Goal: Task Accomplishment & Management: Manage account settings

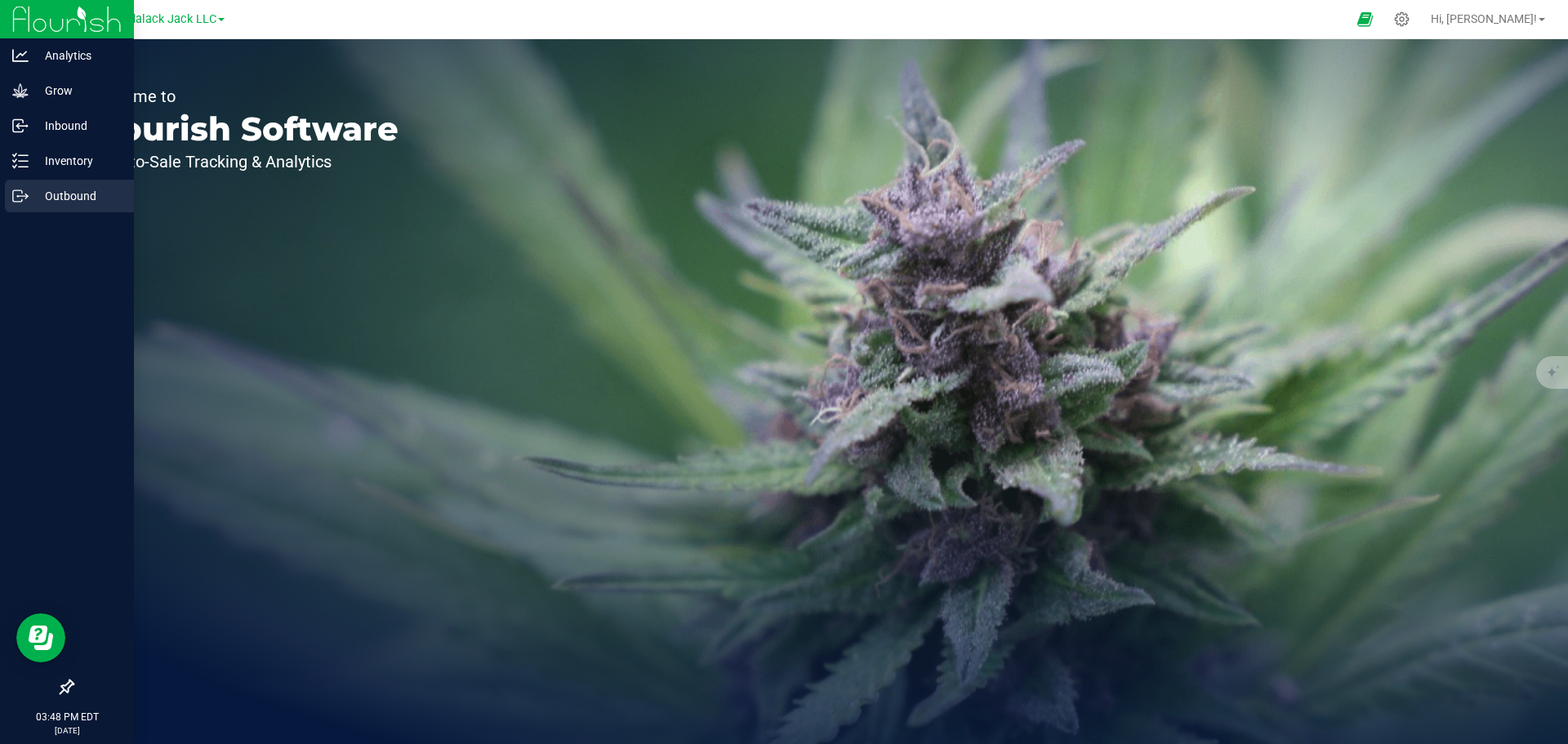
click at [62, 188] on p "Outbound" at bounding box center [77, 196] width 98 height 20
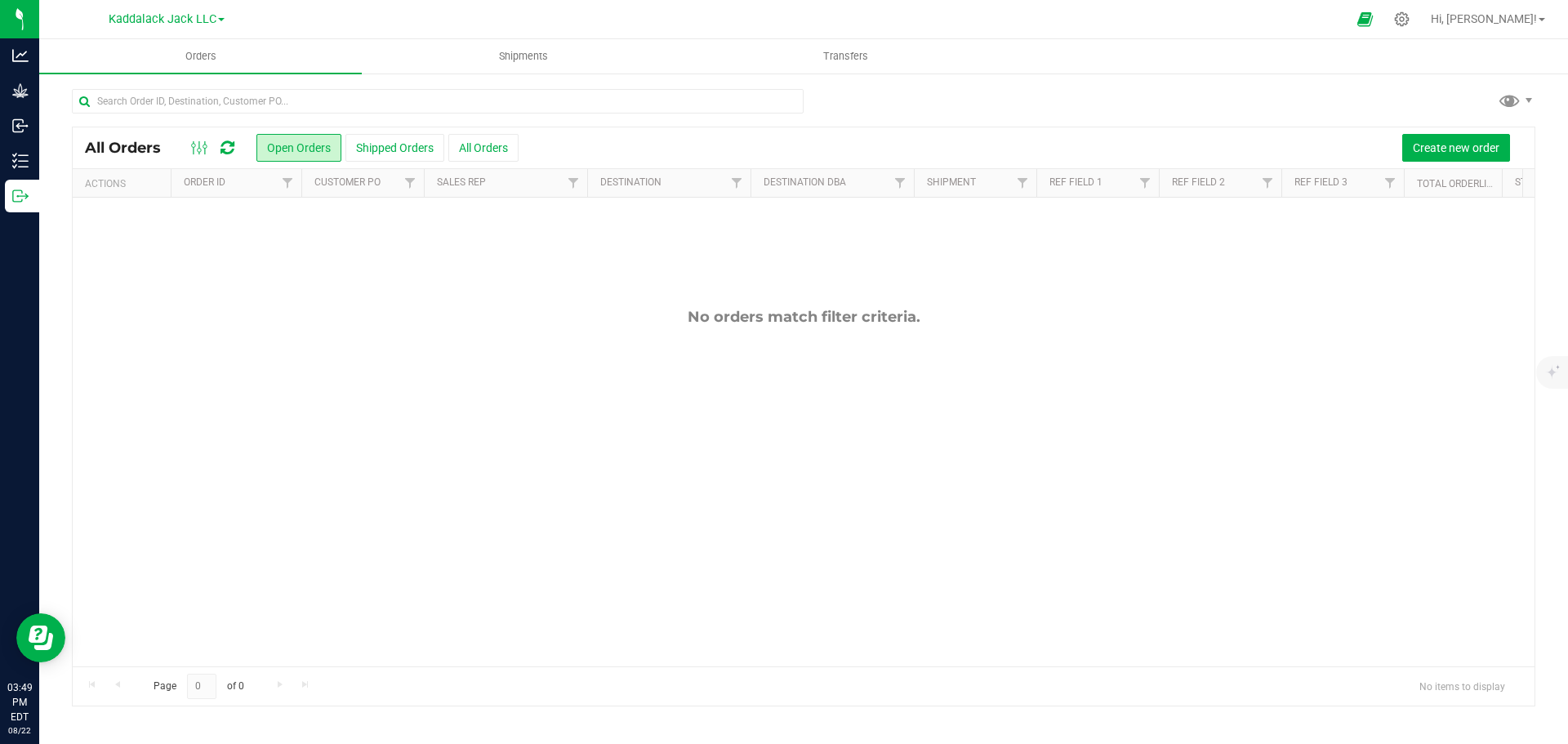
click at [216, 17] on link "Kaddalack Jack LLC" at bounding box center [166, 18] width 116 height 16
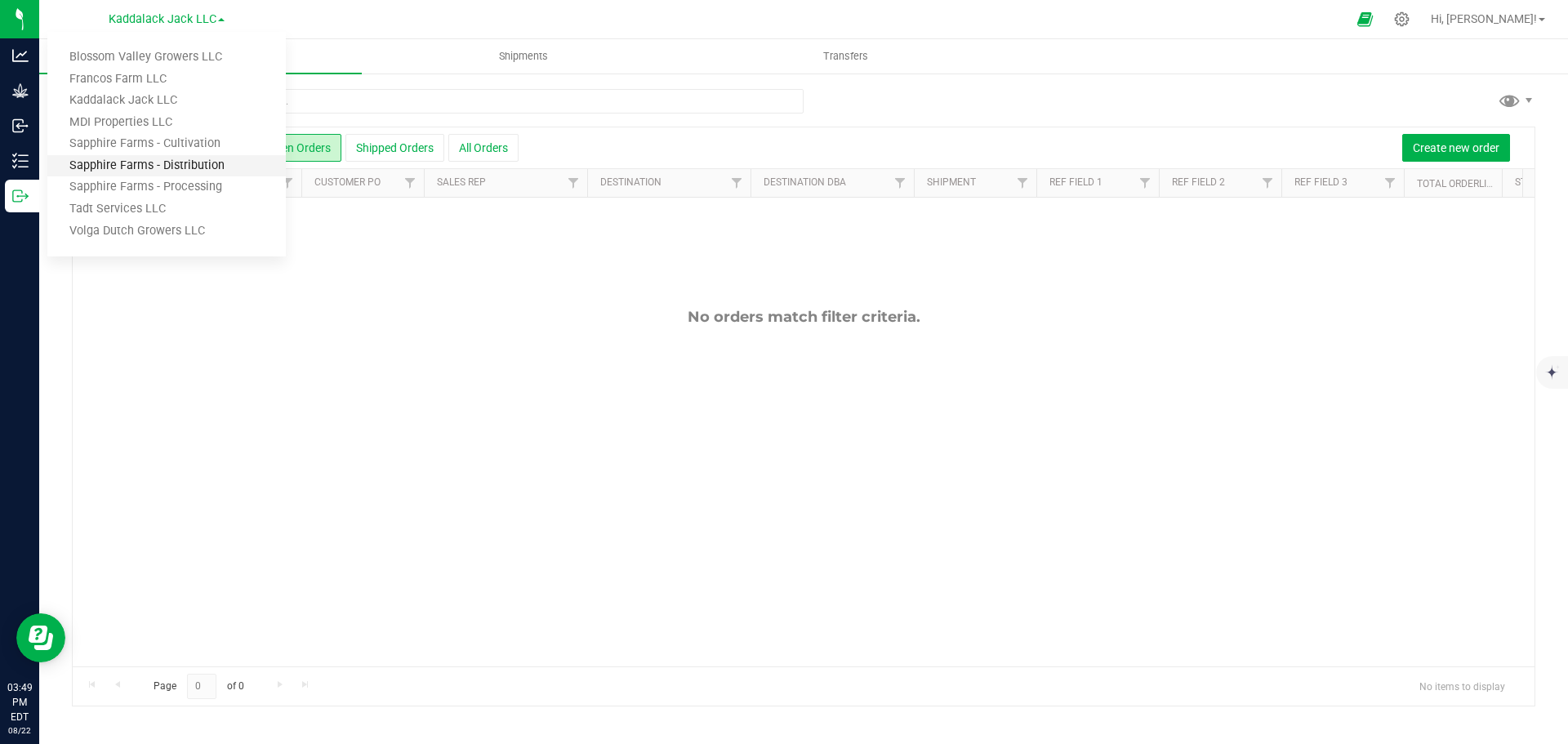
click at [182, 173] on link "Sapphire Farms - Distribution" at bounding box center [167, 166] width 238 height 22
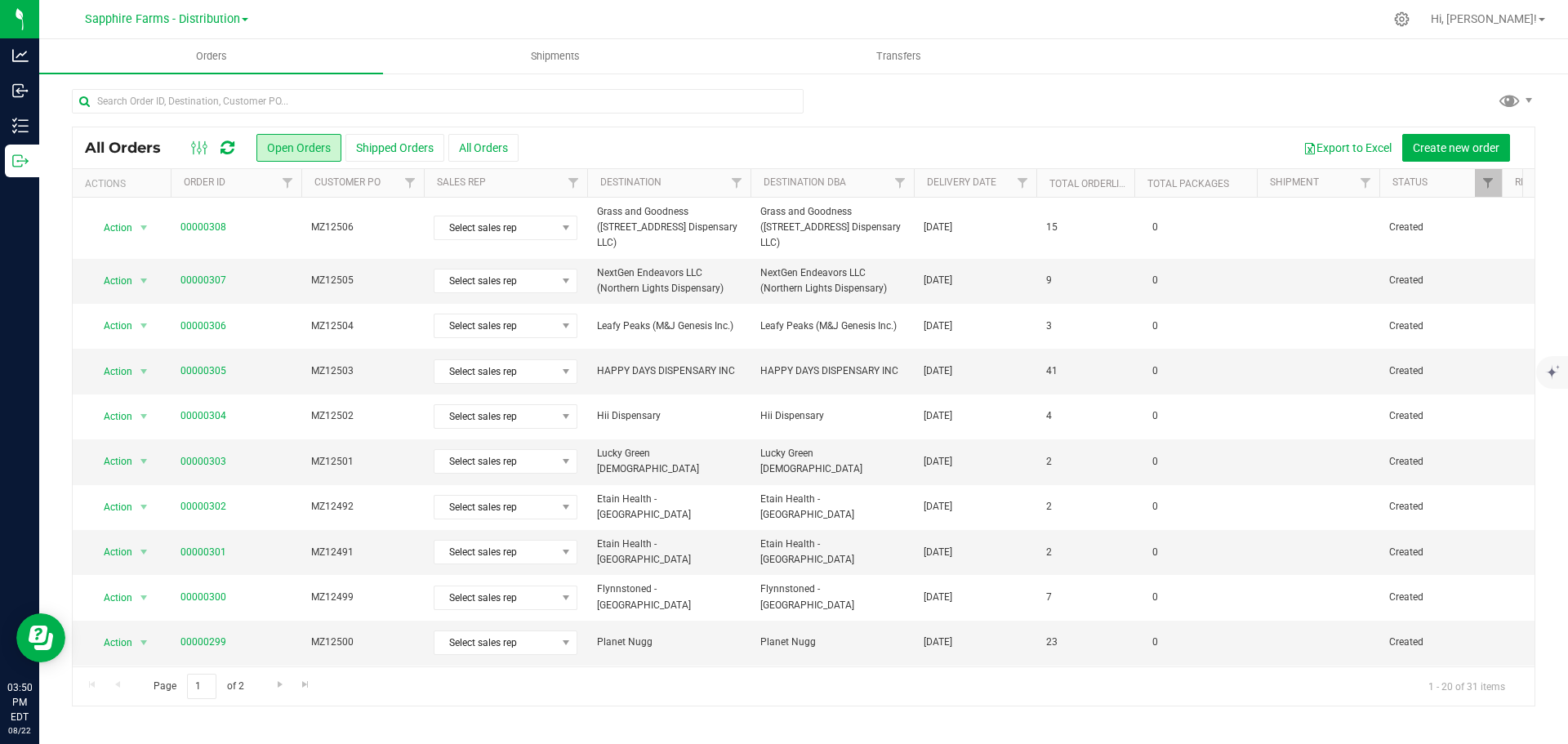
click at [923, 186] on th "Delivery Date" at bounding box center [975, 183] width 122 height 29
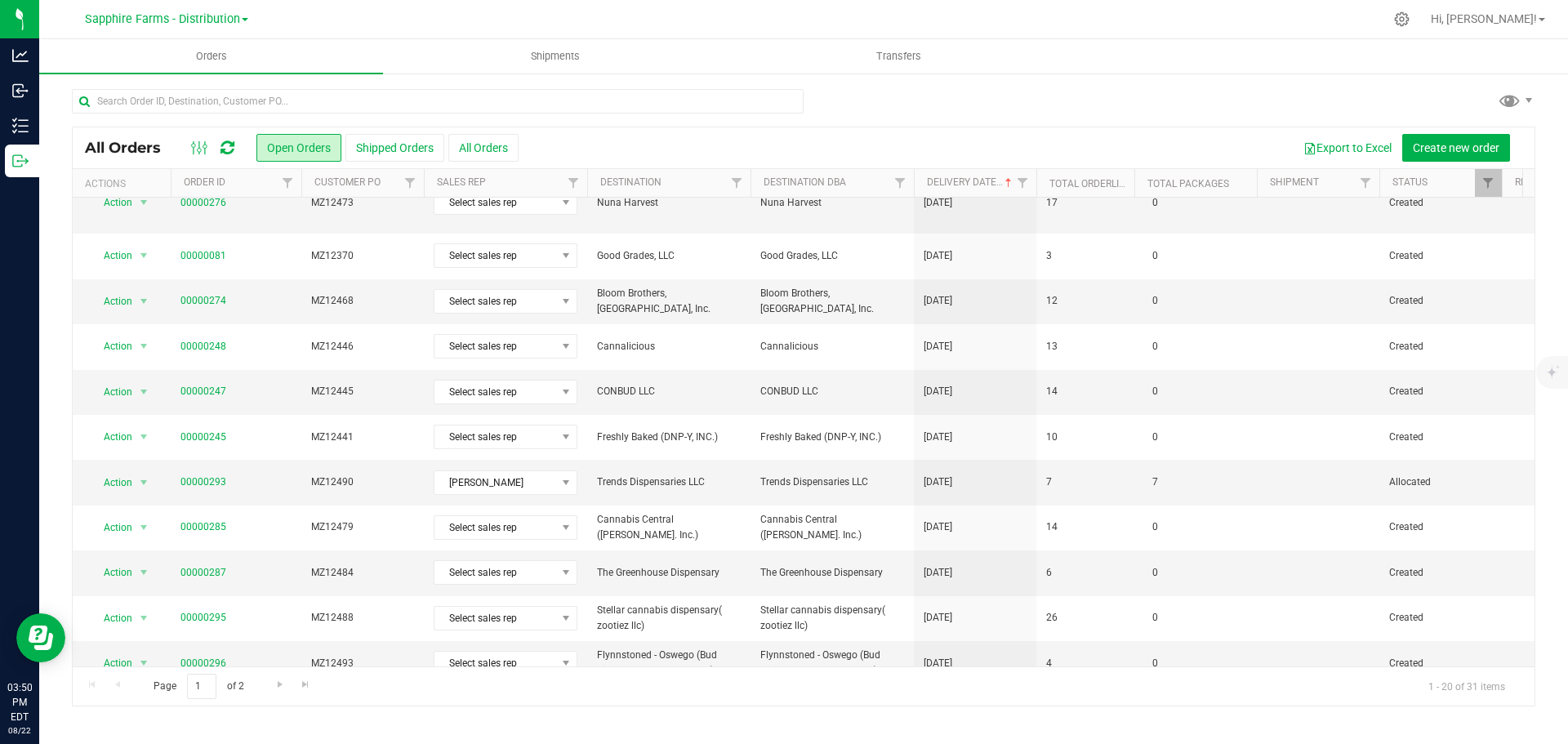
scroll to position [448, 0]
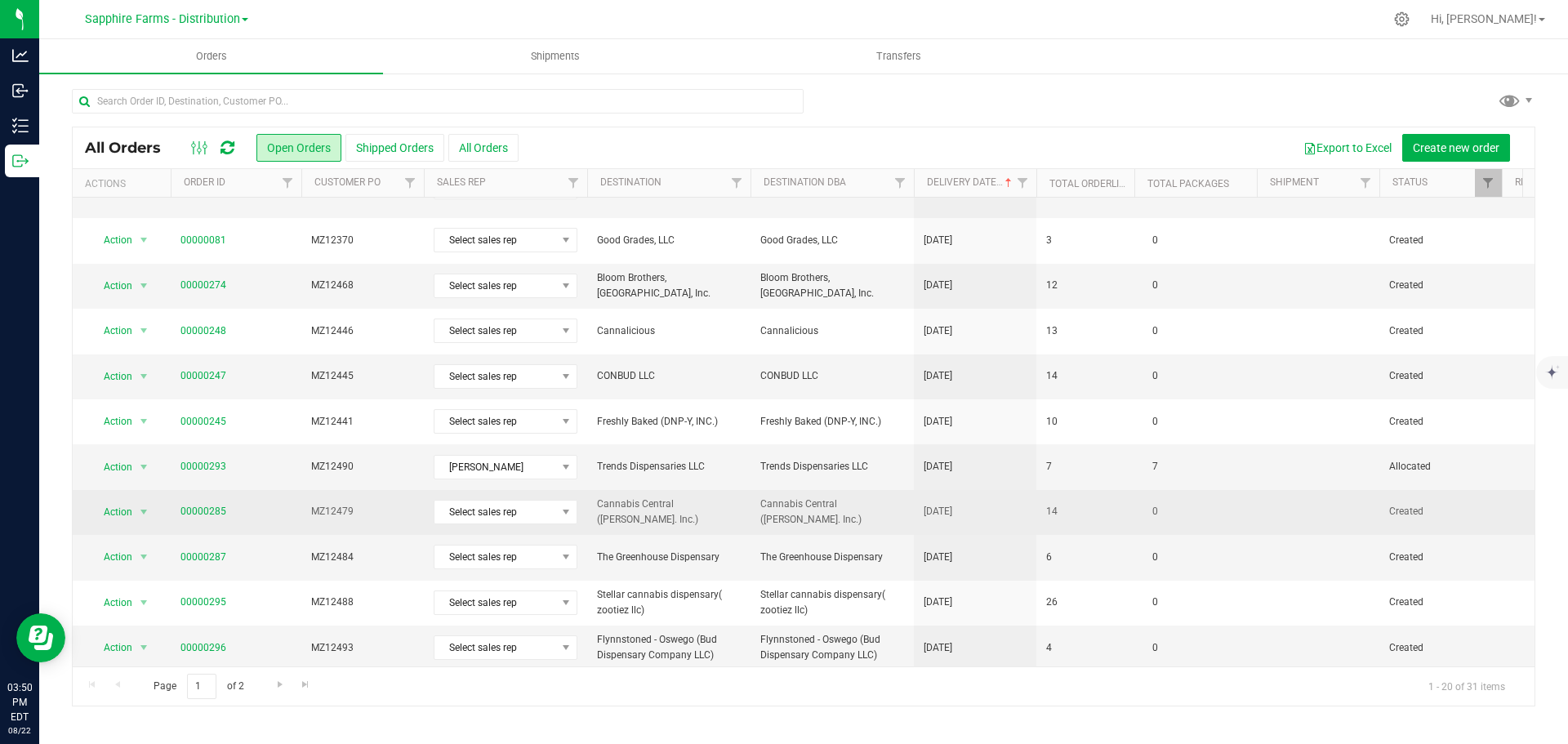
click at [872, 497] on span "Cannabis Central ([PERSON_NAME]. Inc.)" at bounding box center [832, 512] width 144 height 31
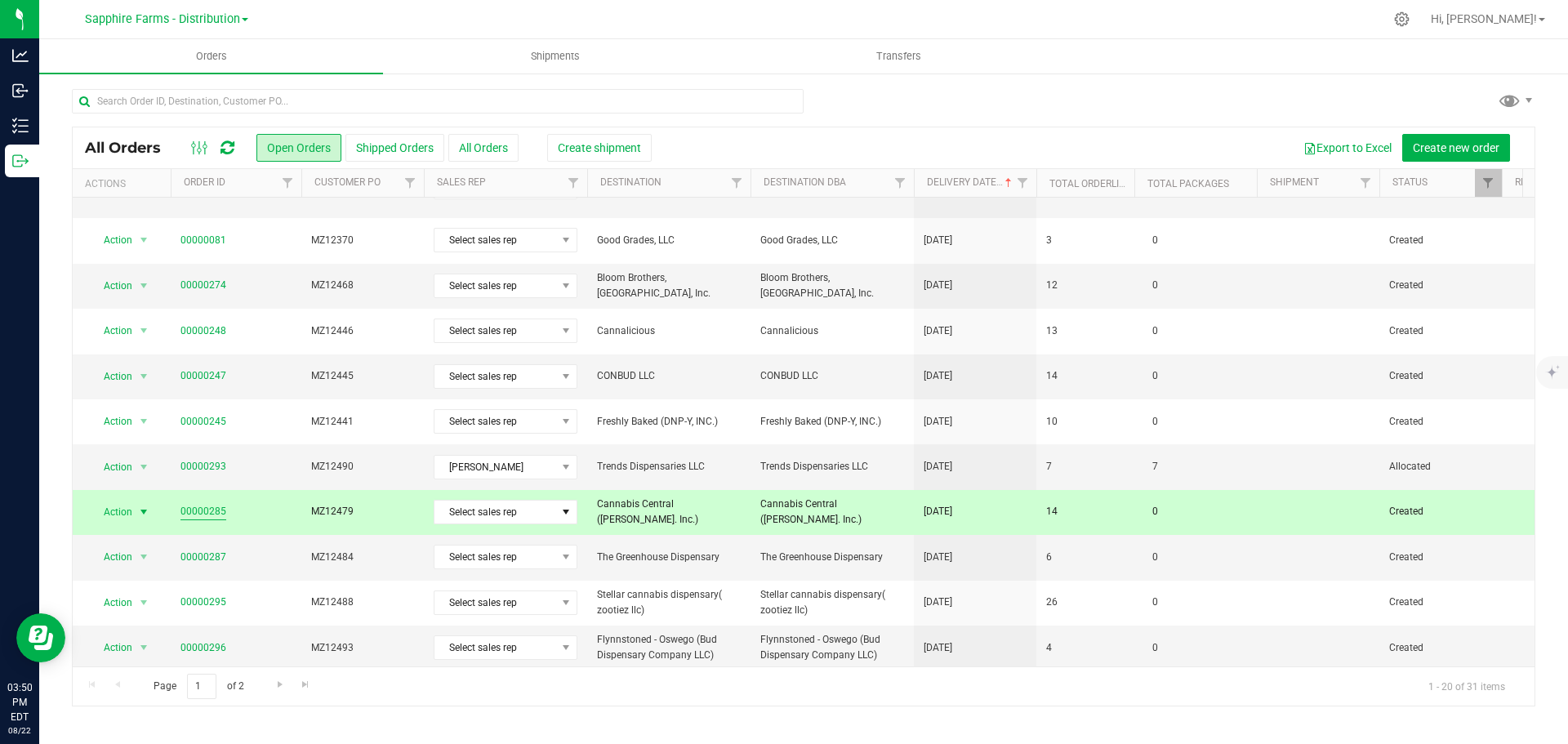
click at [202, 504] on link "00000285" at bounding box center [204, 511] width 46 height 16
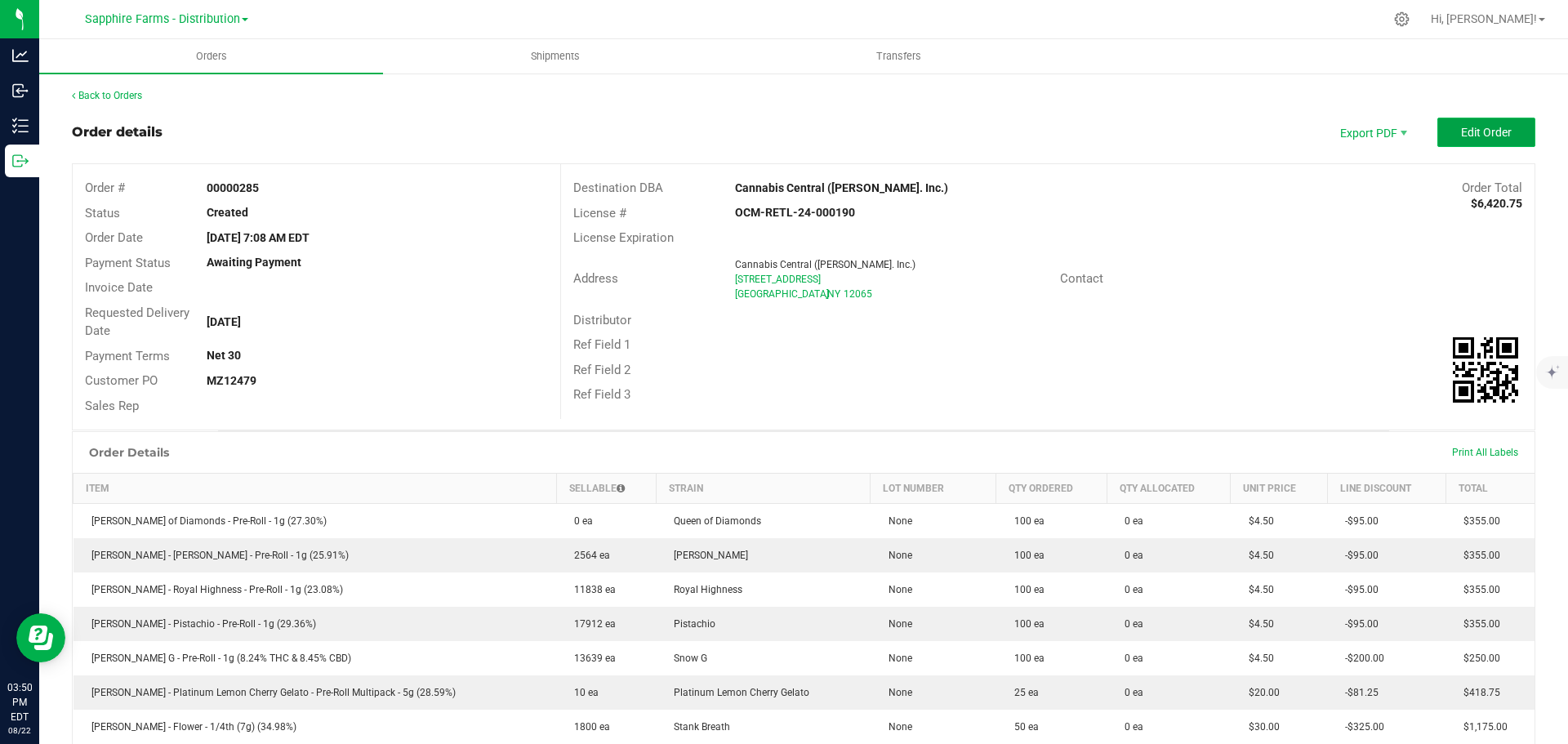
click at [1461, 128] on span "Edit Order" at bounding box center [1487, 132] width 51 height 13
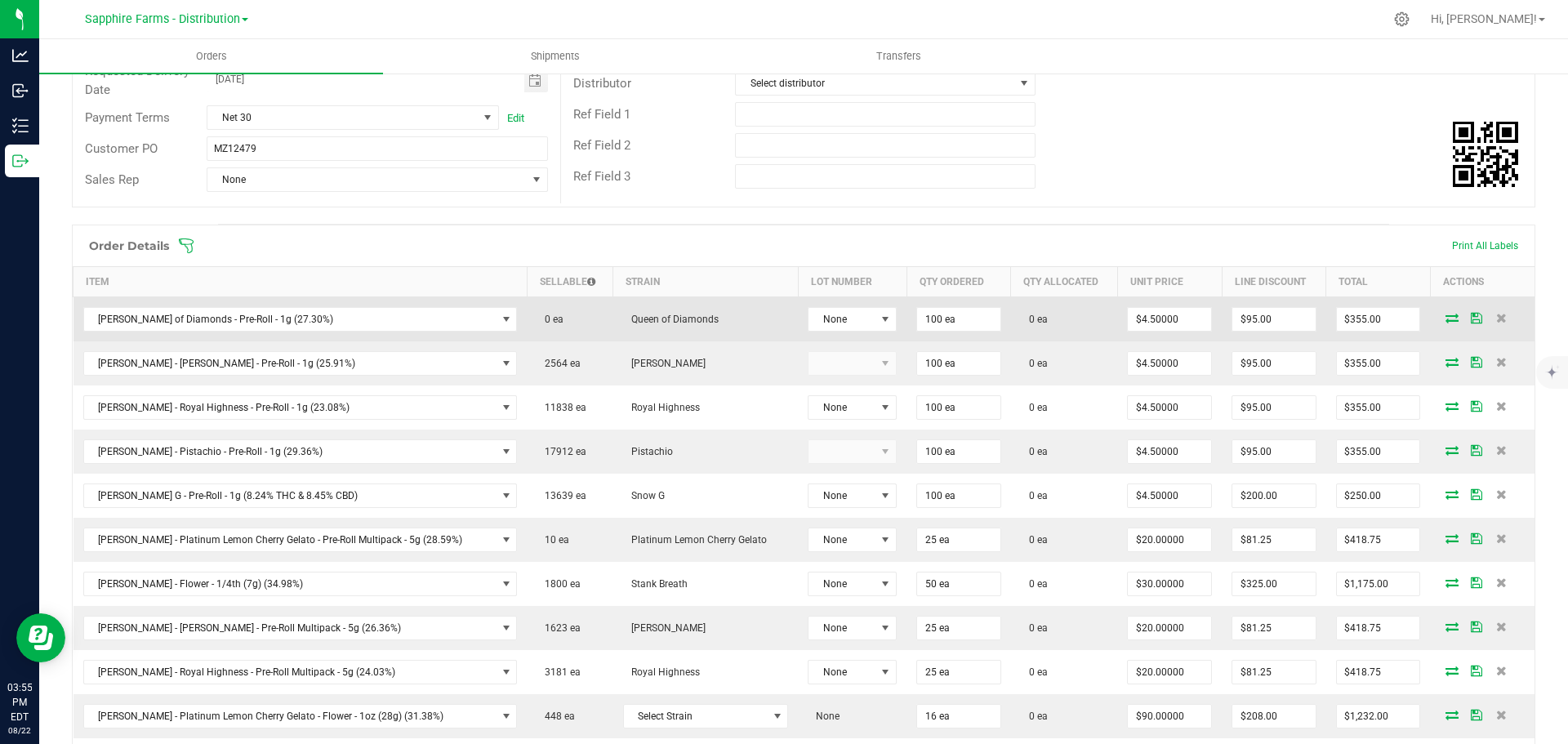
scroll to position [245, 0]
click at [1446, 319] on icon at bounding box center [1452, 319] width 13 height 10
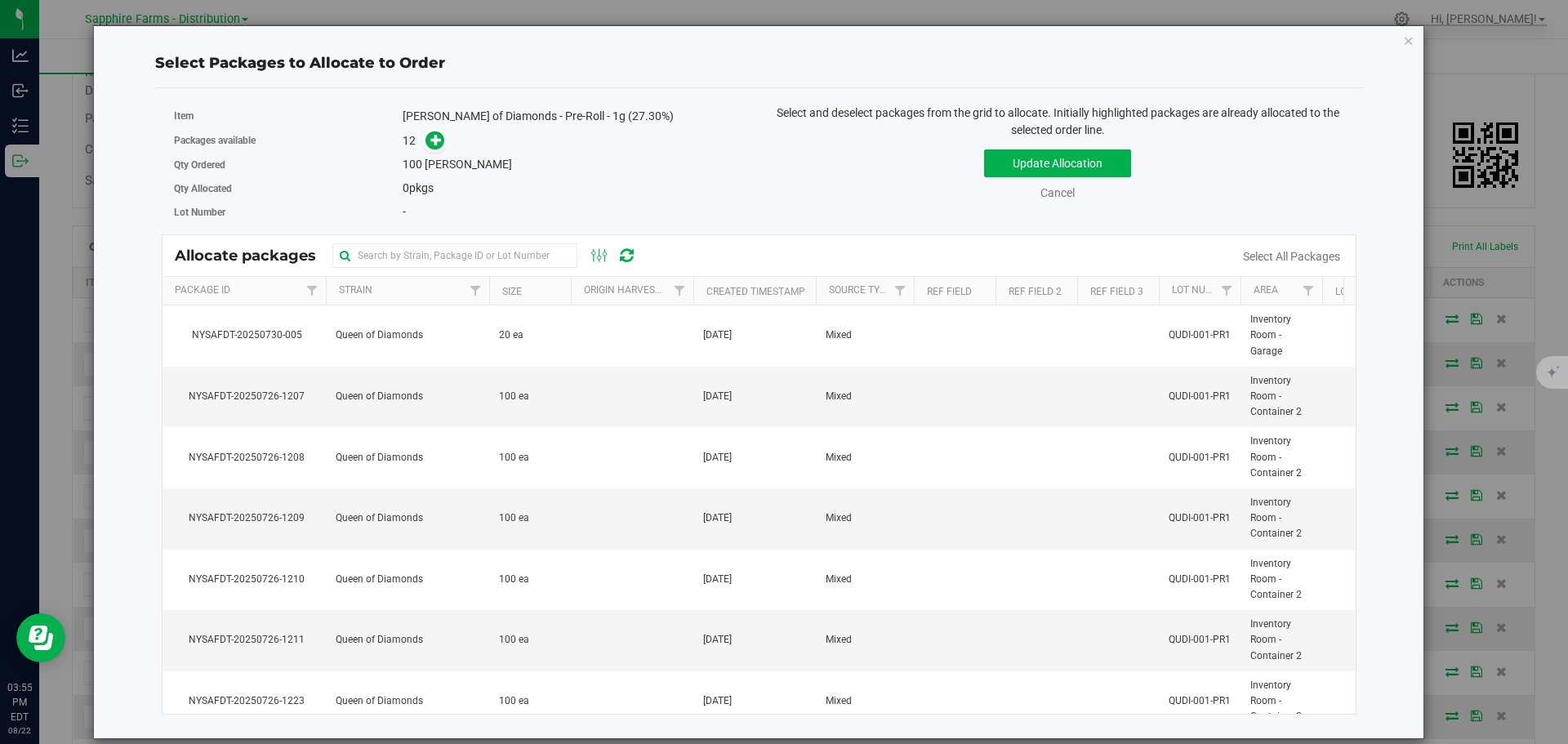
click at [701, 289] on th "Created Timestamp" at bounding box center [754, 291] width 122 height 29
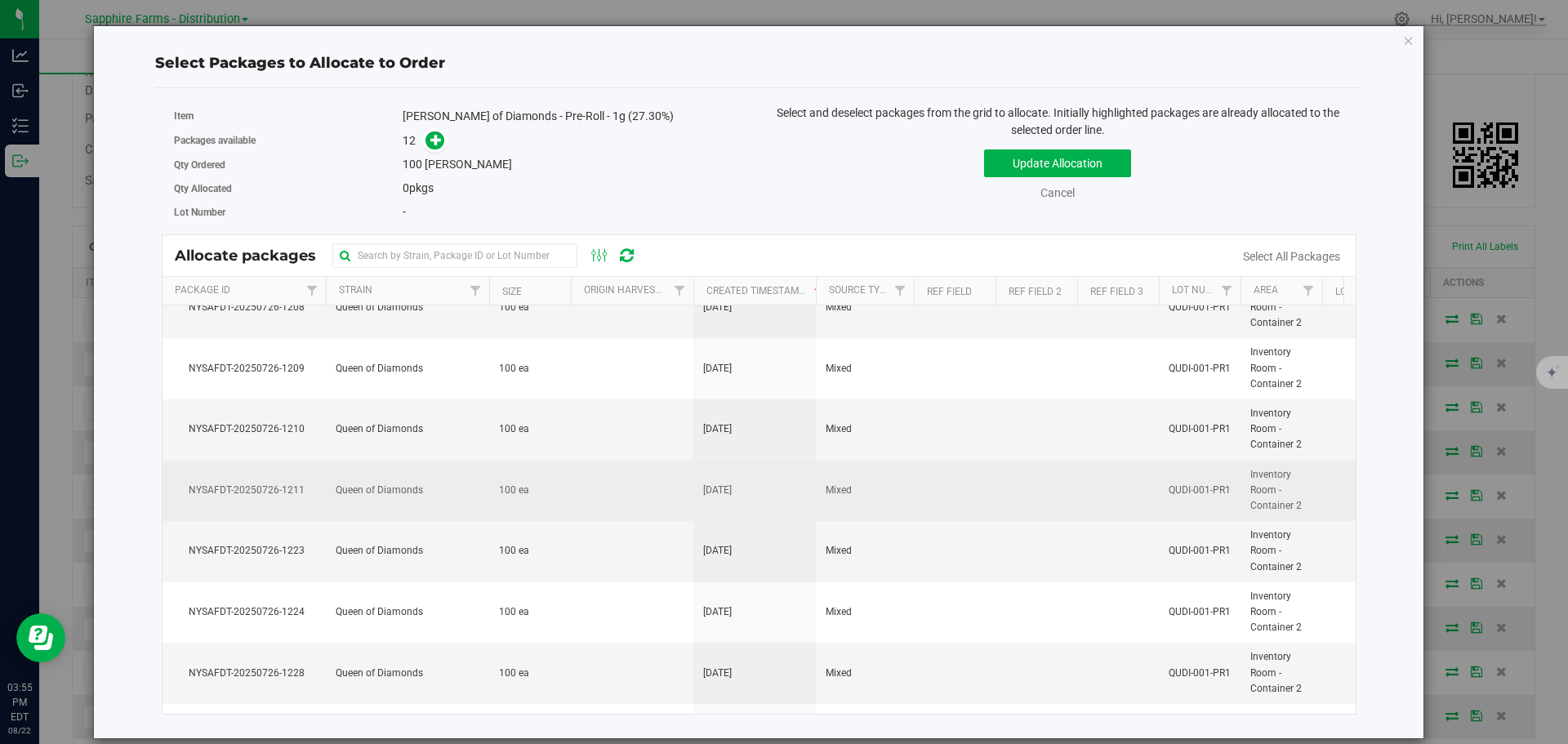
scroll to position [0, 0]
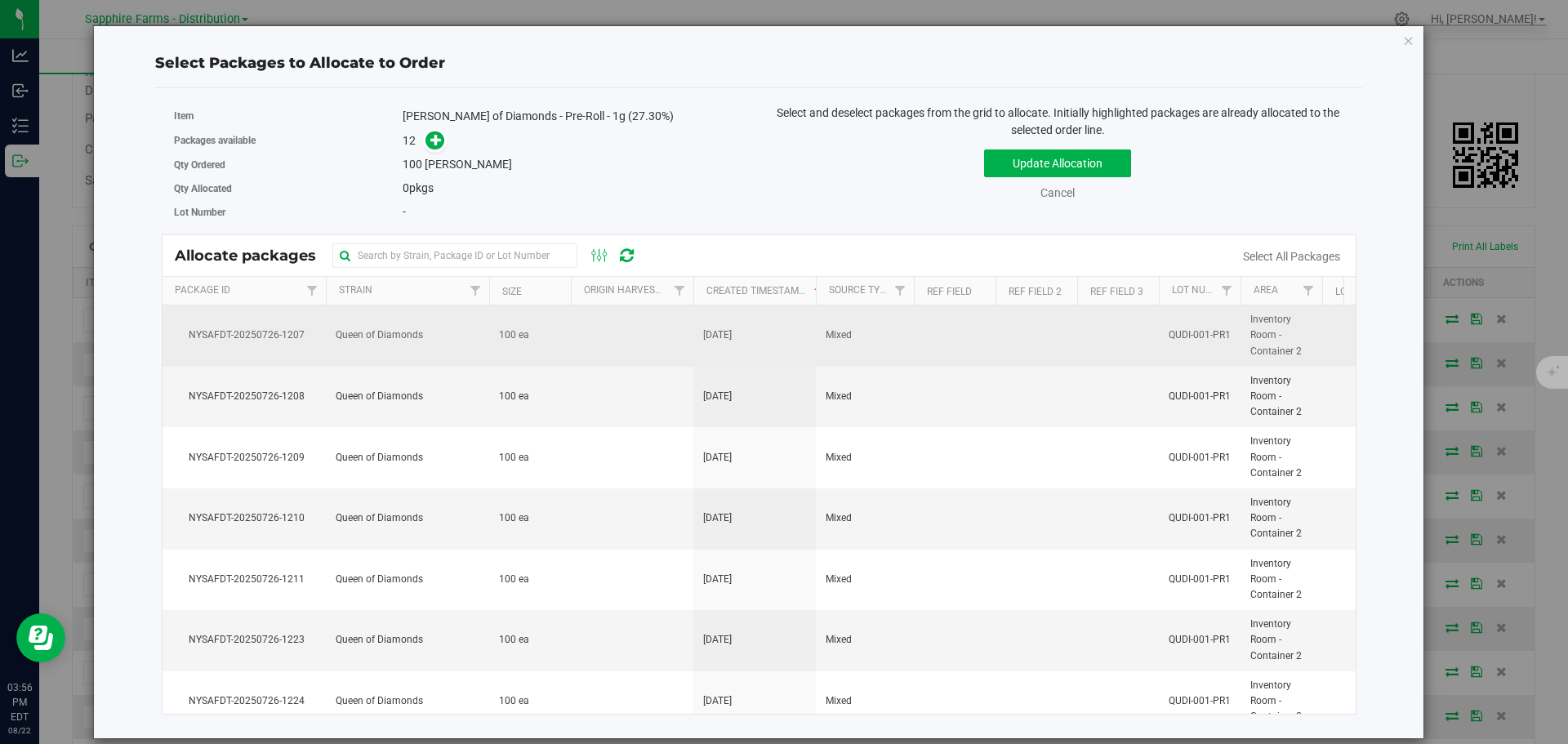
click at [594, 337] on td at bounding box center [632, 336] width 122 height 62
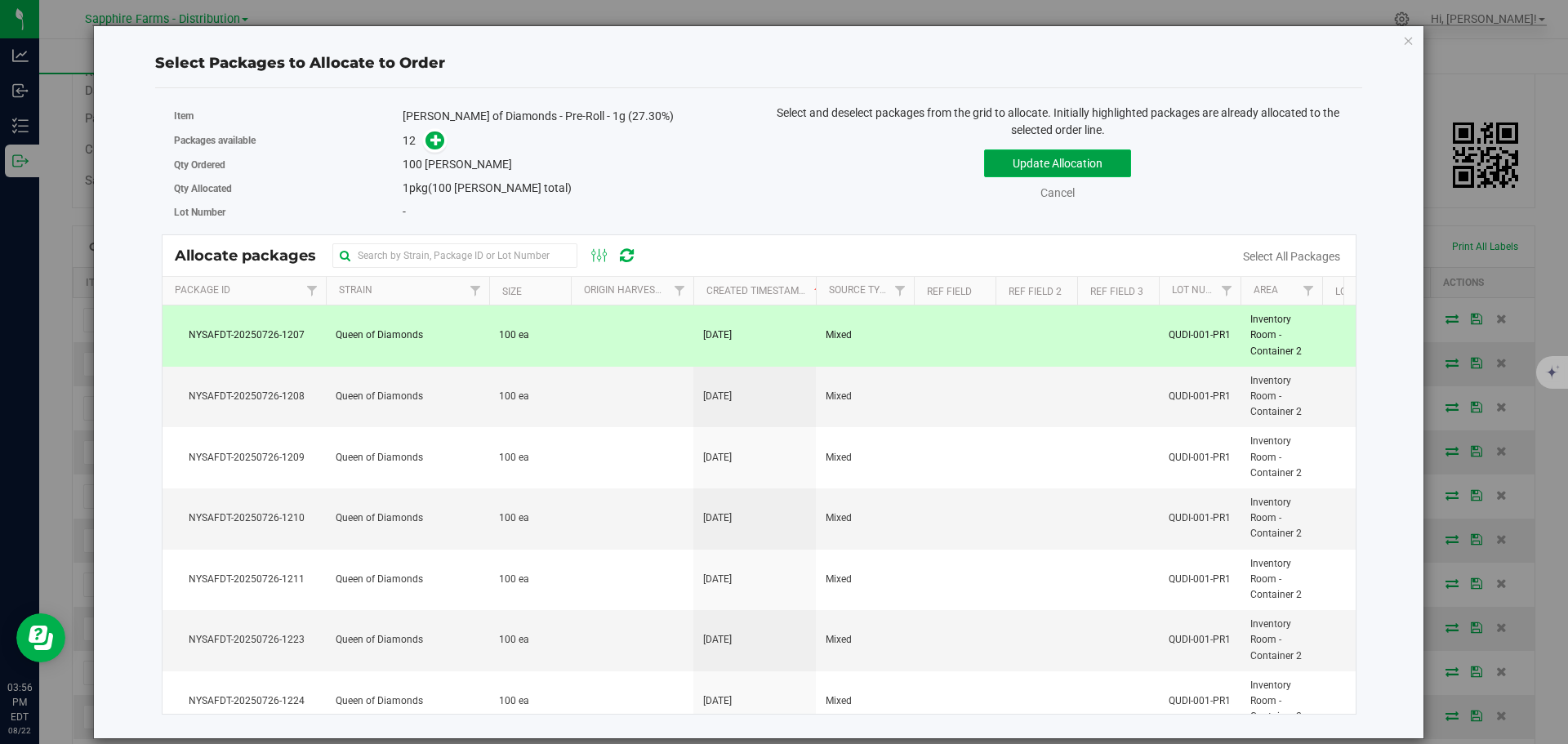
click at [1017, 152] on button "Update Allocation" at bounding box center [1057, 164] width 147 height 28
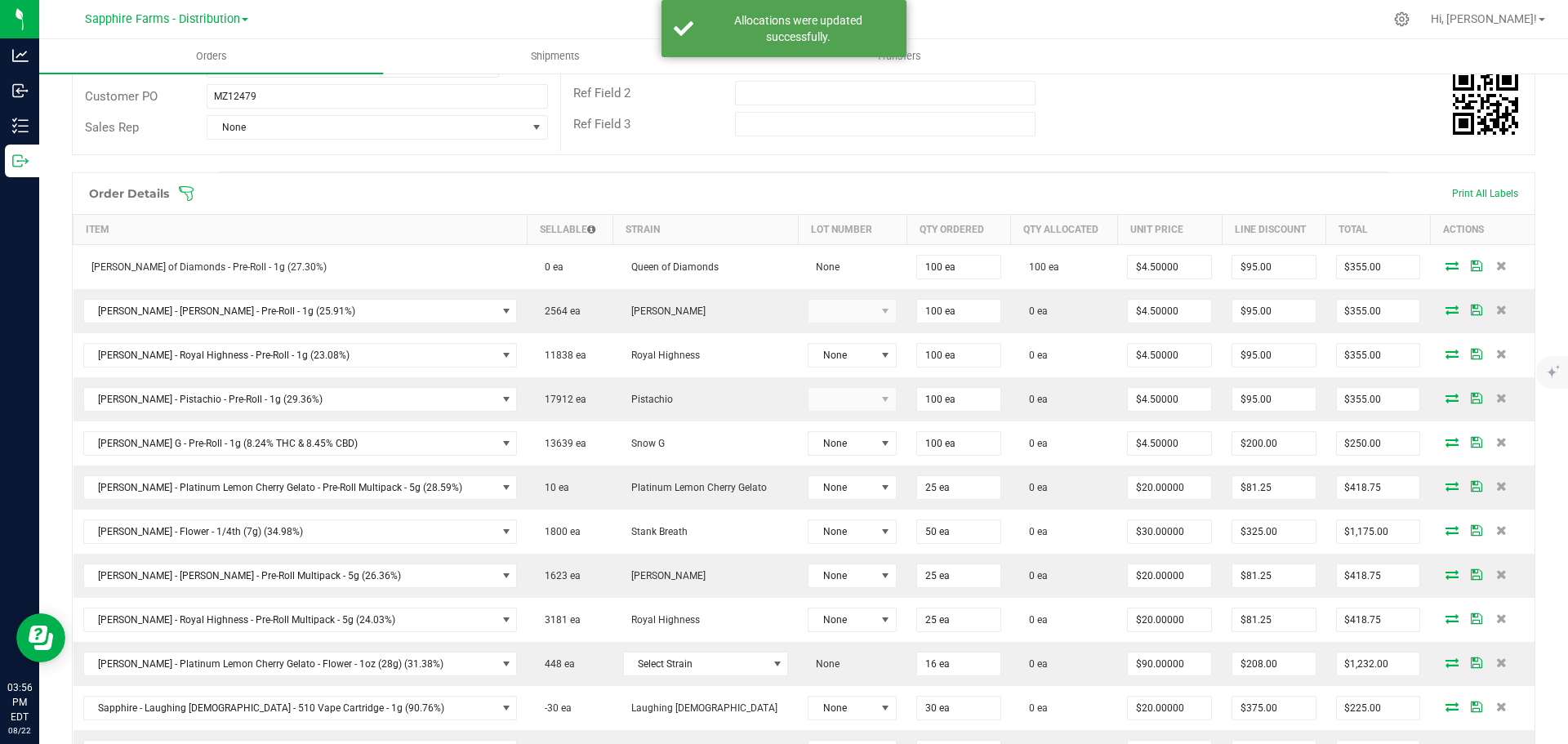
scroll to position [326, 0]
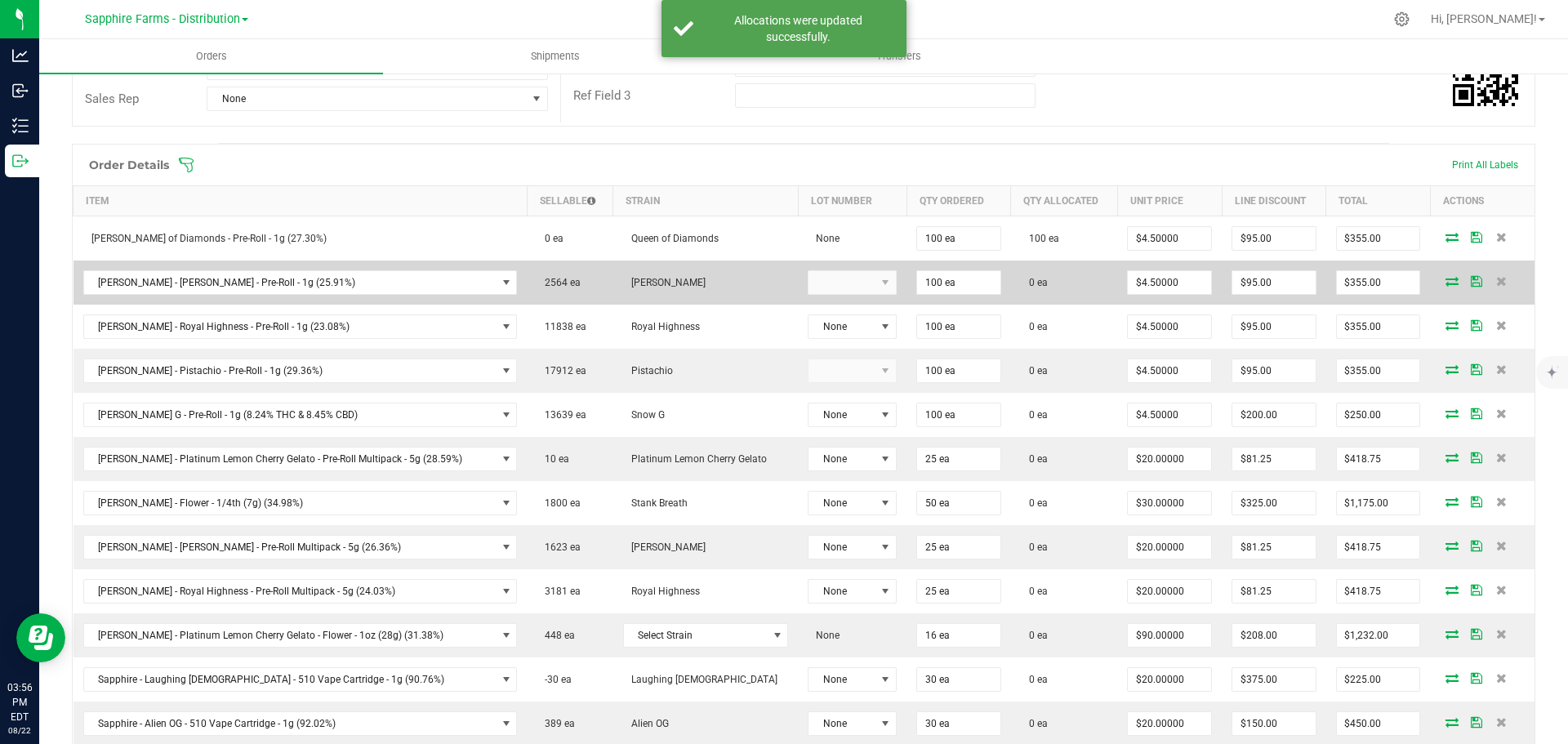
click at [1446, 284] on icon at bounding box center [1452, 281] width 13 height 10
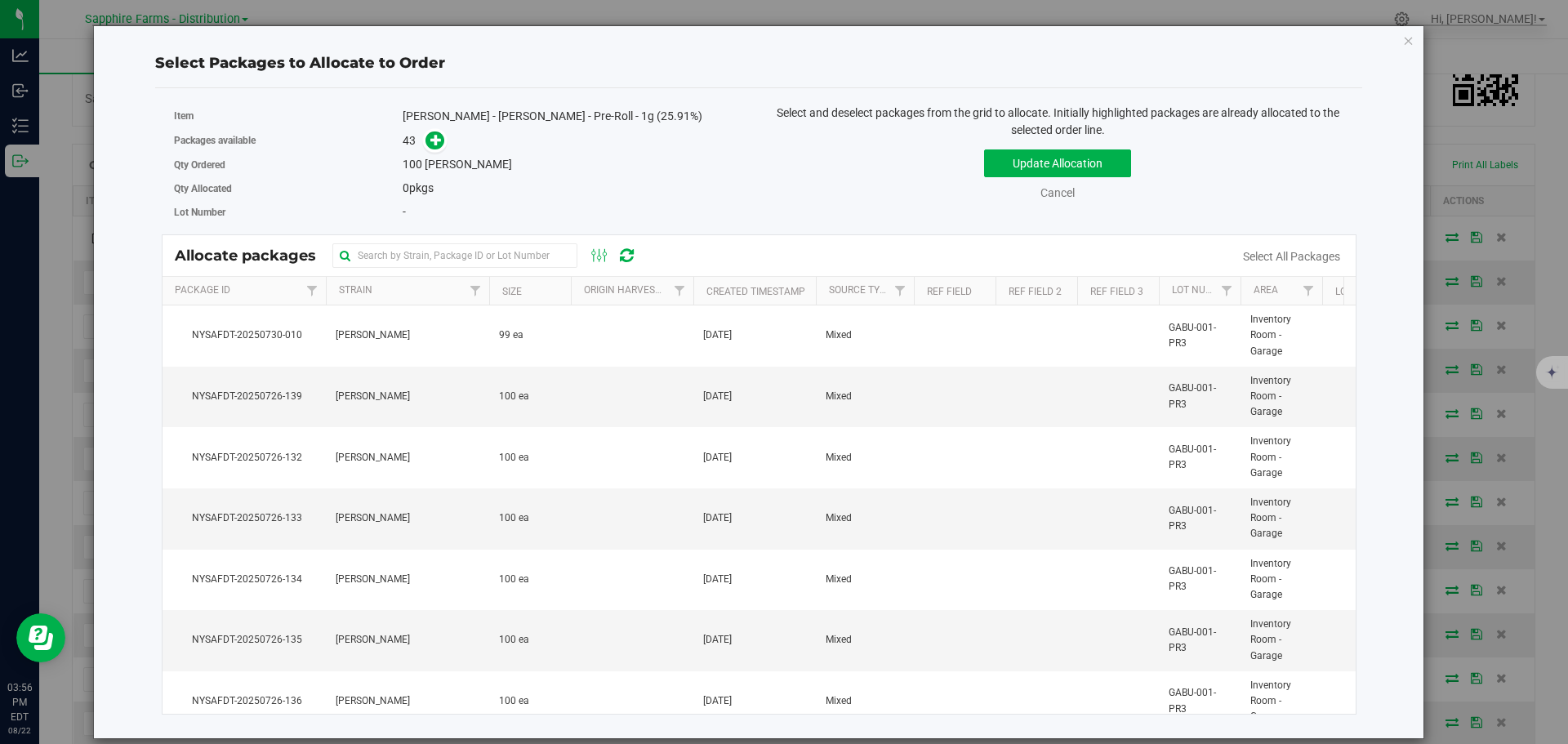
click at [699, 287] on th "Created Timestamp" at bounding box center [754, 291] width 122 height 29
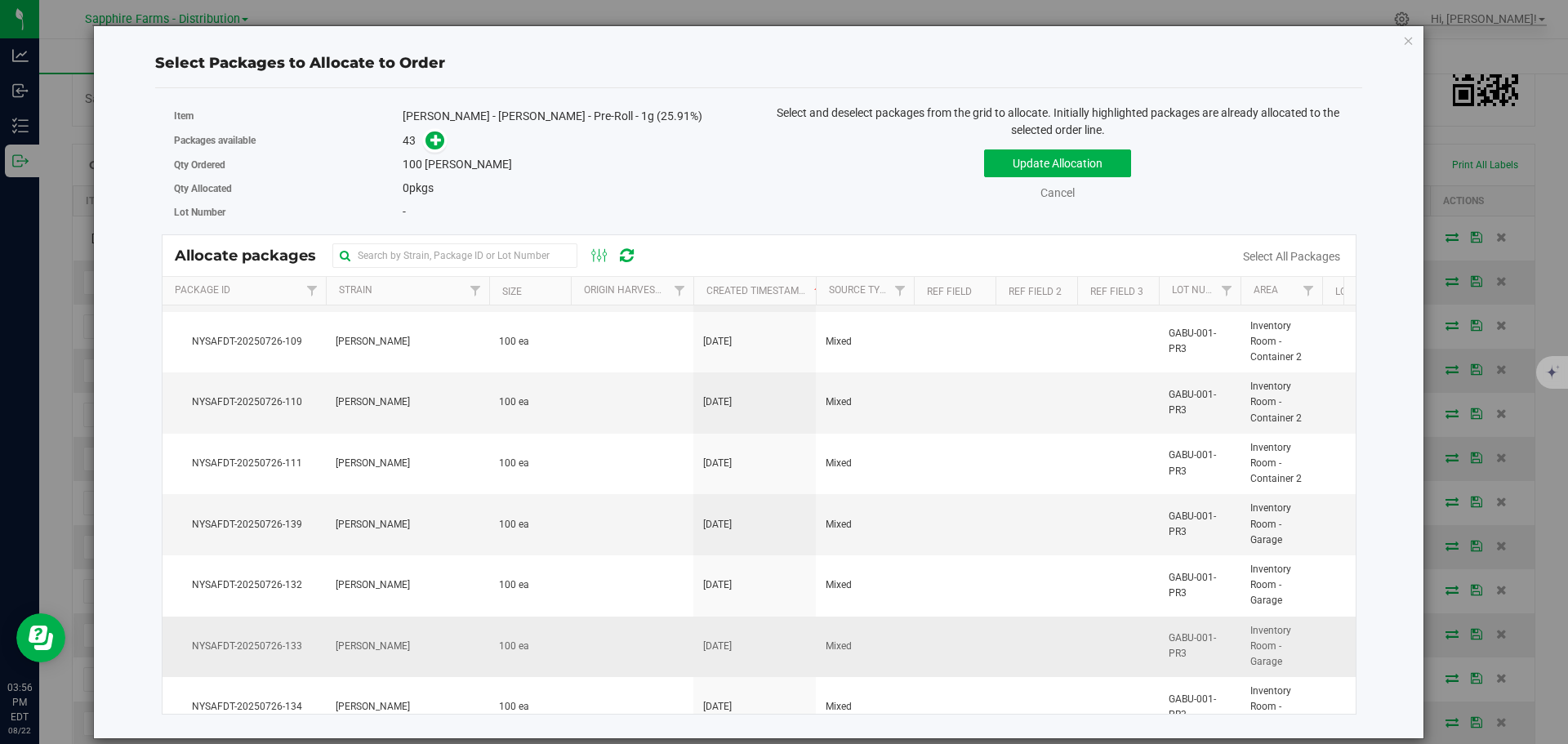
scroll to position [1325, 0]
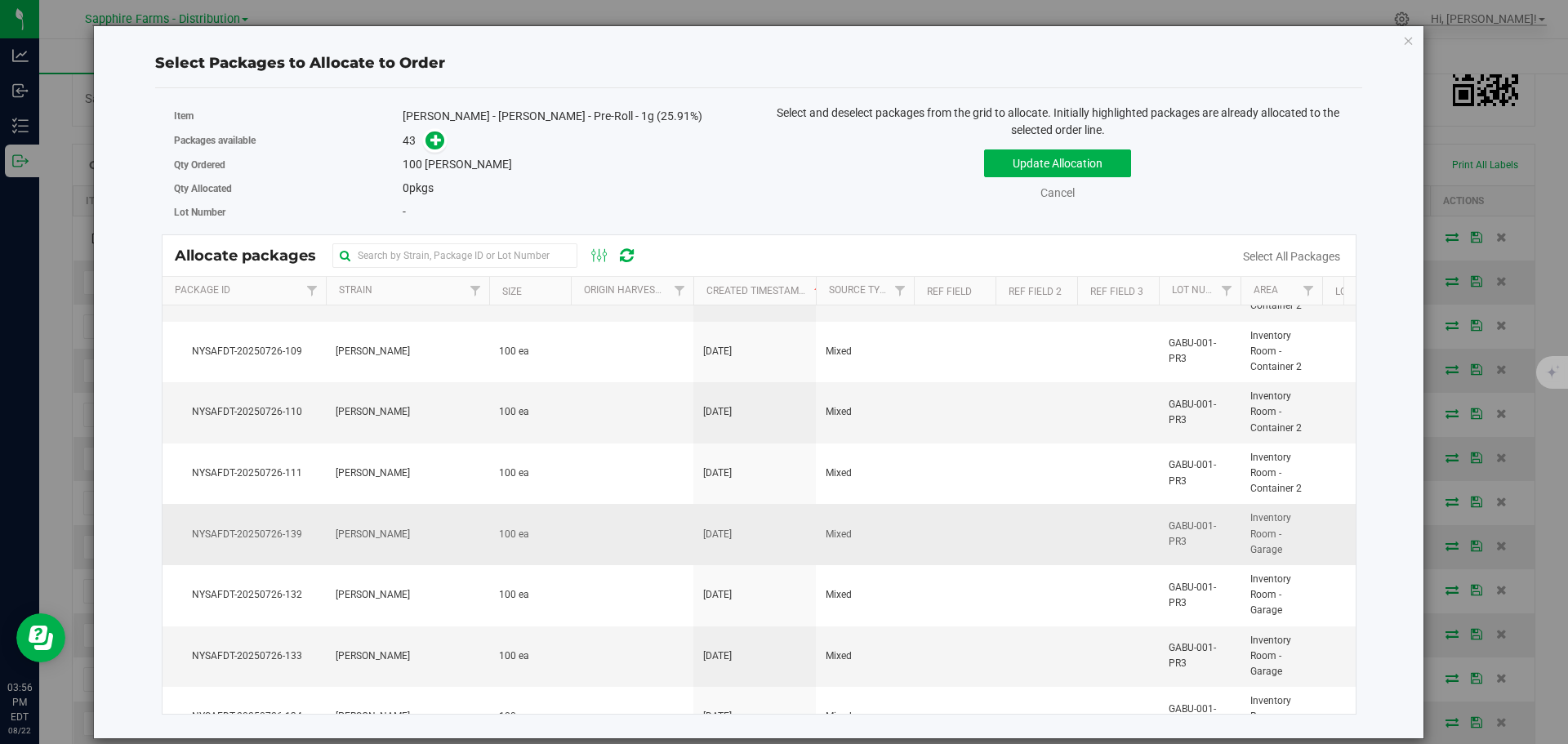
click at [966, 537] on td at bounding box center [954, 534] width 81 height 62
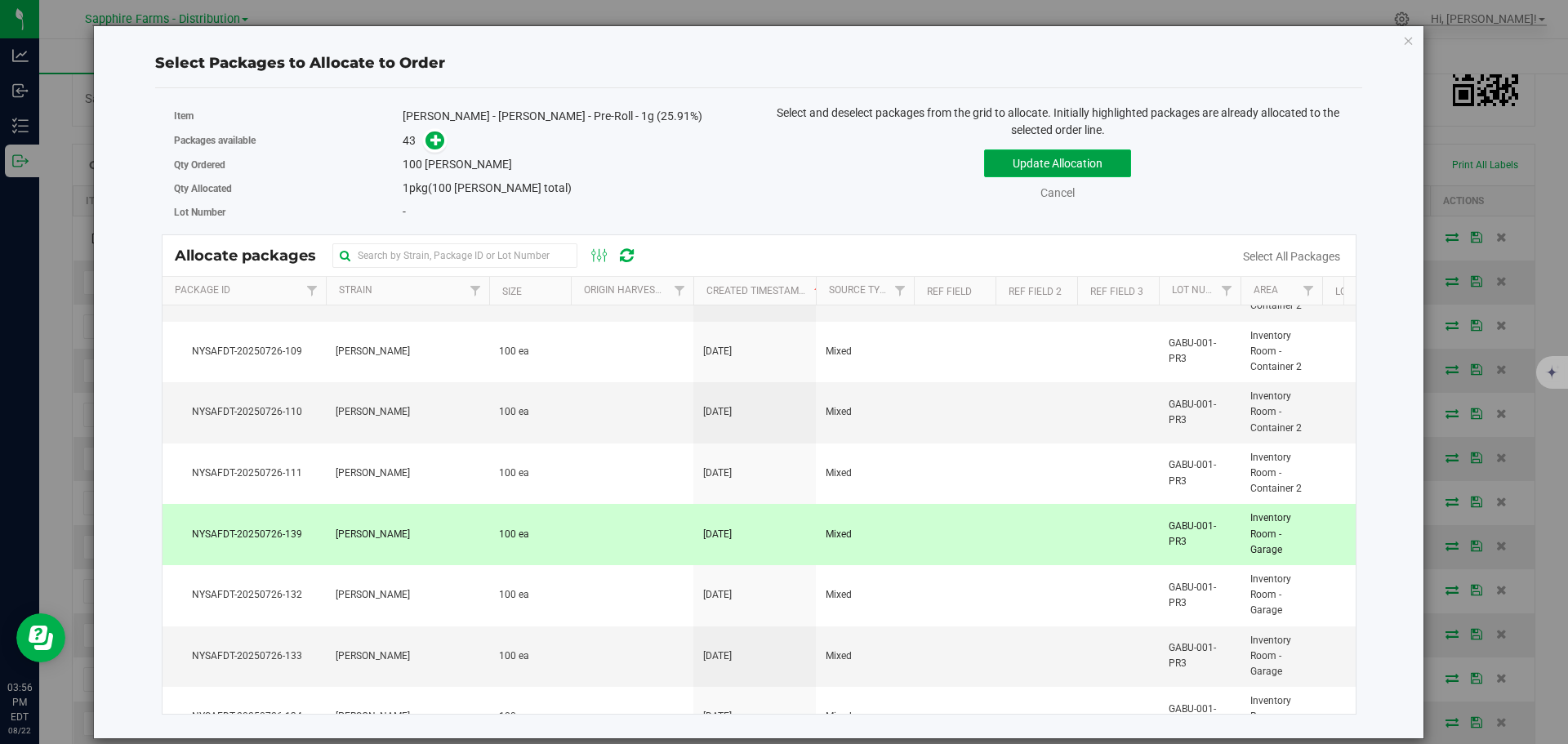
click at [1036, 161] on button "Update Allocation" at bounding box center [1057, 164] width 147 height 28
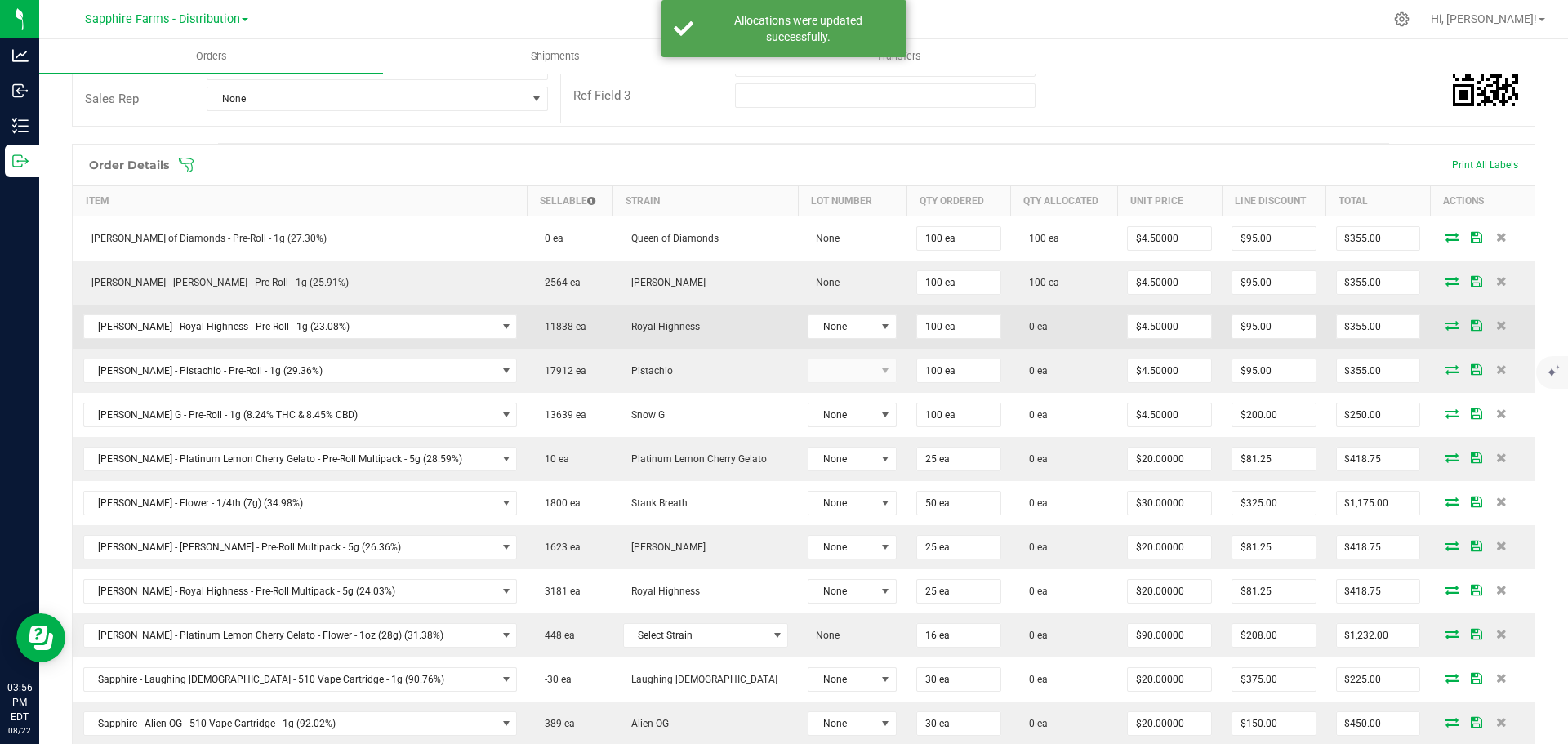
click at [1446, 322] on icon at bounding box center [1452, 326] width 13 height 10
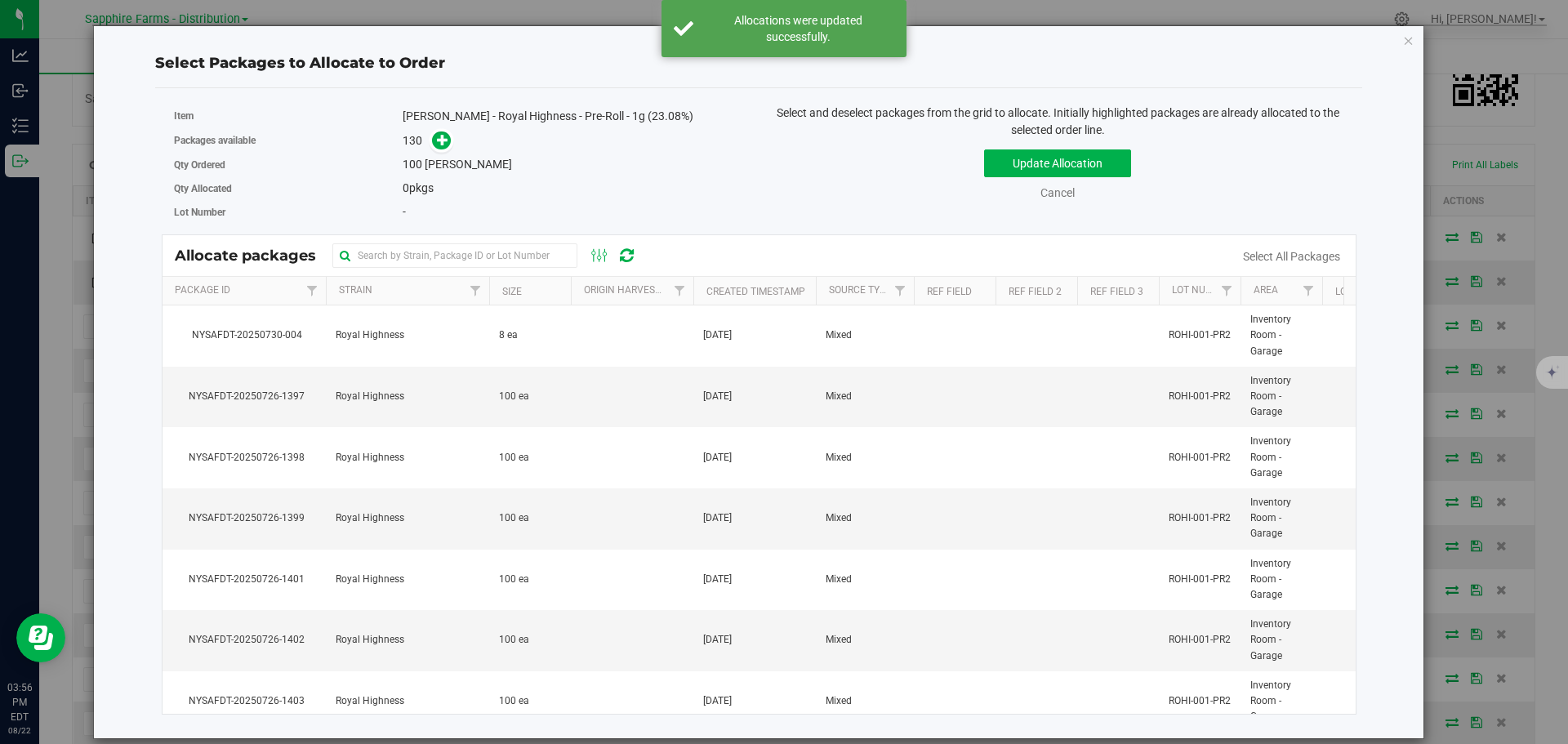
click at [704, 288] on th "Created Timestamp" at bounding box center [754, 291] width 122 height 29
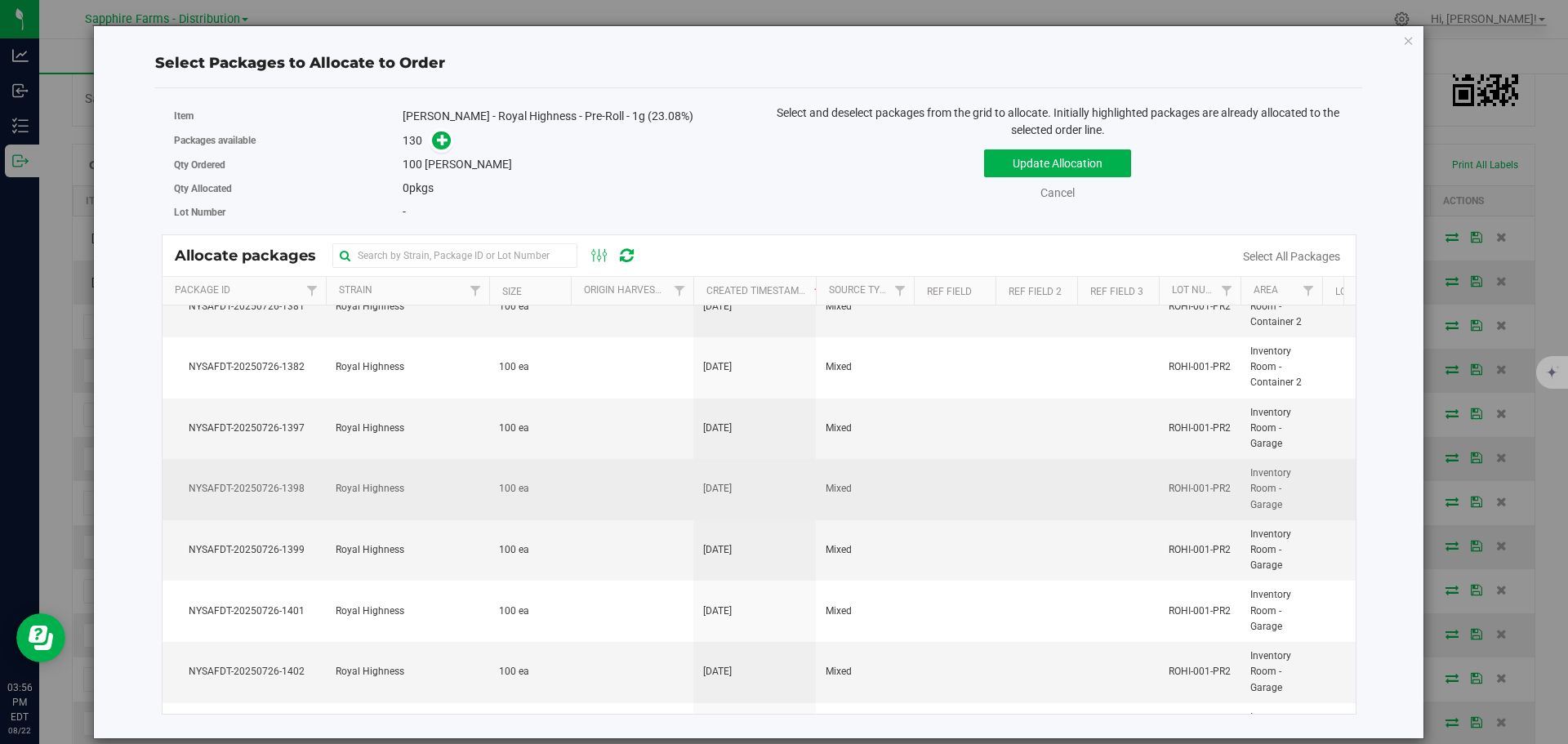
scroll to position [6064, 0]
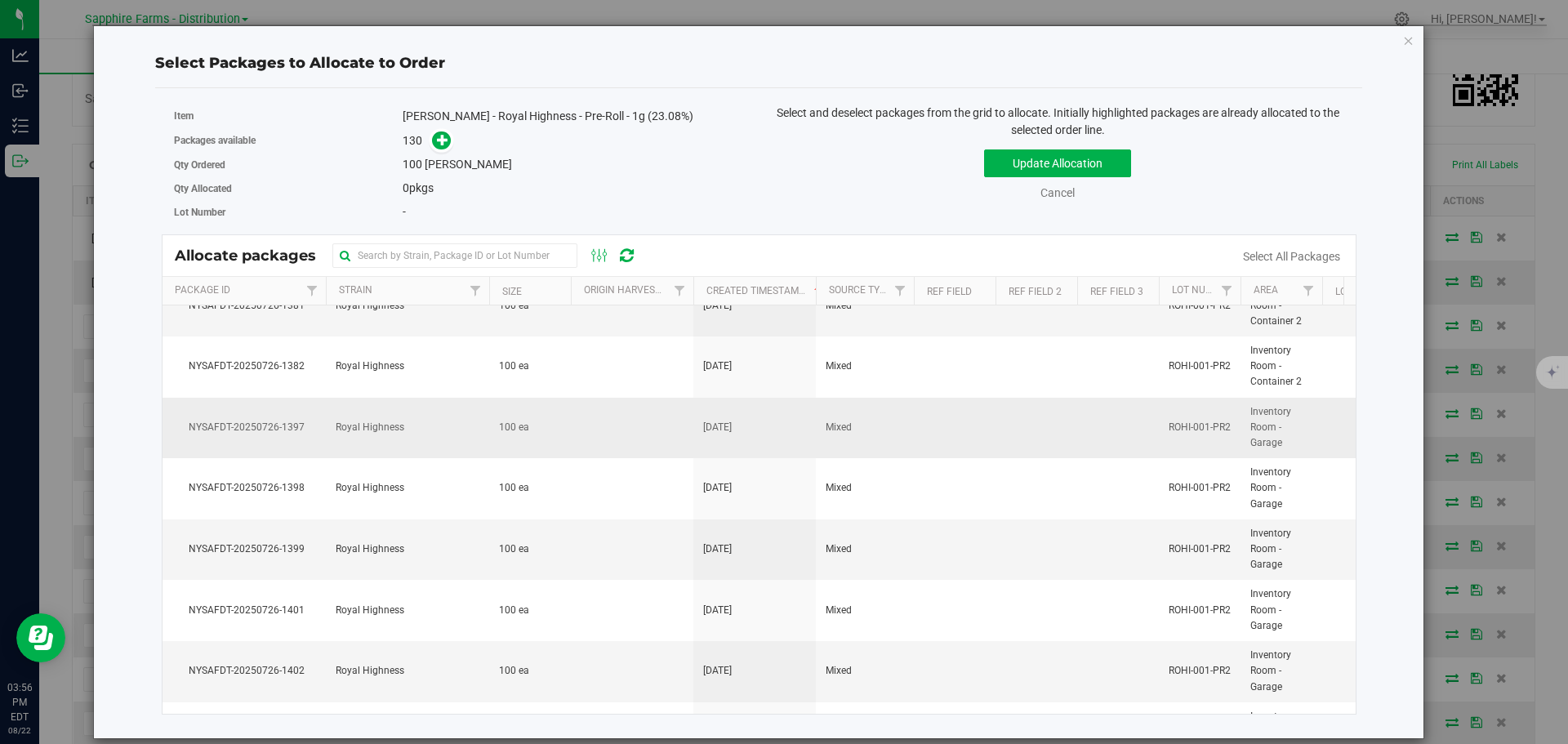
click at [1003, 439] on td at bounding box center [1035, 428] width 81 height 62
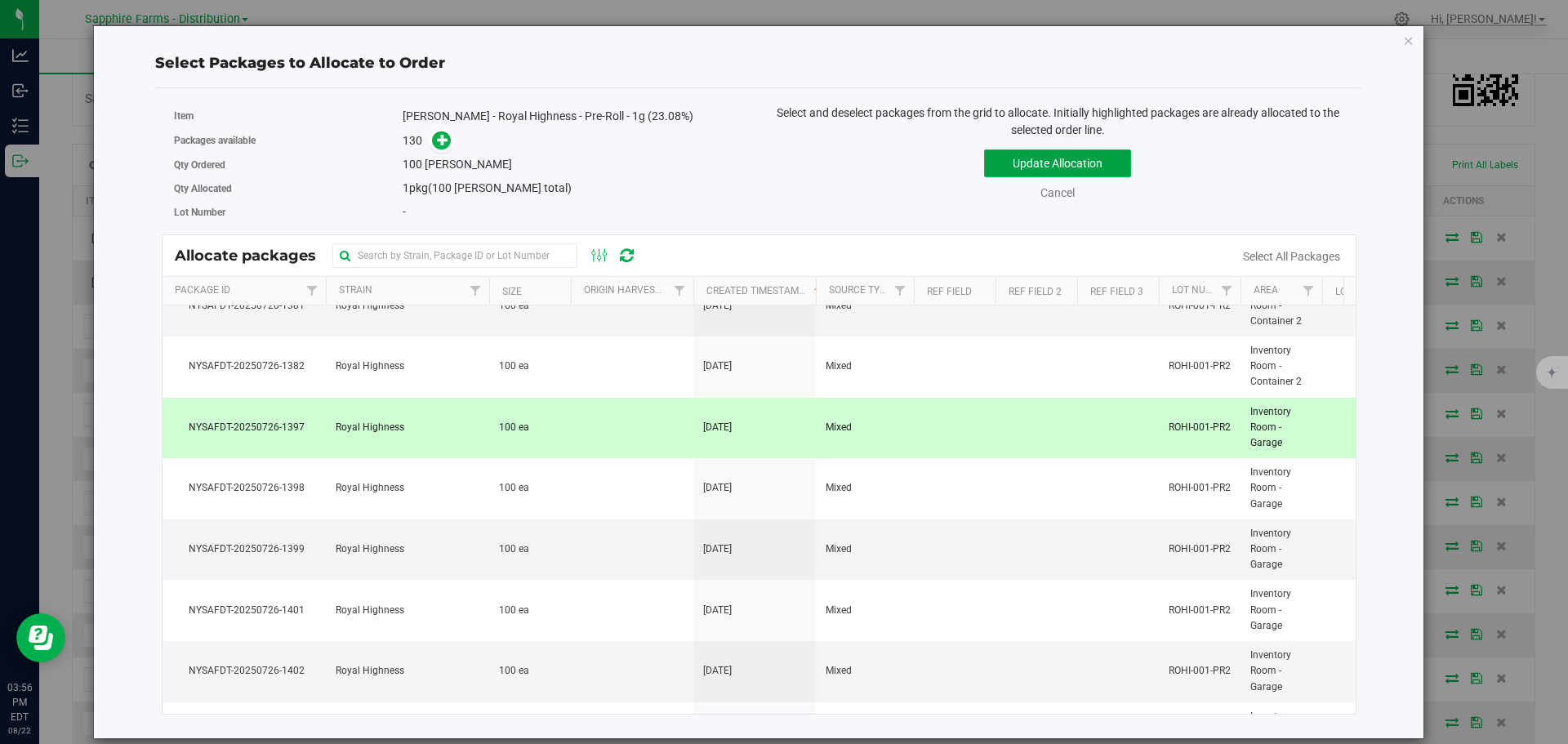
click at [1018, 155] on button "Update Allocation" at bounding box center [1057, 164] width 147 height 28
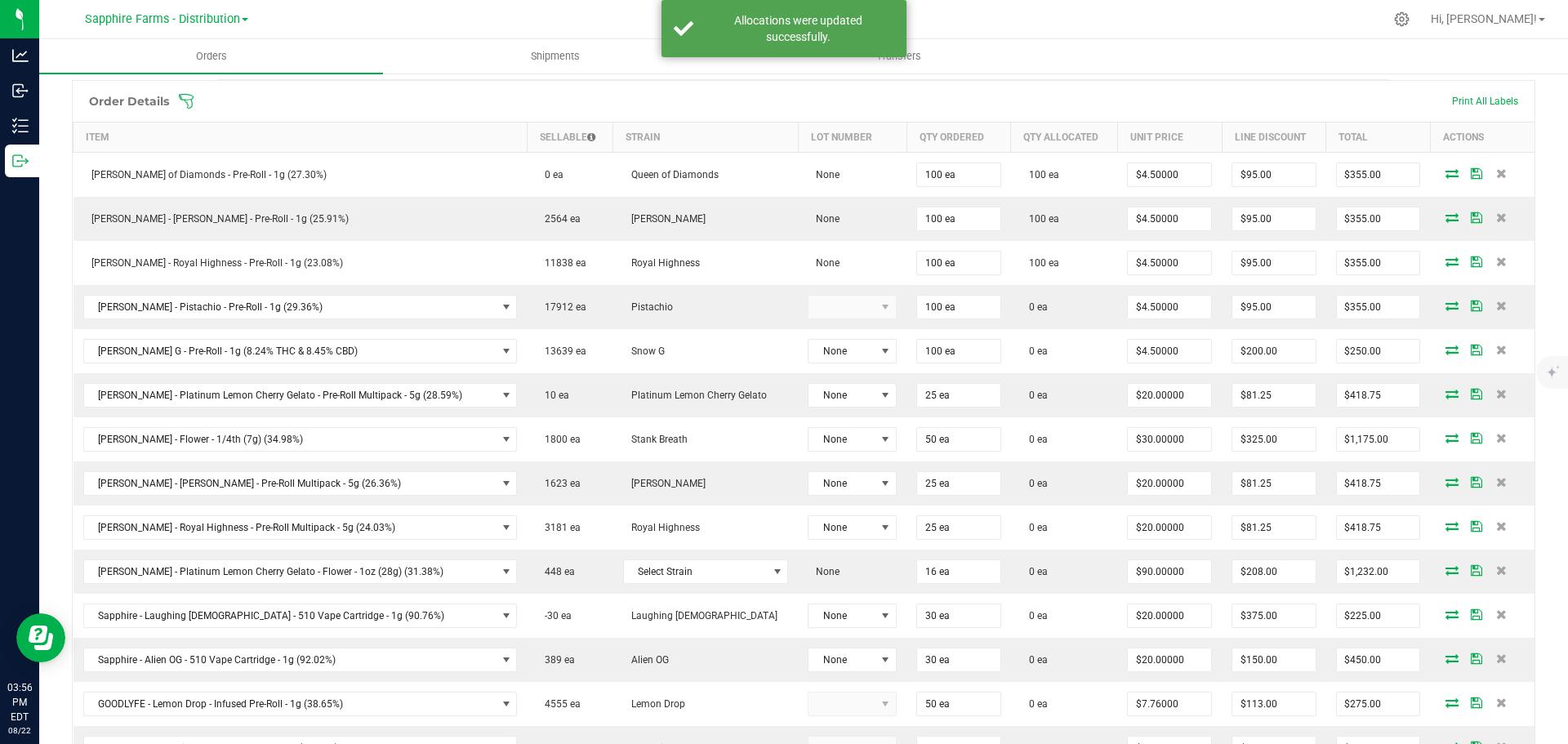
scroll to position [409, 0]
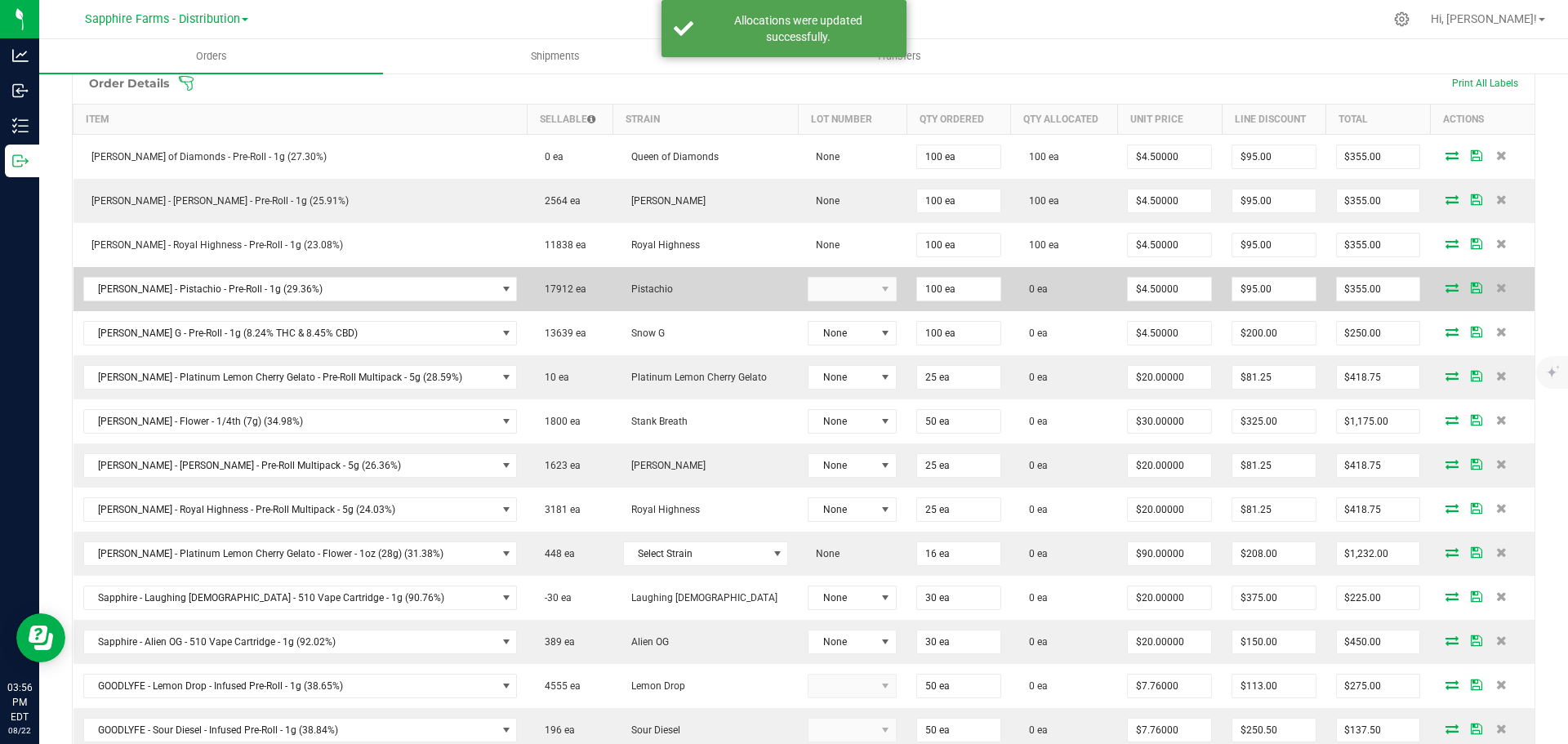
click at [1446, 285] on icon at bounding box center [1452, 288] width 13 height 10
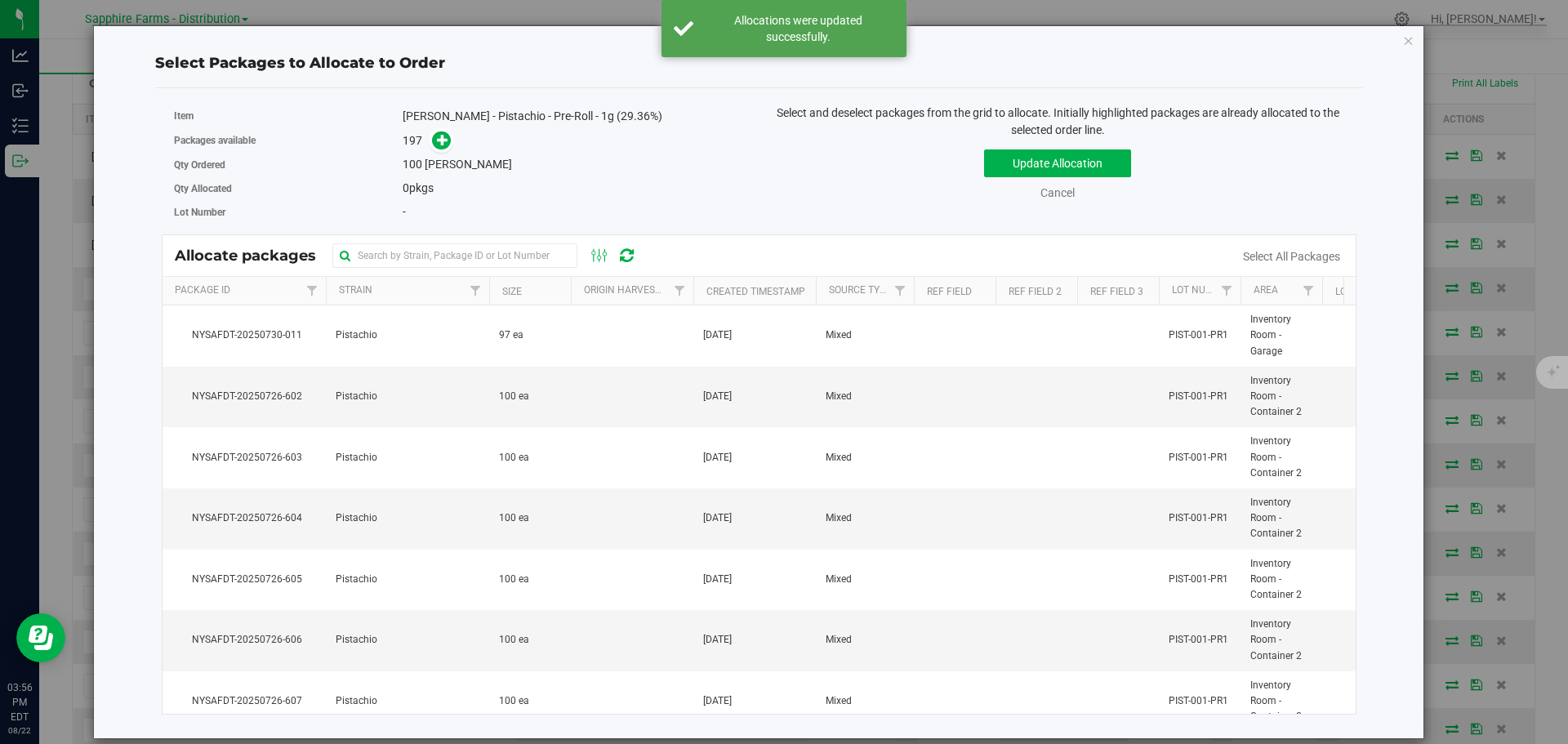
click at [578, 289] on th "Origin Harvests" at bounding box center [632, 291] width 122 height 29
click at [699, 286] on th "Created Timestamp" at bounding box center [754, 291] width 122 height 29
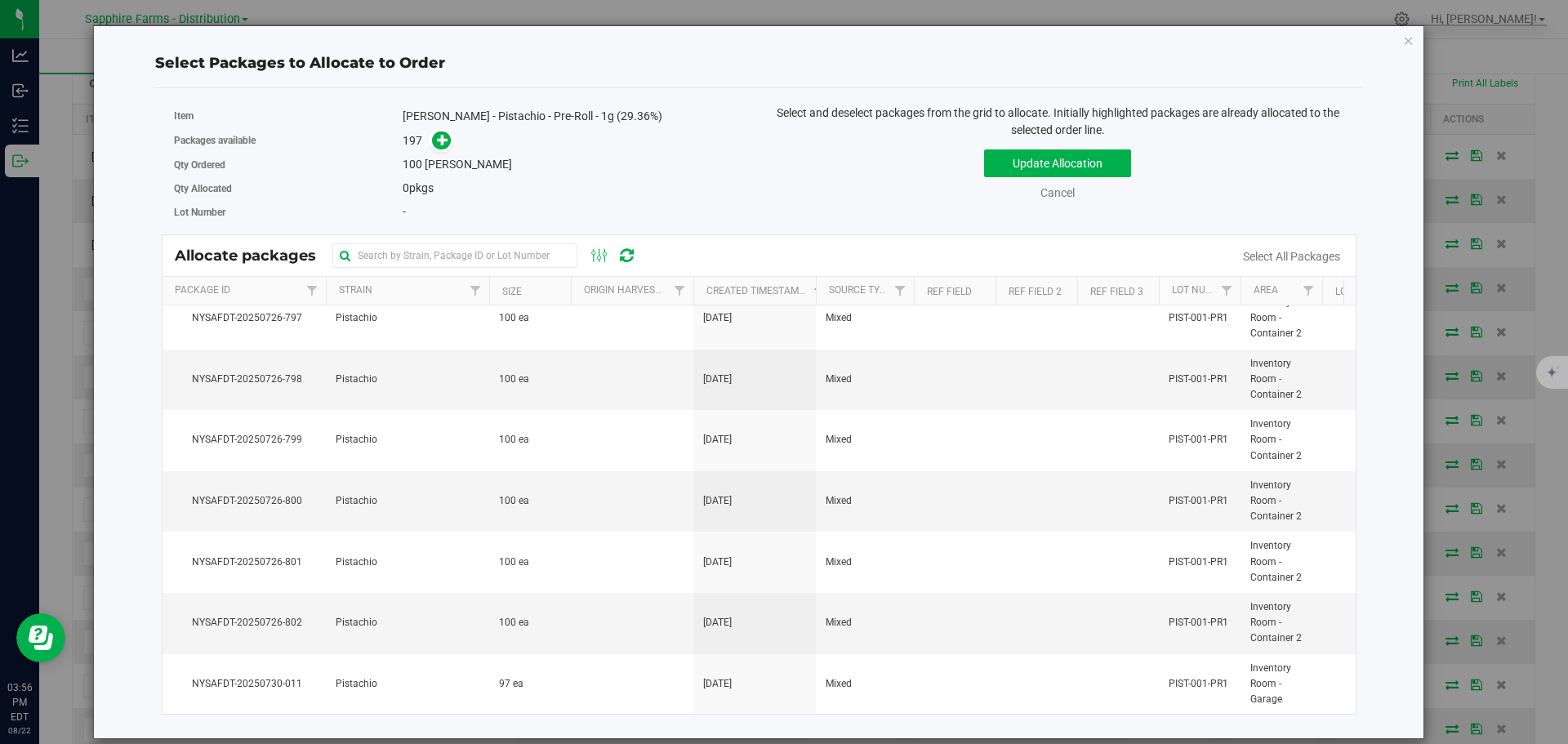
scroll to position [0, 0]
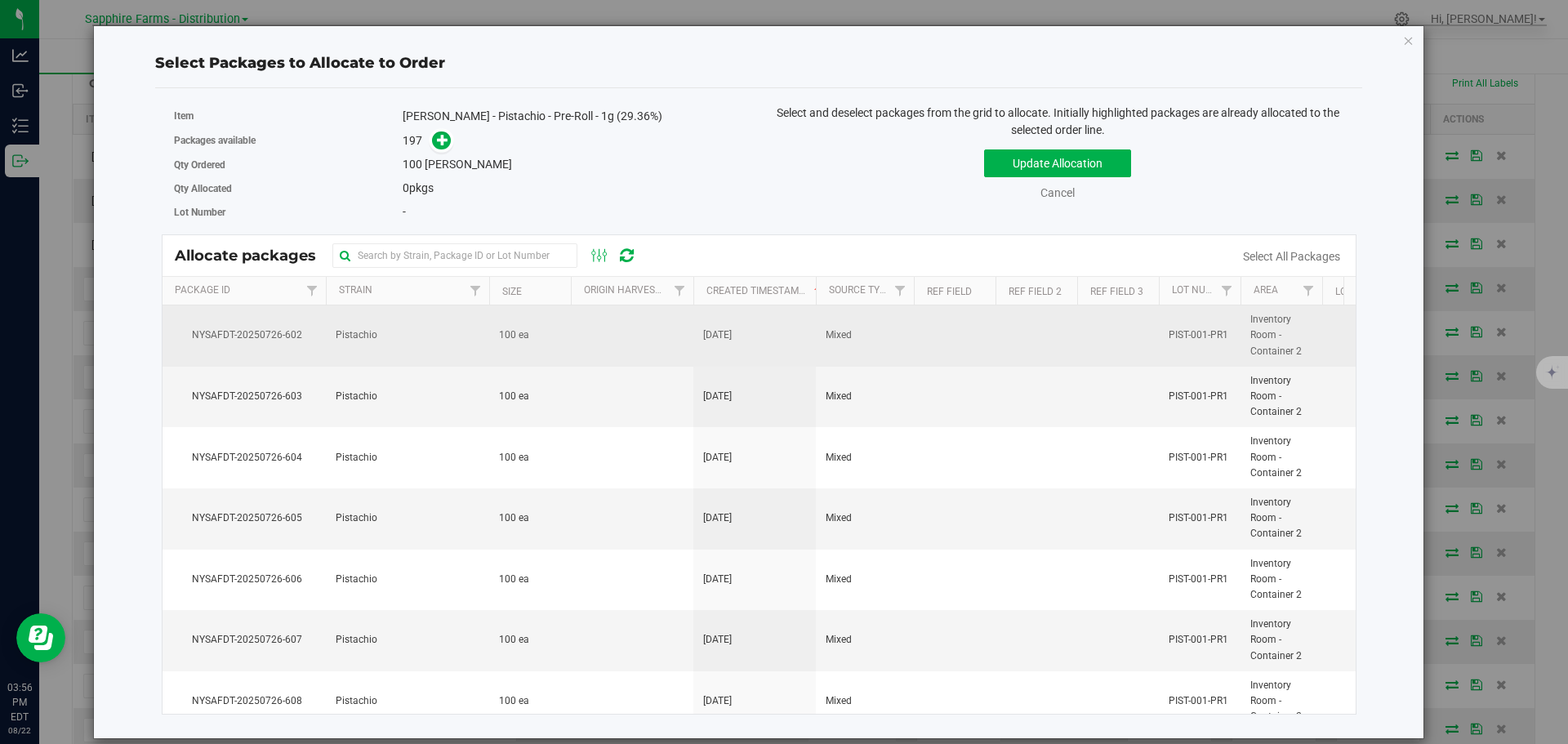
click at [678, 329] on td at bounding box center [632, 336] width 122 height 62
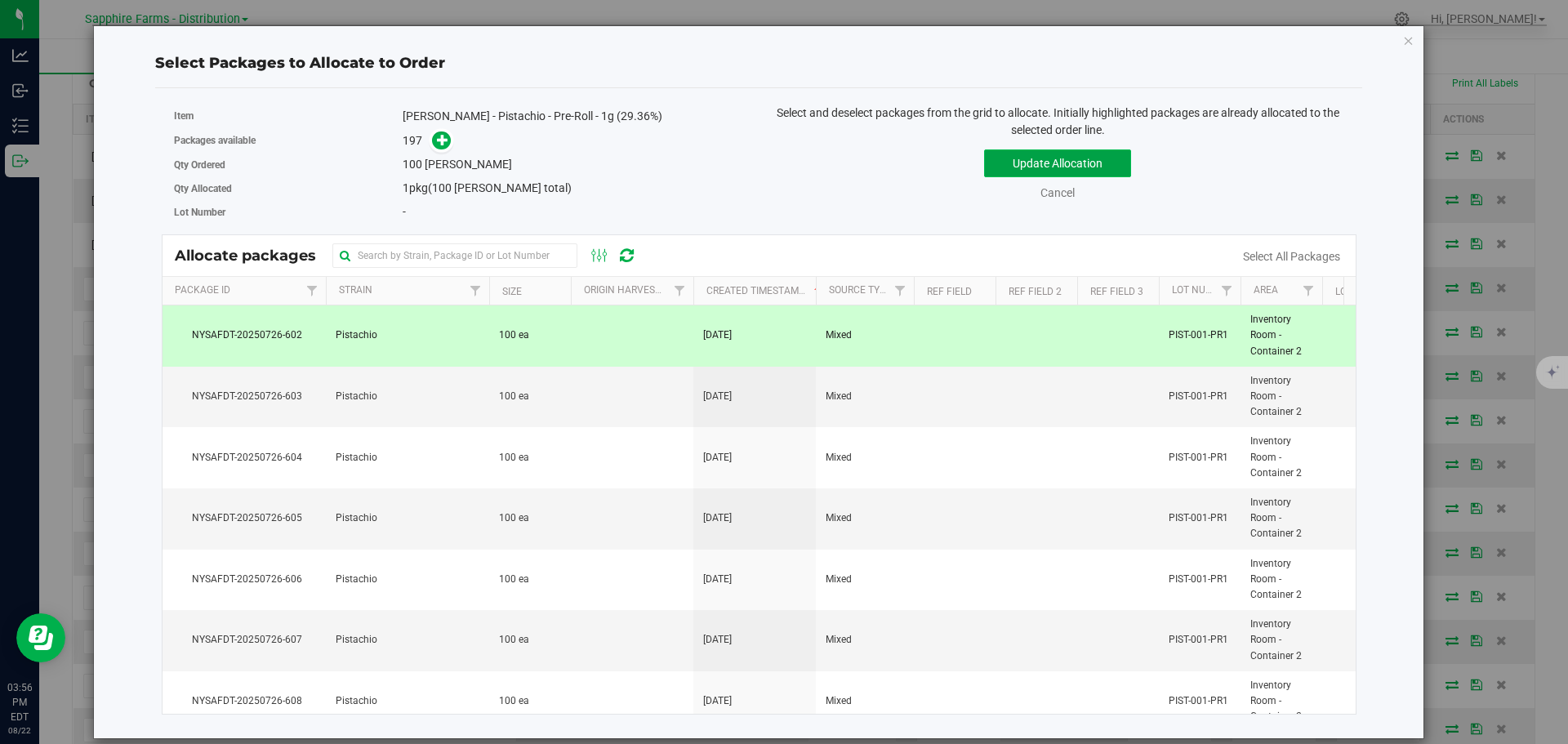
click at [996, 153] on button "Update Allocation" at bounding box center [1057, 164] width 147 height 28
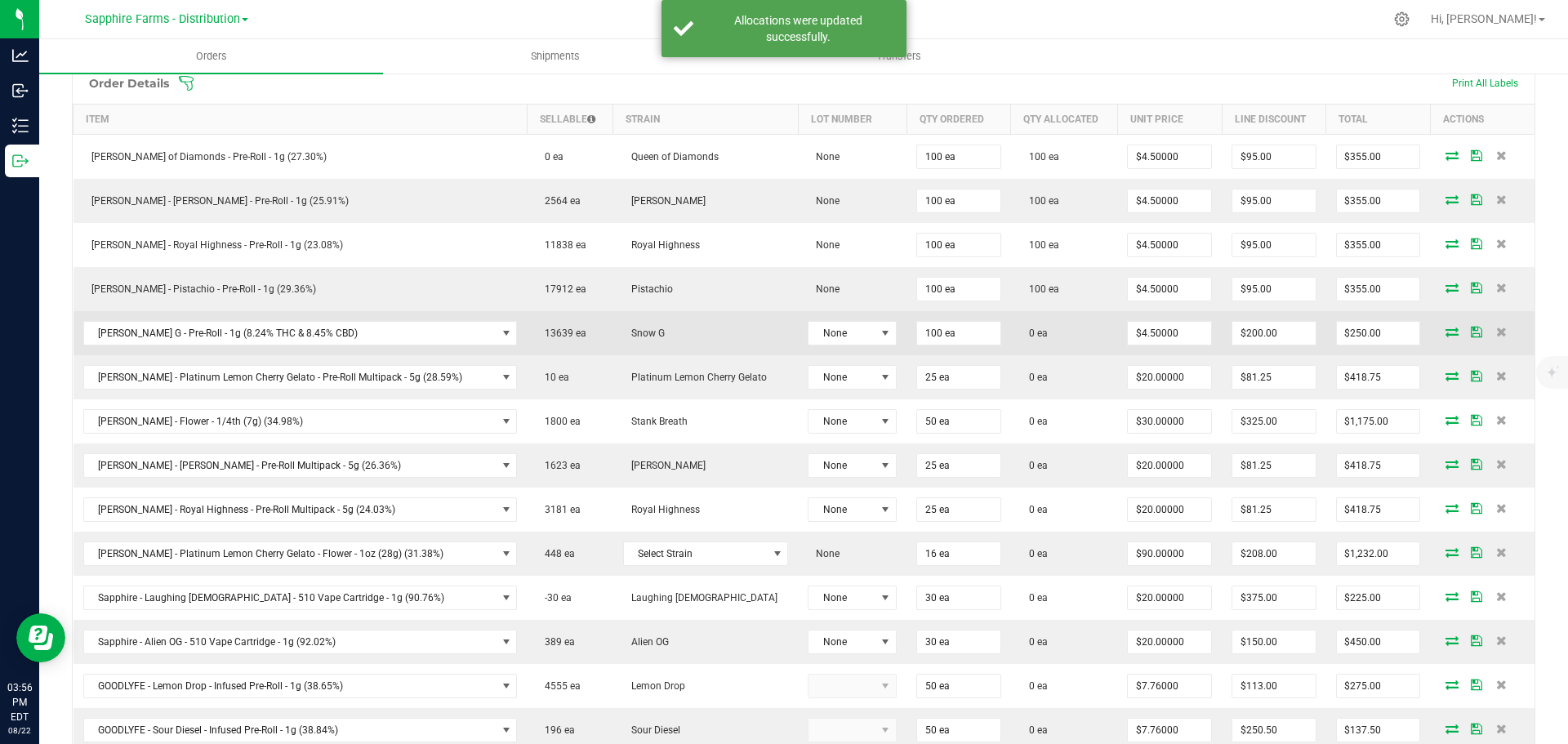
click at [1446, 330] on icon at bounding box center [1452, 331] width 13 height 10
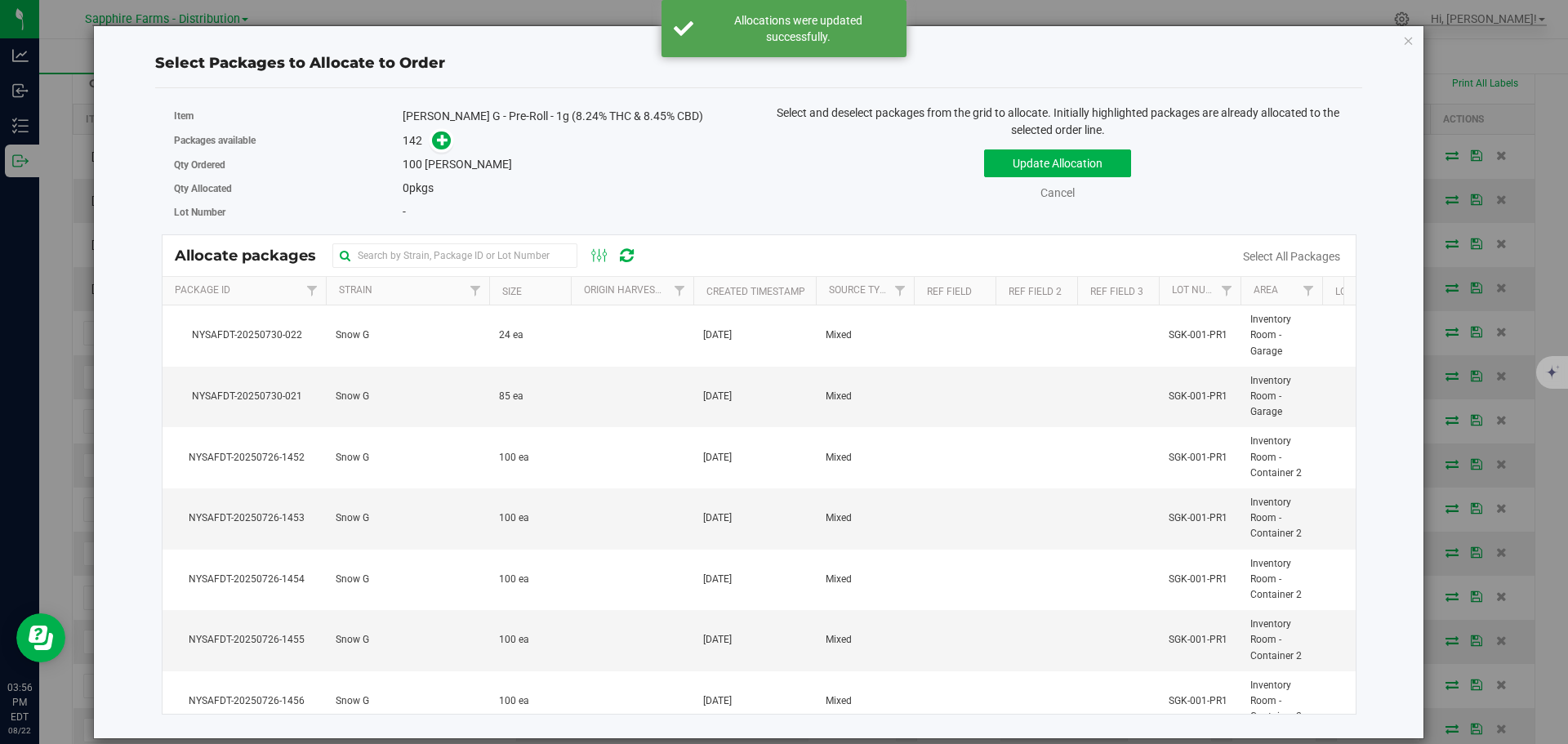
click at [701, 285] on th "Created Timestamp" at bounding box center [754, 291] width 122 height 29
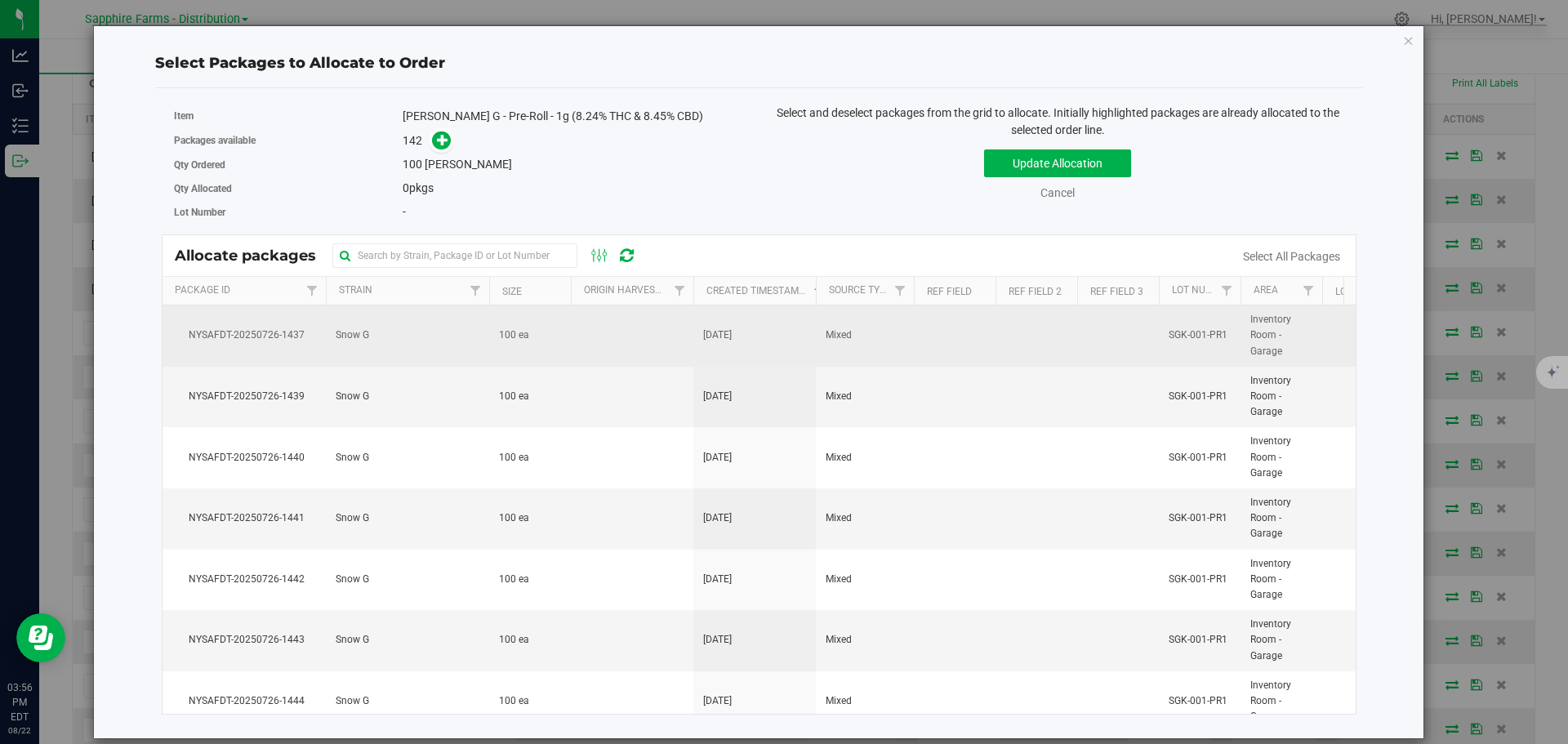
click at [924, 341] on td at bounding box center [954, 336] width 81 height 62
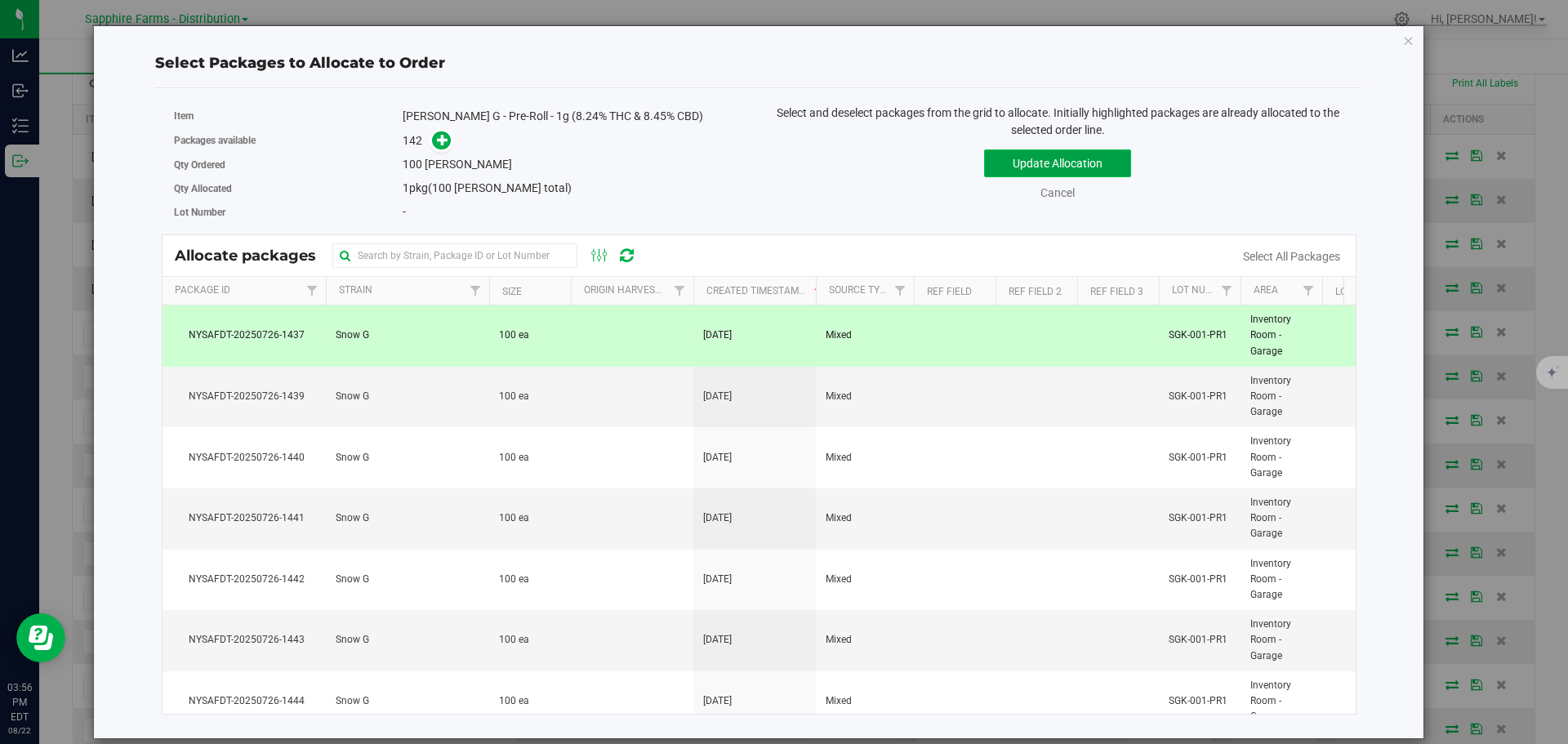
click at [1015, 164] on button "Update Allocation" at bounding box center [1057, 164] width 147 height 28
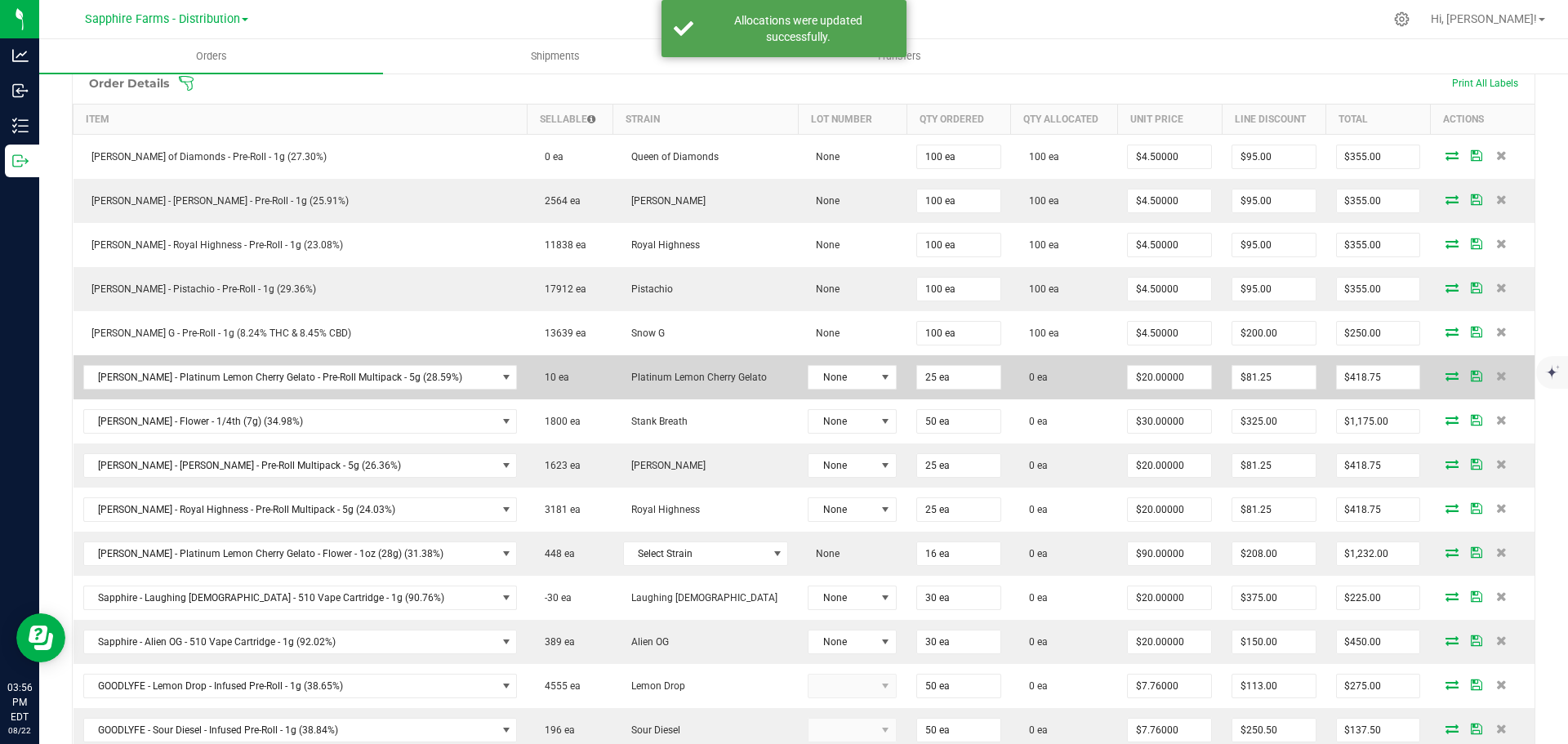
click at [1446, 373] on icon at bounding box center [1452, 376] width 13 height 10
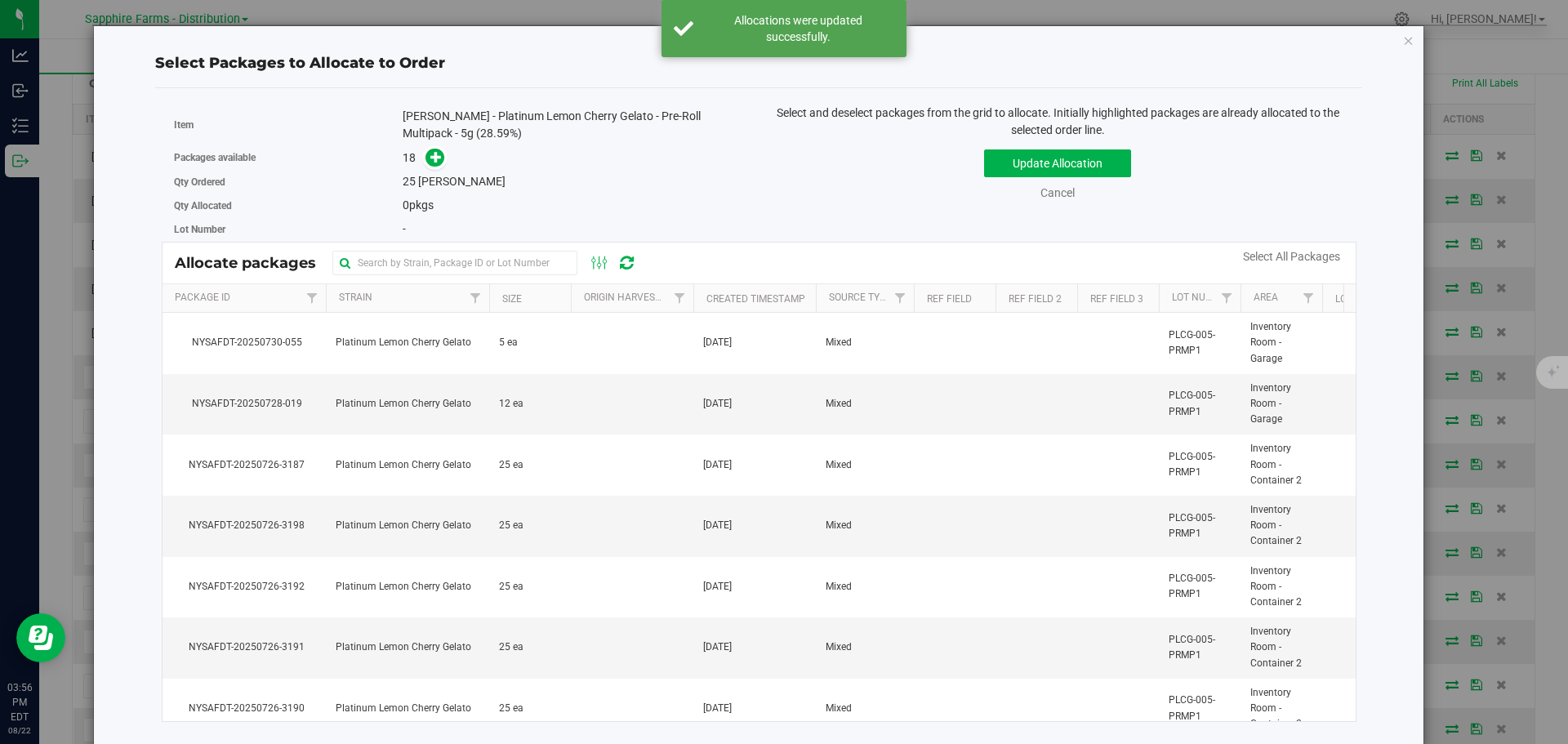
click at [700, 294] on th "Created Timestamp" at bounding box center [754, 298] width 122 height 29
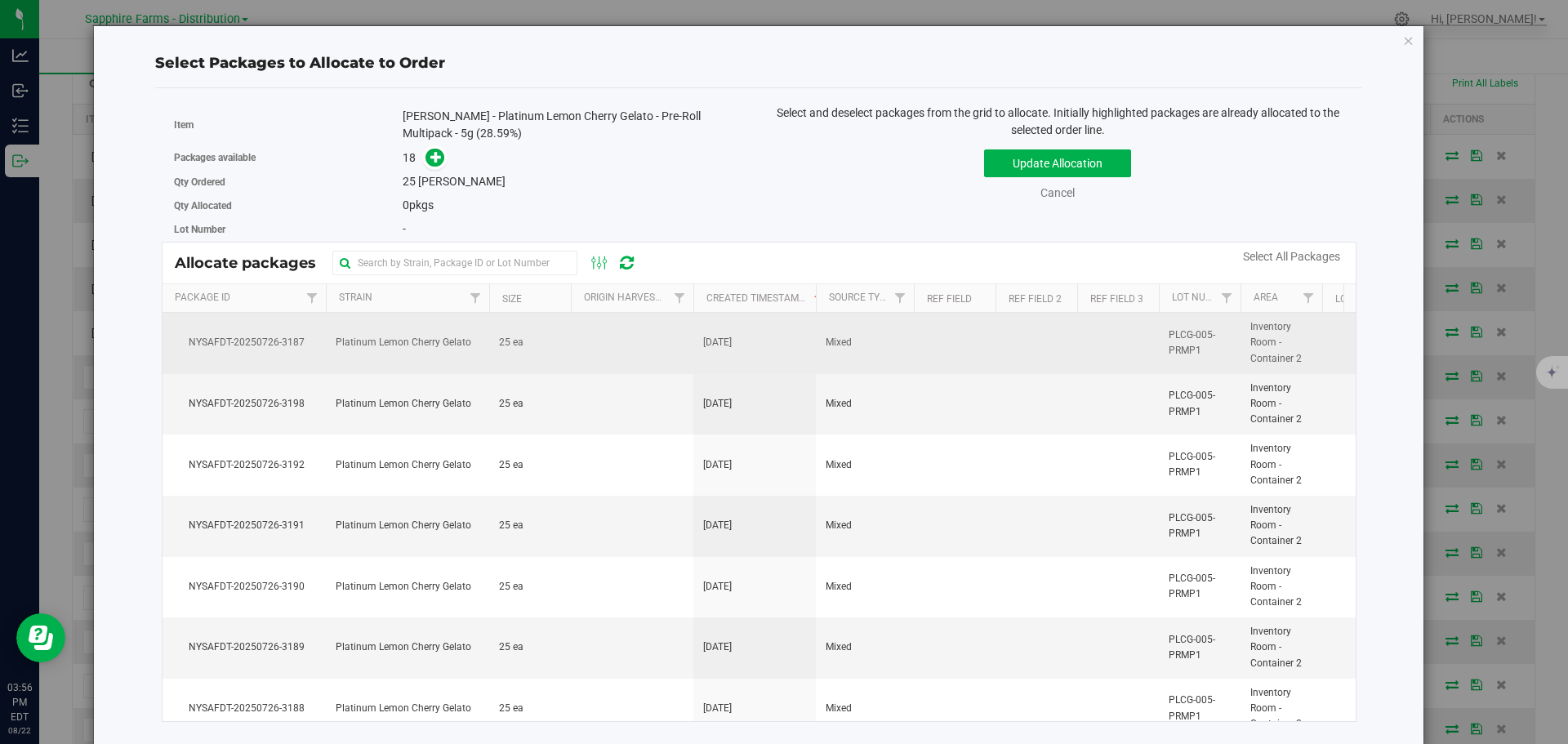
click at [546, 358] on td "25 ea" at bounding box center [529, 344] width 81 height 62
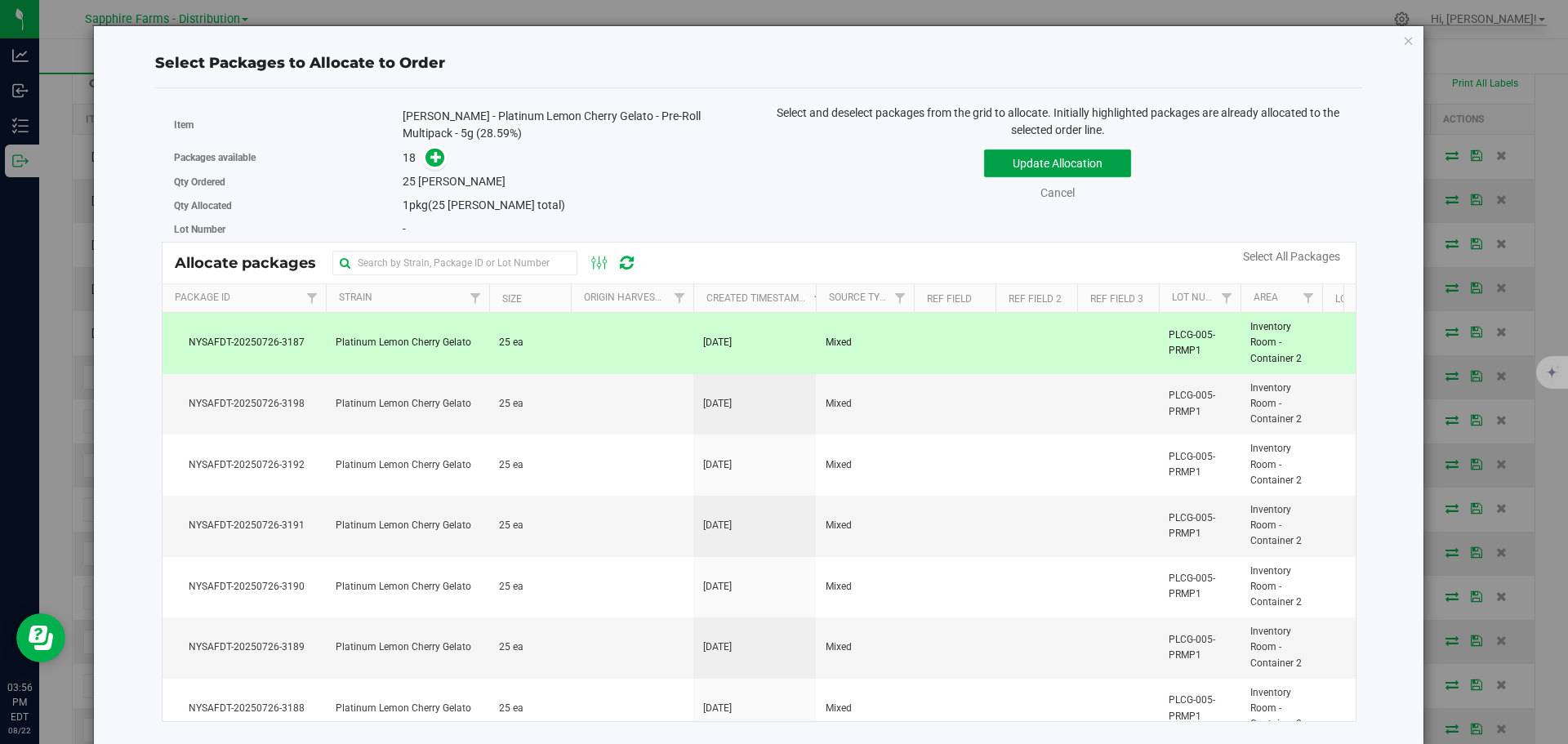
click at [1010, 167] on button "Update Allocation" at bounding box center [1057, 164] width 147 height 28
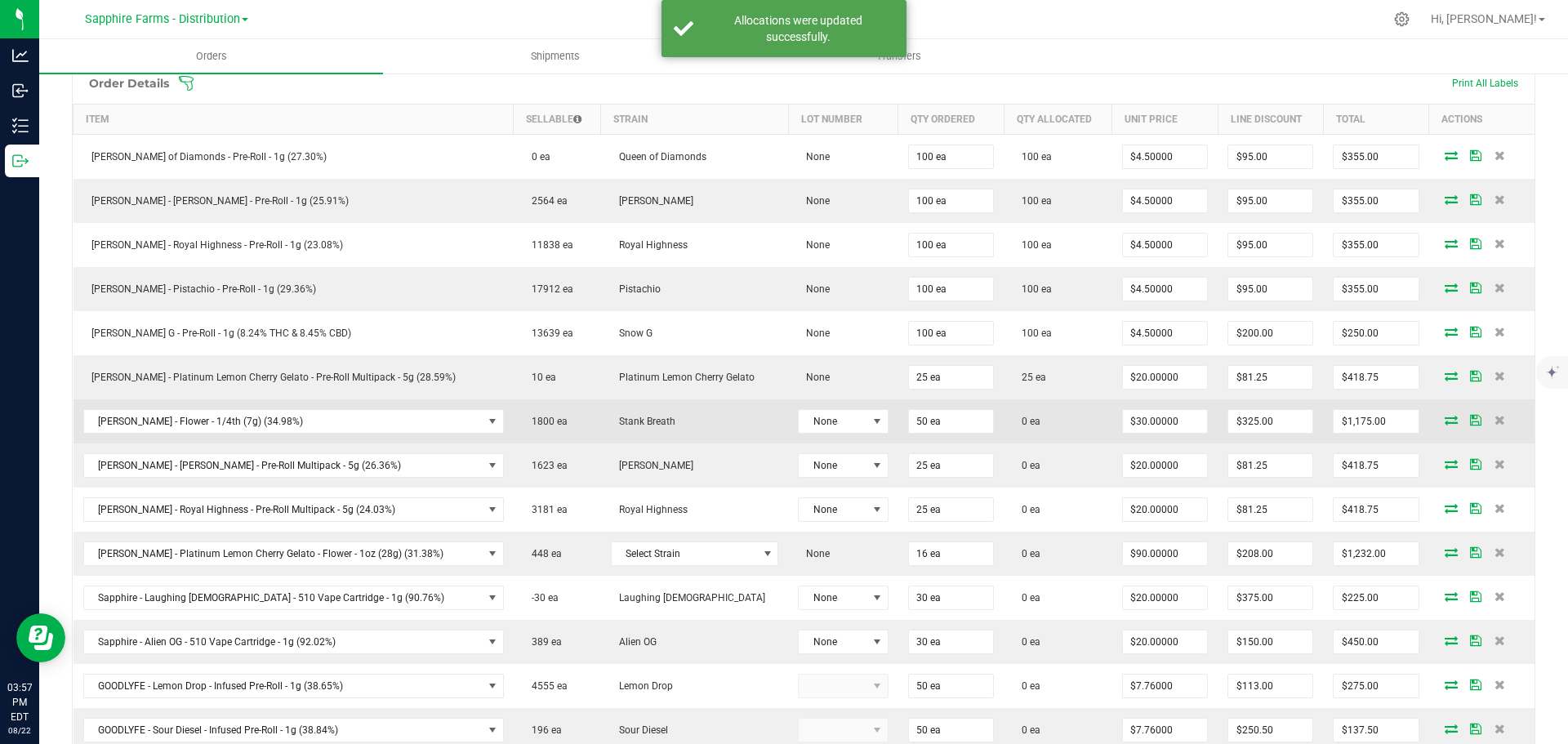
click at [1445, 423] on icon at bounding box center [1451, 420] width 13 height 10
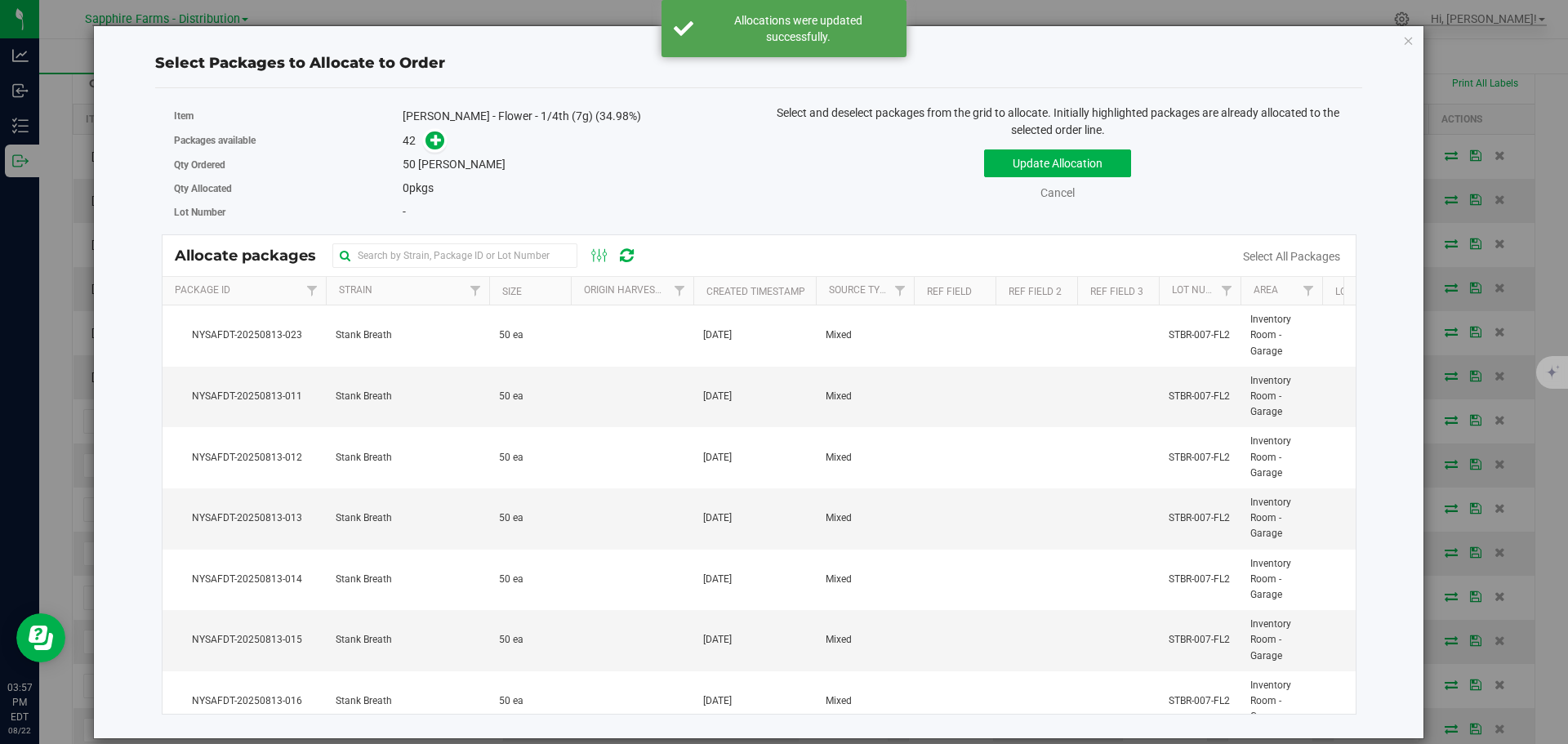
click at [703, 287] on th "Created Timestamp" at bounding box center [754, 291] width 122 height 29
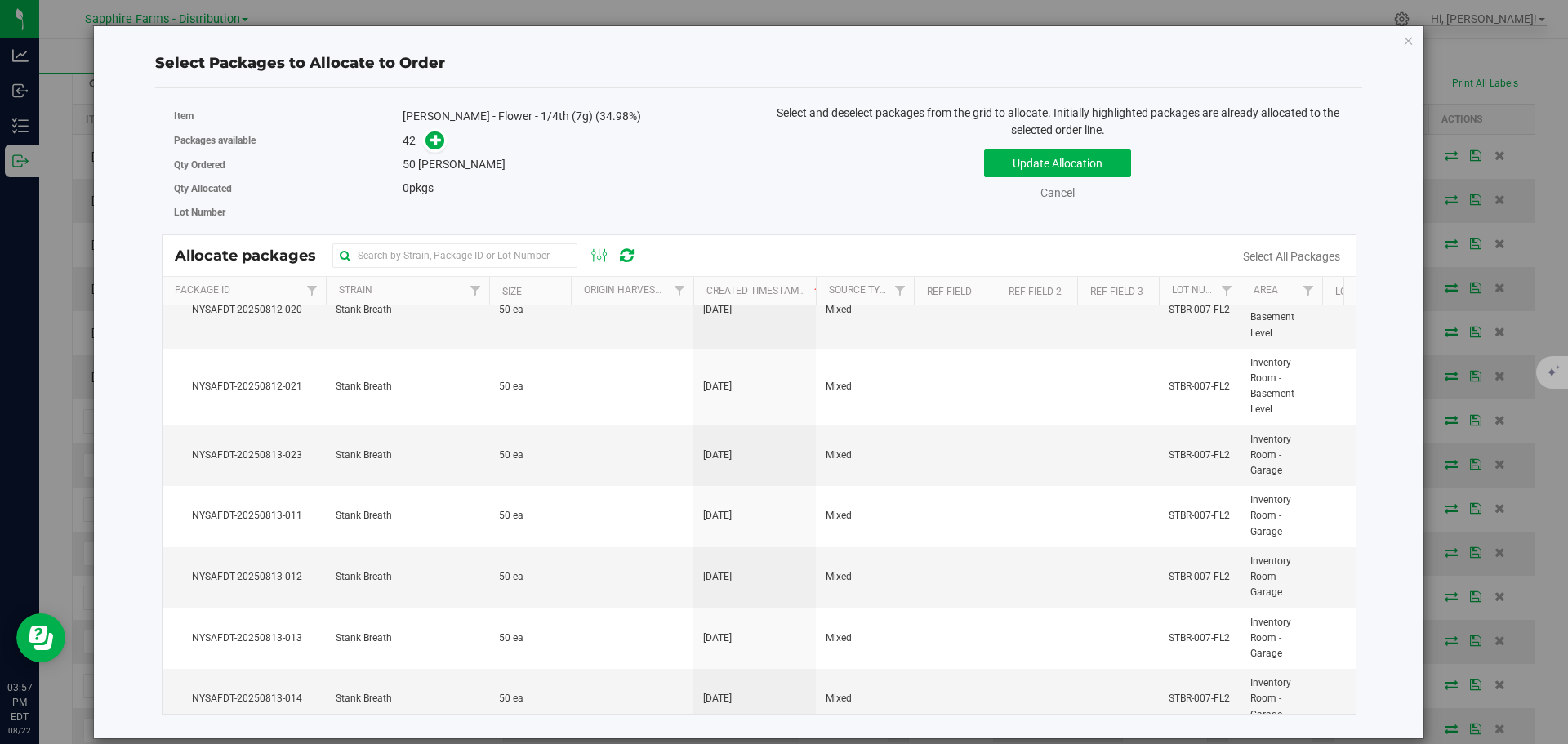
scroll to position [2123, 0]
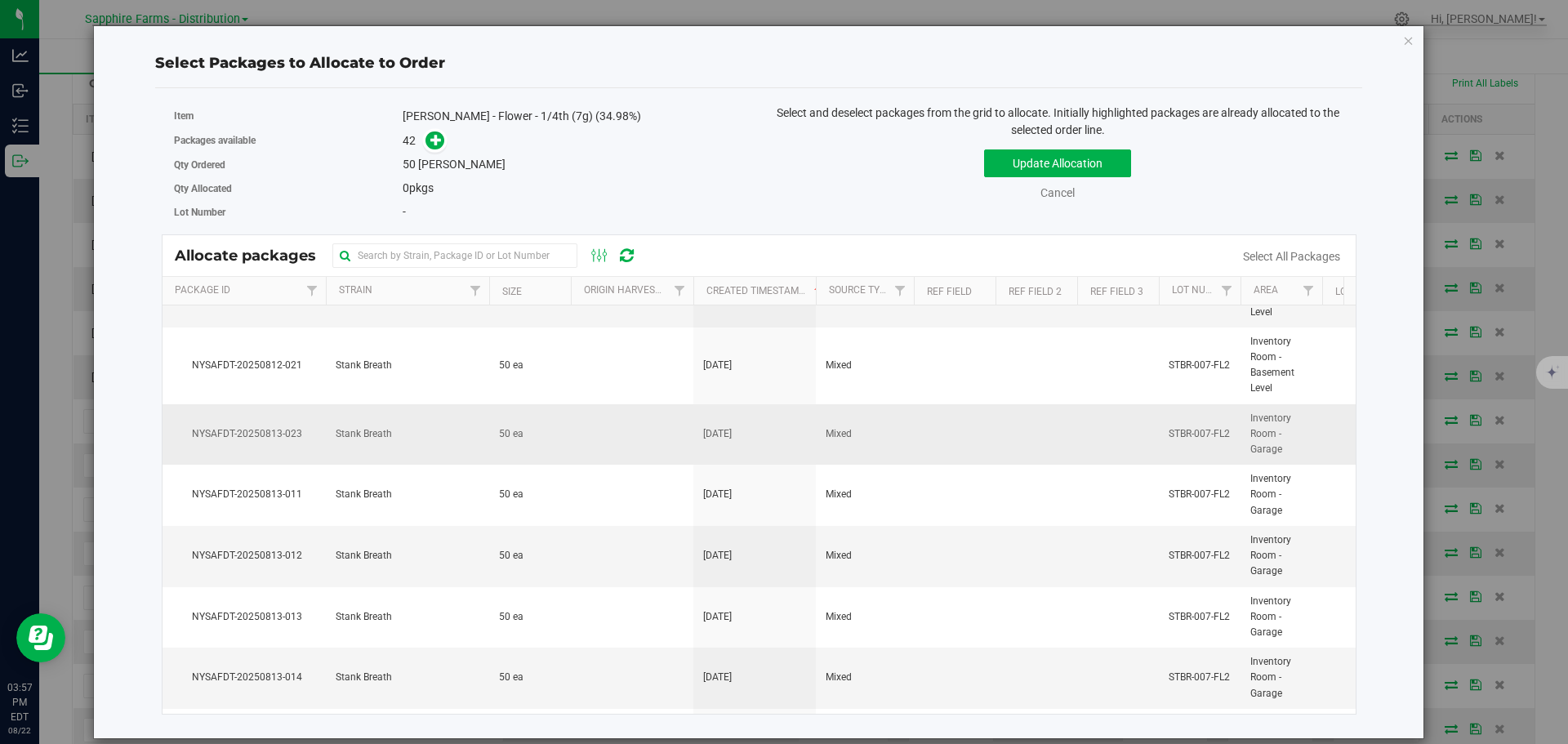
click at [1109, 433] on td at bounding box center [1118, 435] width 81 height 62
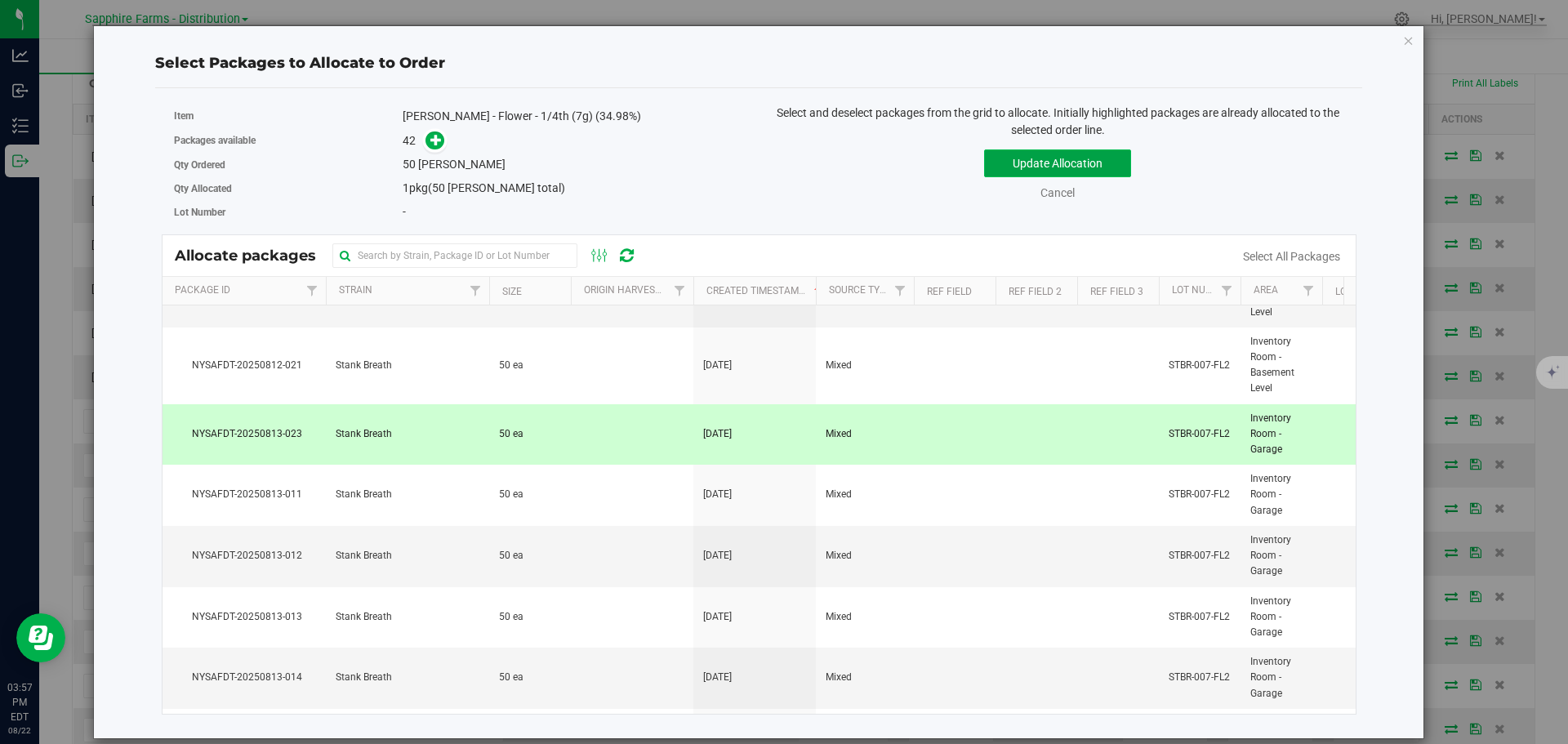
click at [1026, 156] on button "Update Allocation" at bounding box center [1057, 164] width 147 height 28
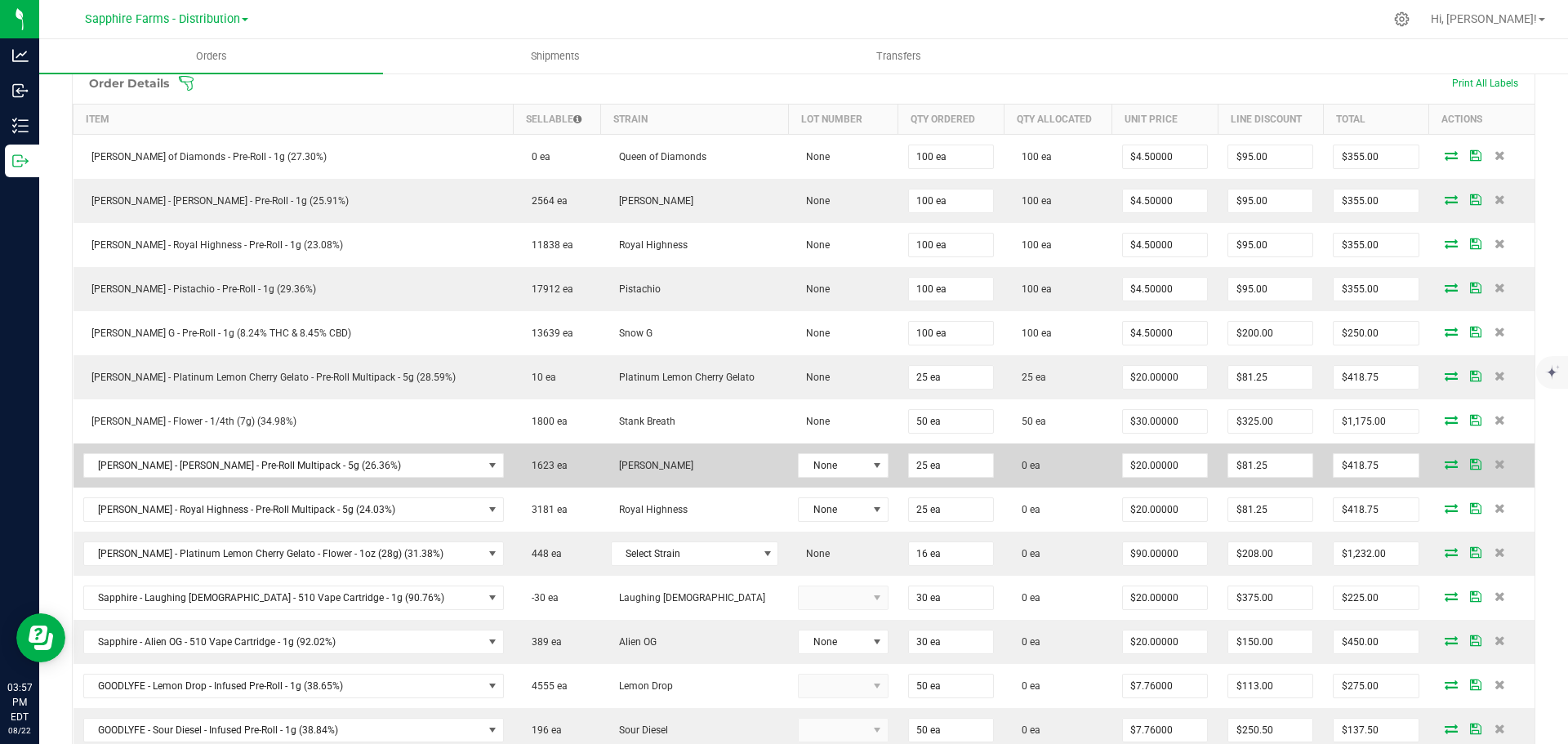
click at [1445, 463] on icon at bounding box center [1451, 464] width 13 height 10
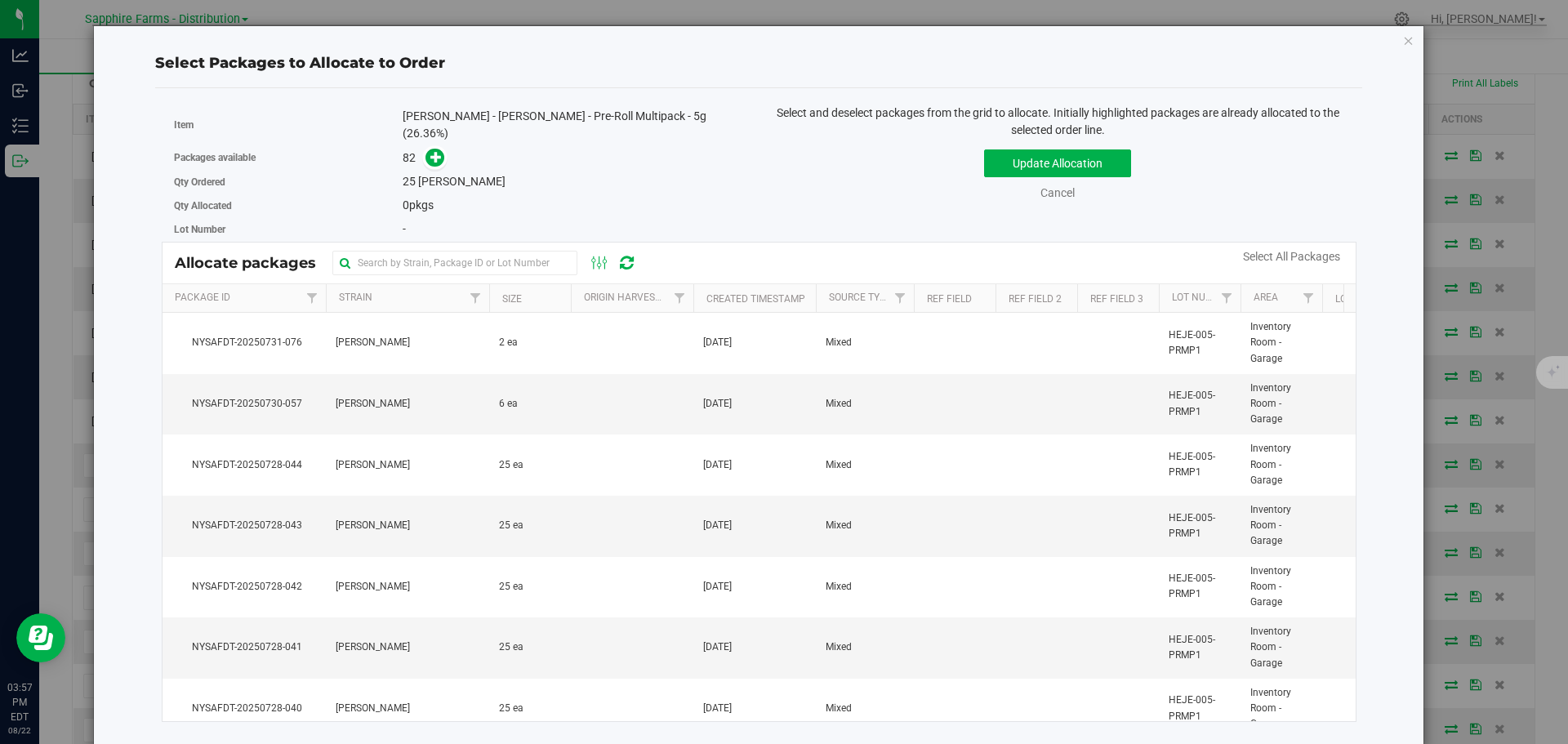
click at [699, 287] on th "Created Timestamp" at bounding box center [754, 298] width 122 height 29
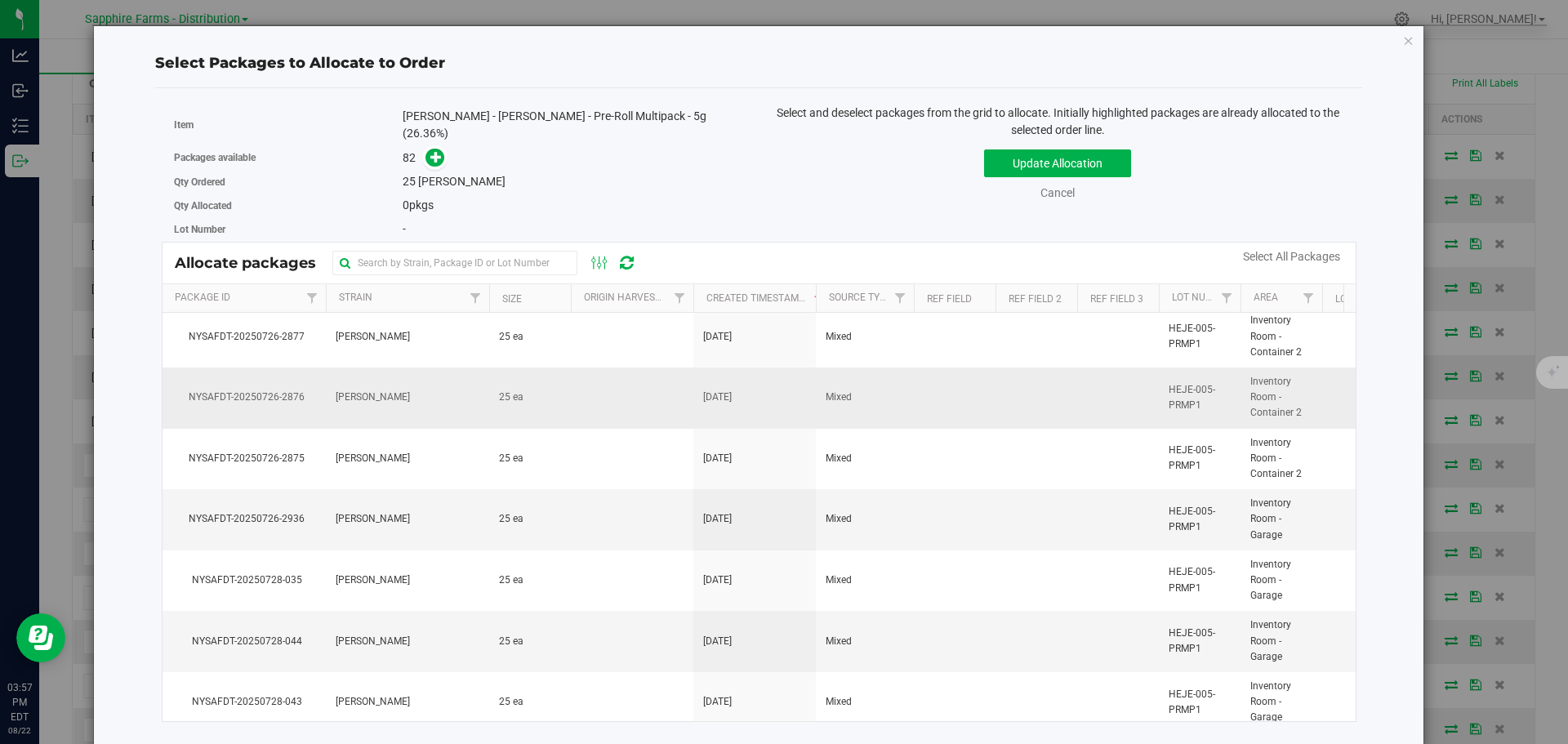
scroll to position [4110, 0]
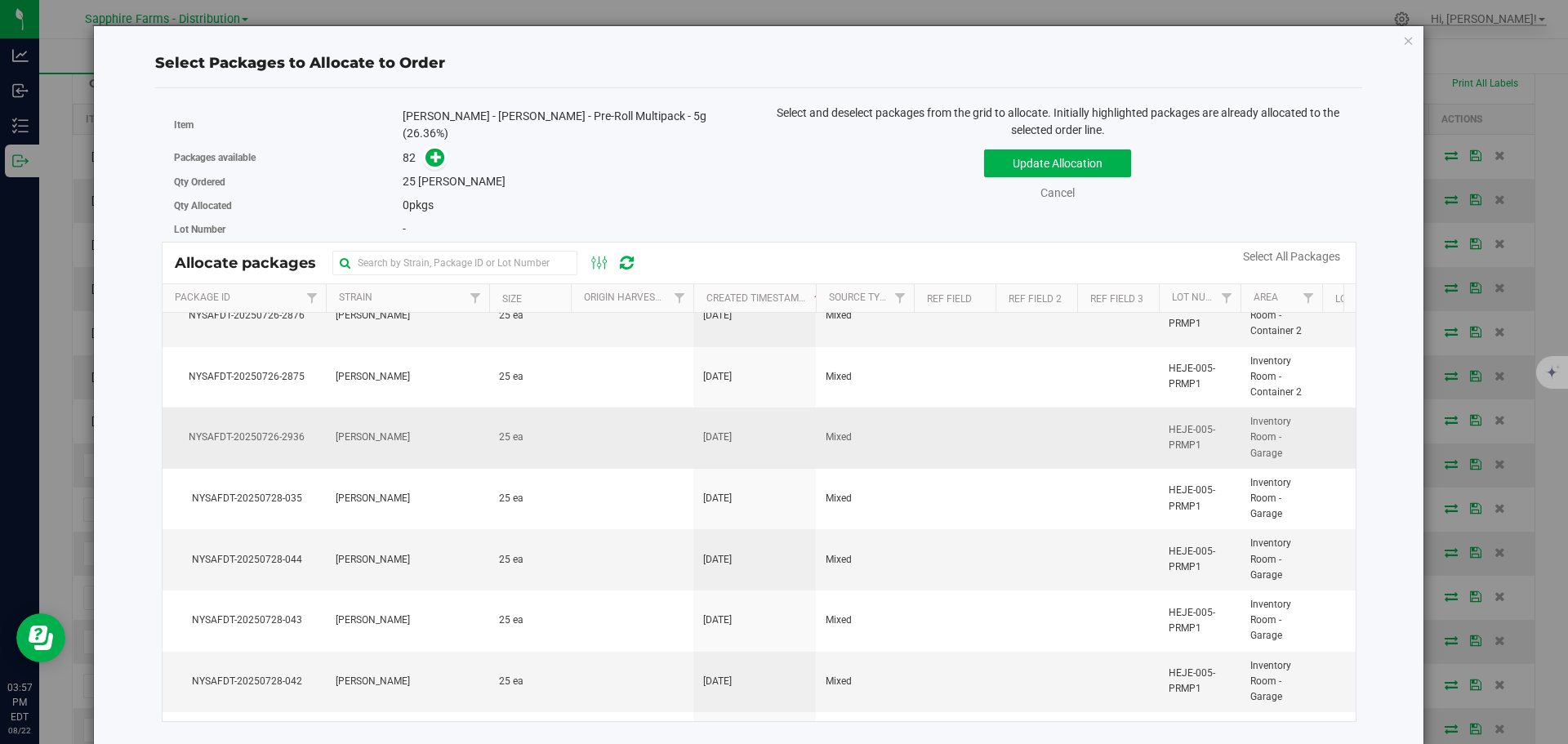
click at [963, 437] on td at bounding box center [954, 438] width 81 height 62
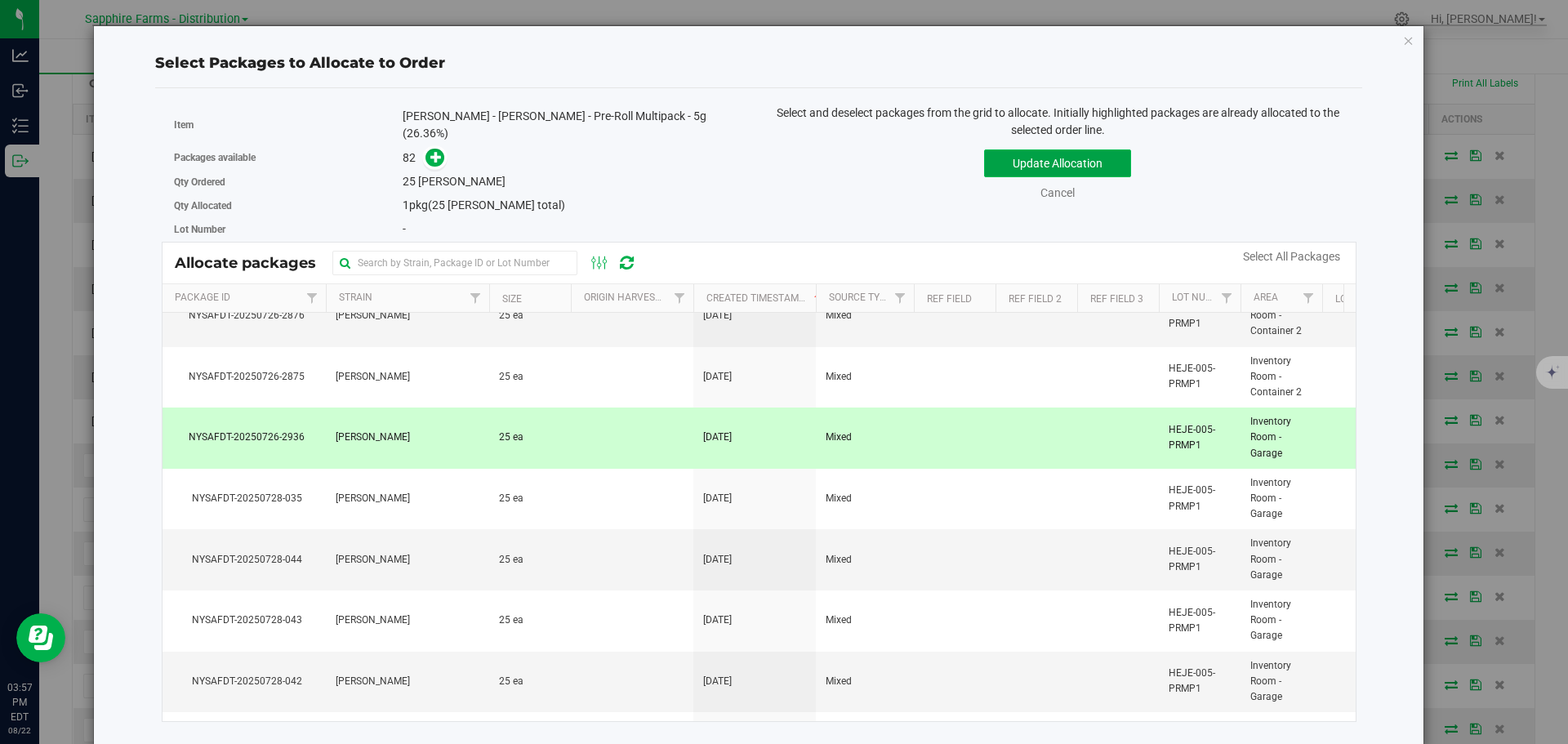
click at [1044, 155] on button "Update Allocation" at bounding box center [1057, 164] width 147 height 28
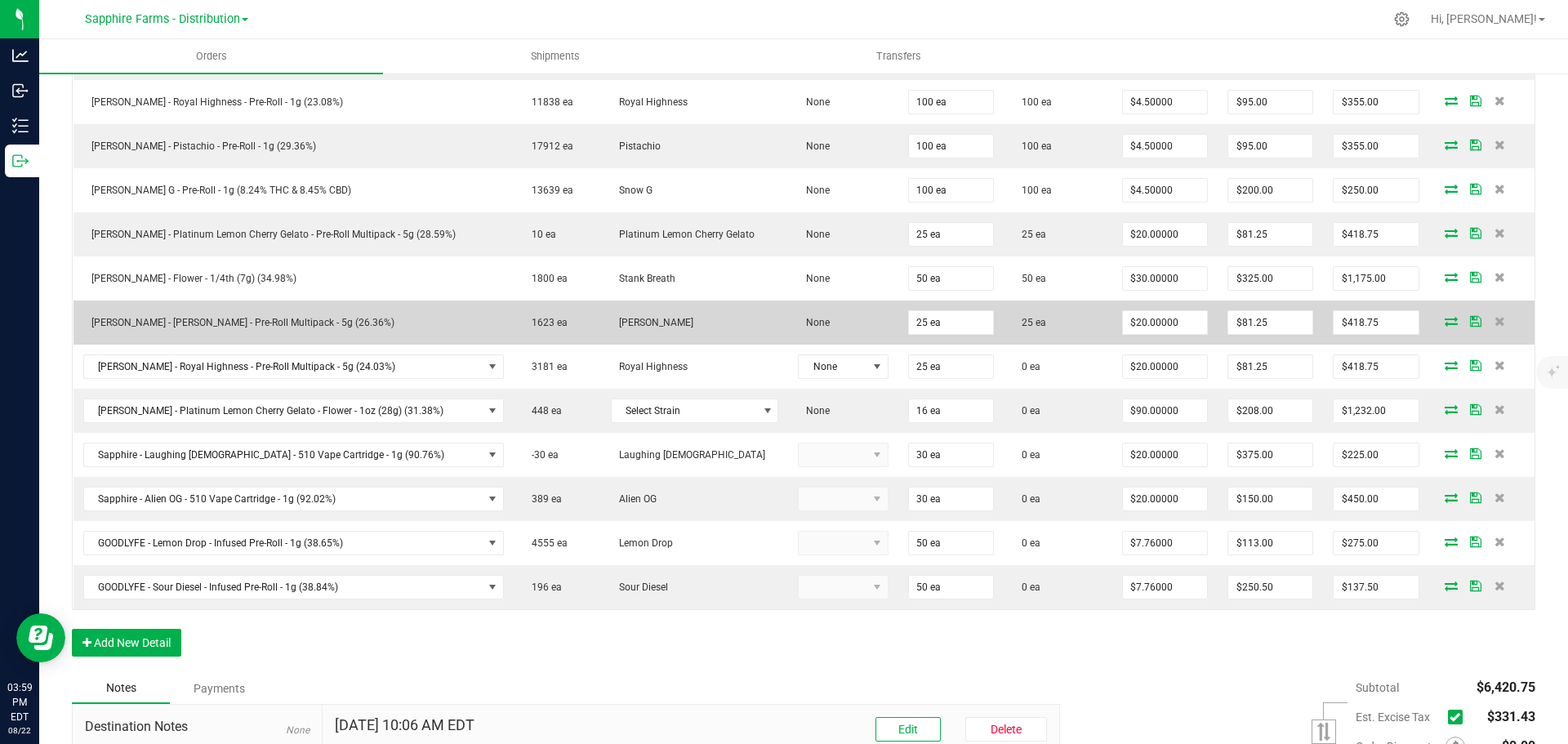
scroll to position [572, 0]
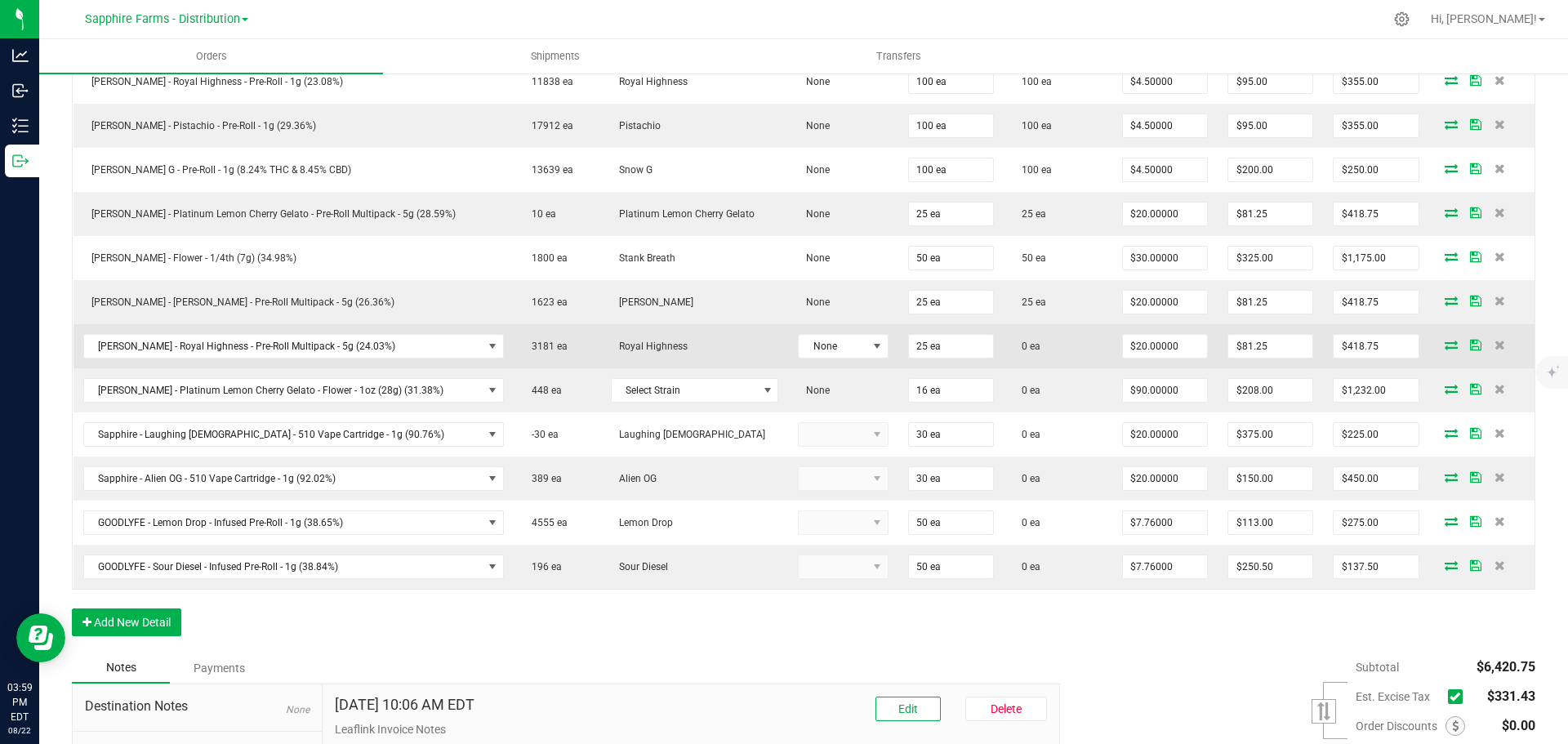
click at [1445, 344] on icon at bounding box center [1451, 344] width 13 height 10
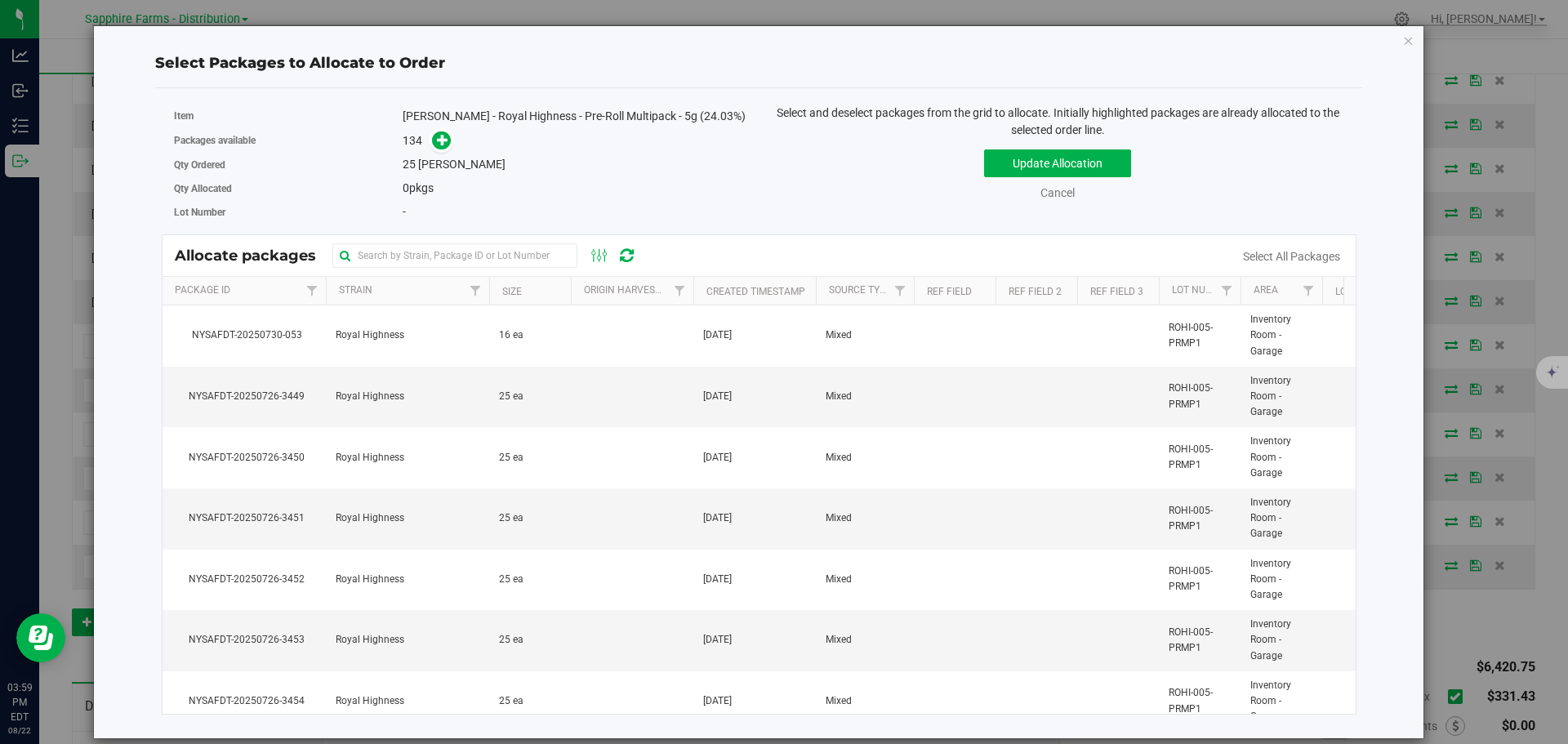
click at [704, 283] on th "Created Timestamp" at bounding box center [754, 291] width 122 height 29
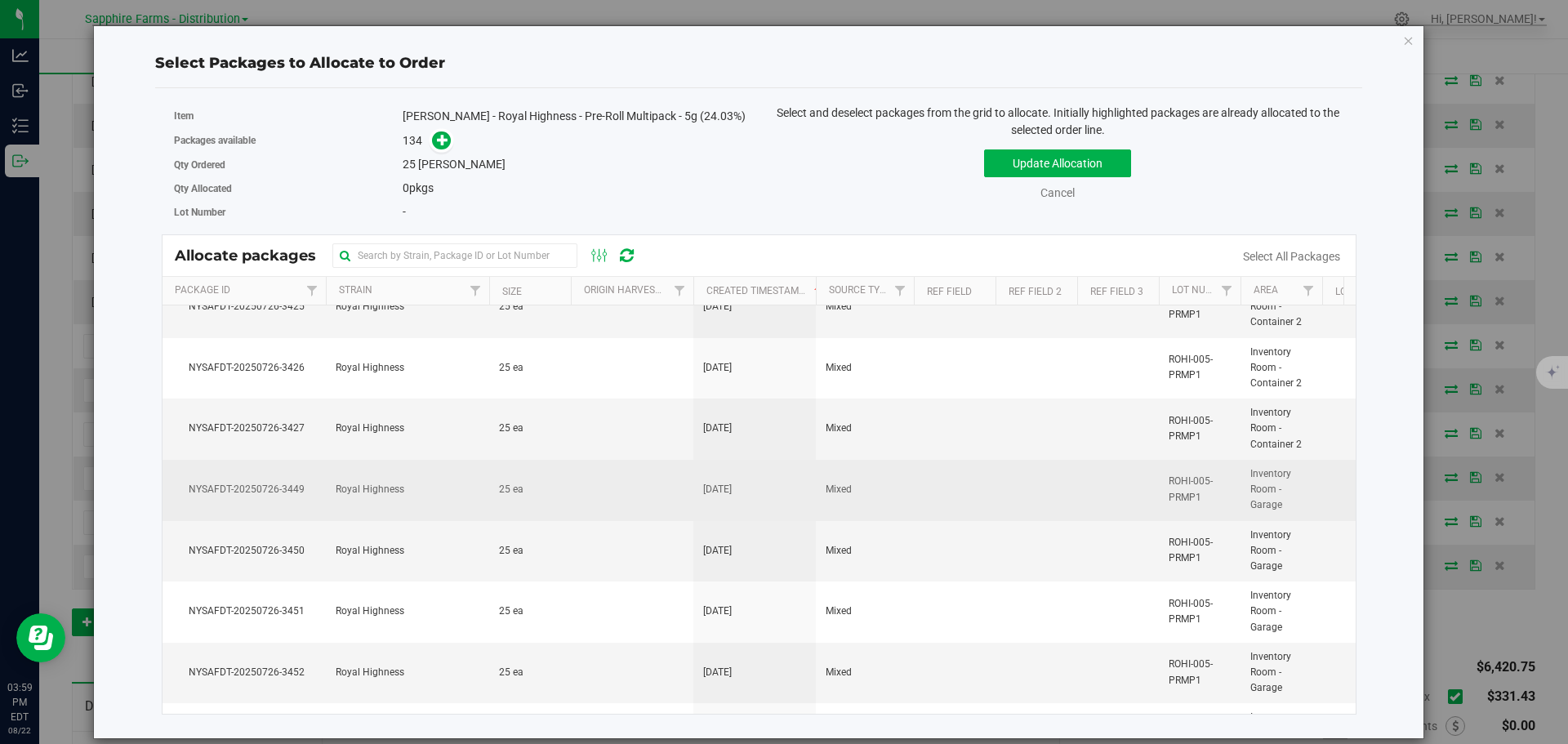
click at [1030, 483] on td at bounding box center [1035, 490] width 81 height 62
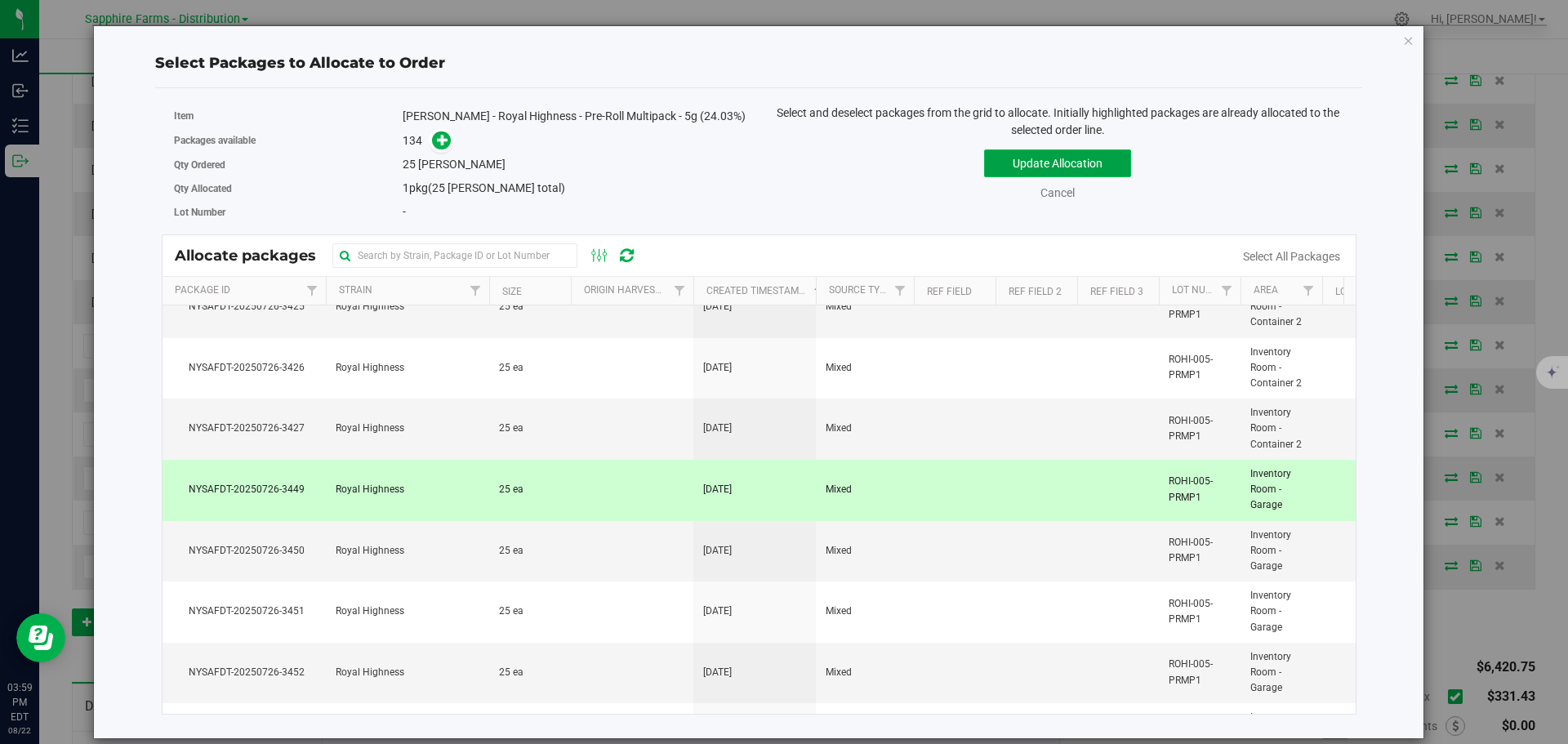
click at [1021, 153] on button "Update Allocation" at bounding box center [1057, 164] width 147 height 28
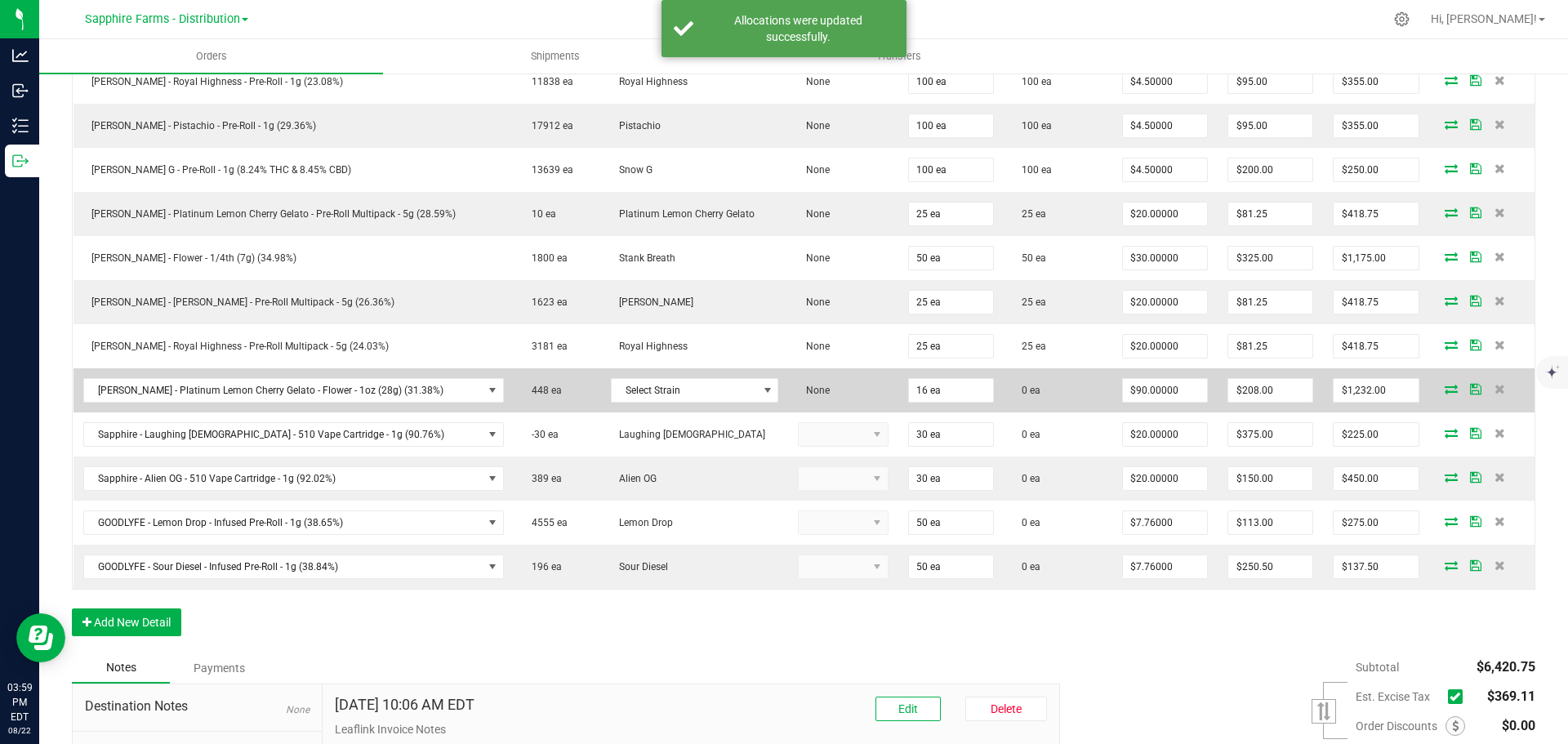
click at [1445, 387] on icon at bounding box center [1451, 389] width 13 height 10
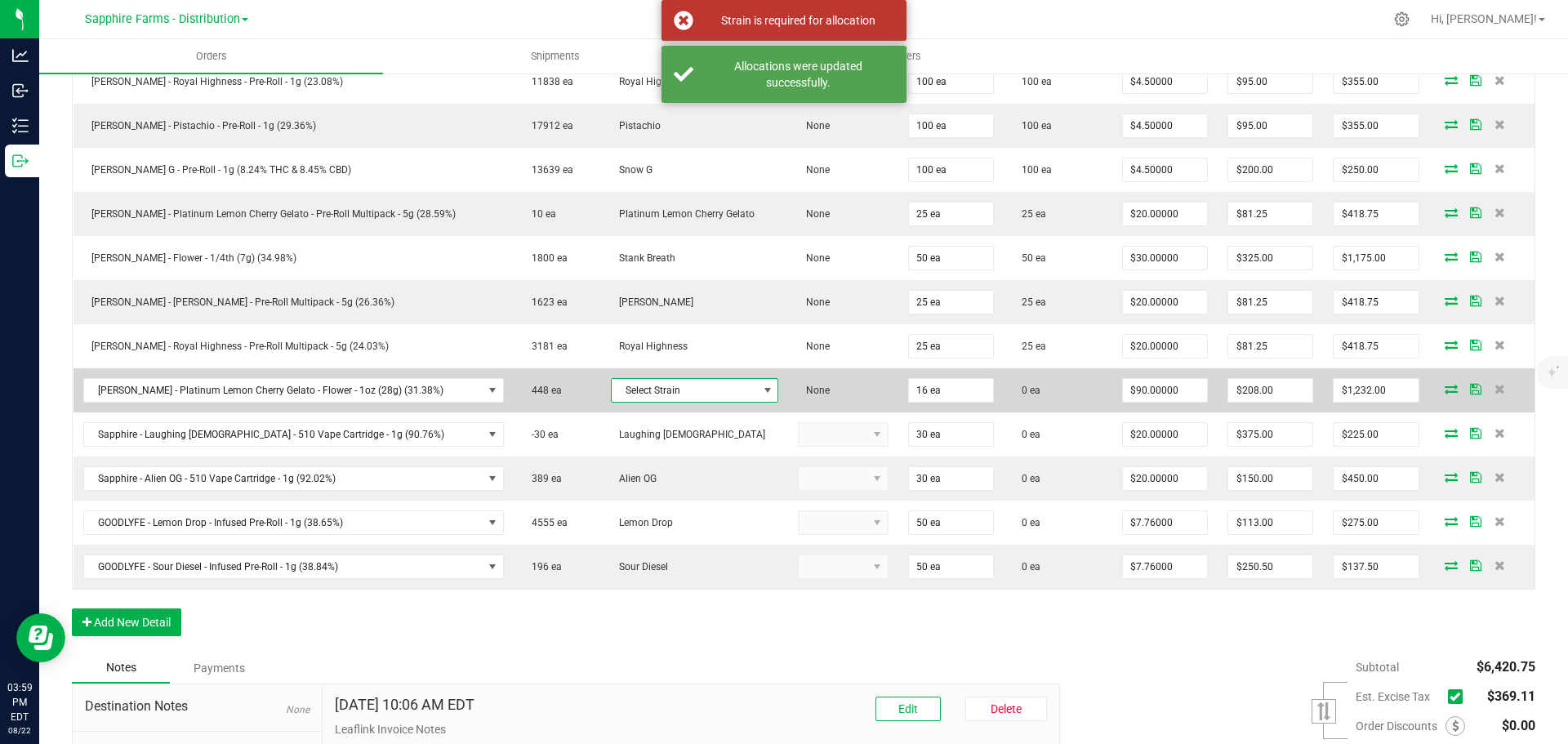
click at [647, 381] on span "Select Strain" at bounding box center [685, 390] width 146 height 23
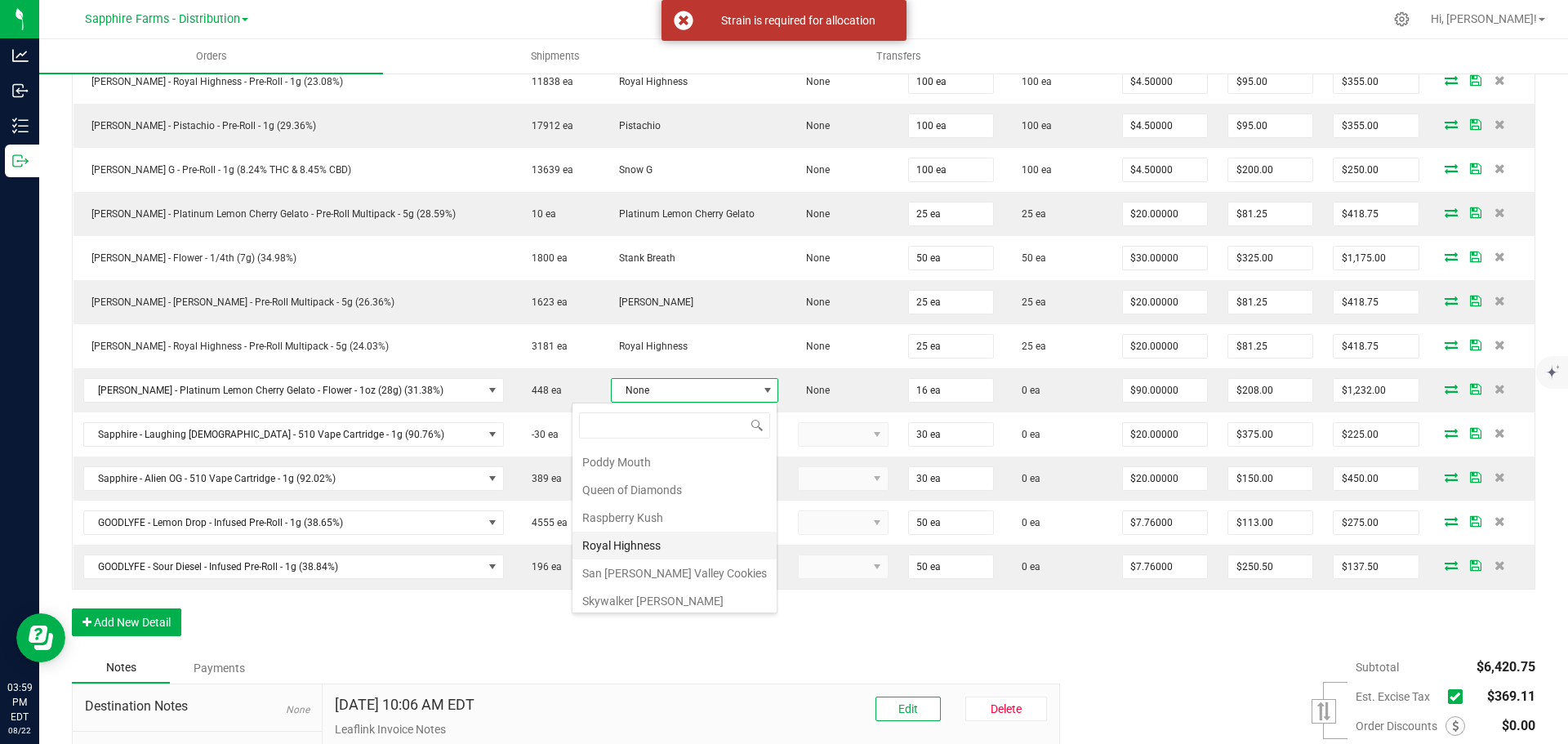
scroll to position [1219, 0]
click at [677, 461] on li "Platinum Lemon Cherry Gelato" at bounding box center [675, 464] width 204 height 28
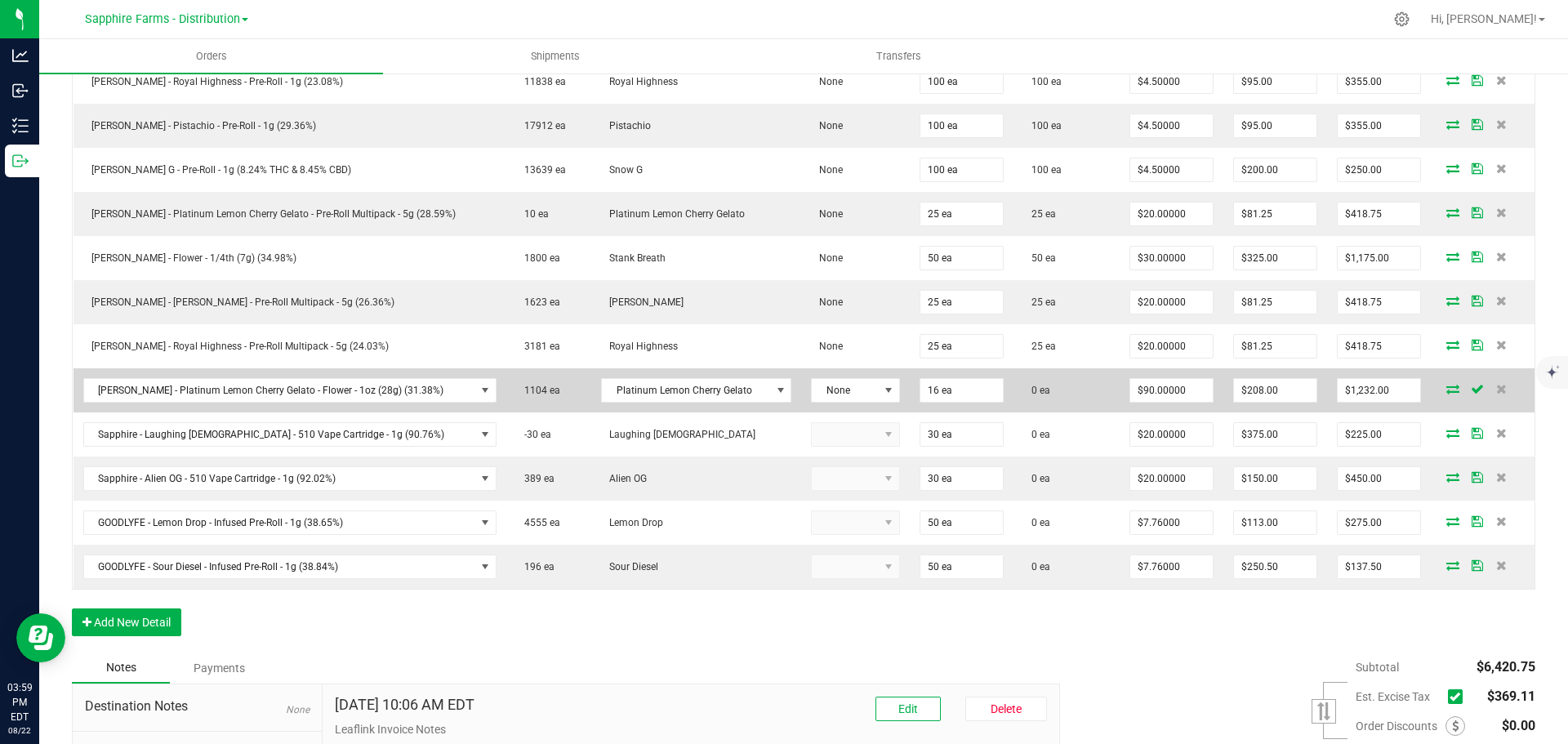
click at [1446, 394] on icon at bounding box center [1453, 389] width 13 height 10
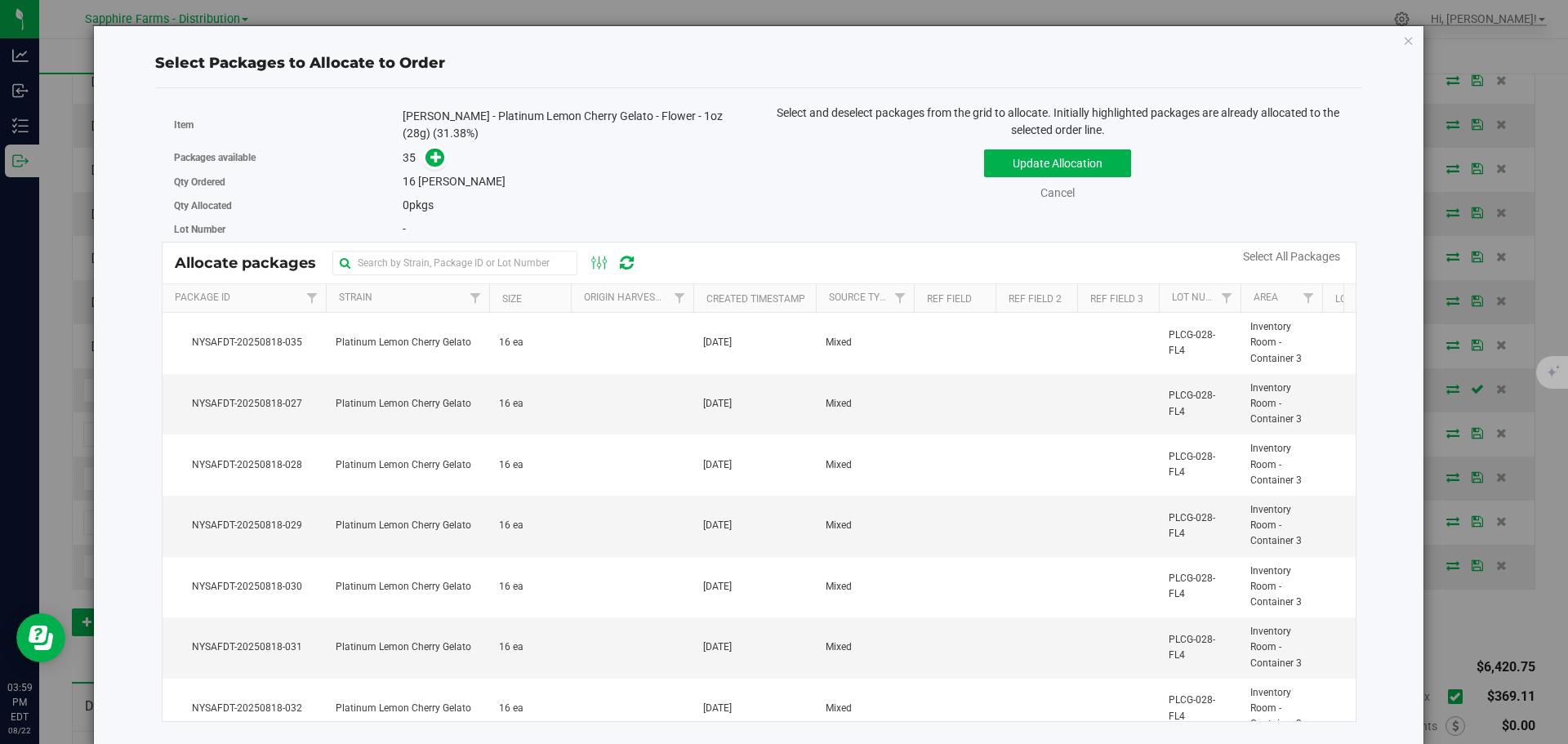
click at [702, 288] on th "Created Timestamp" at bounding box center [754, 298] width 122 height 29
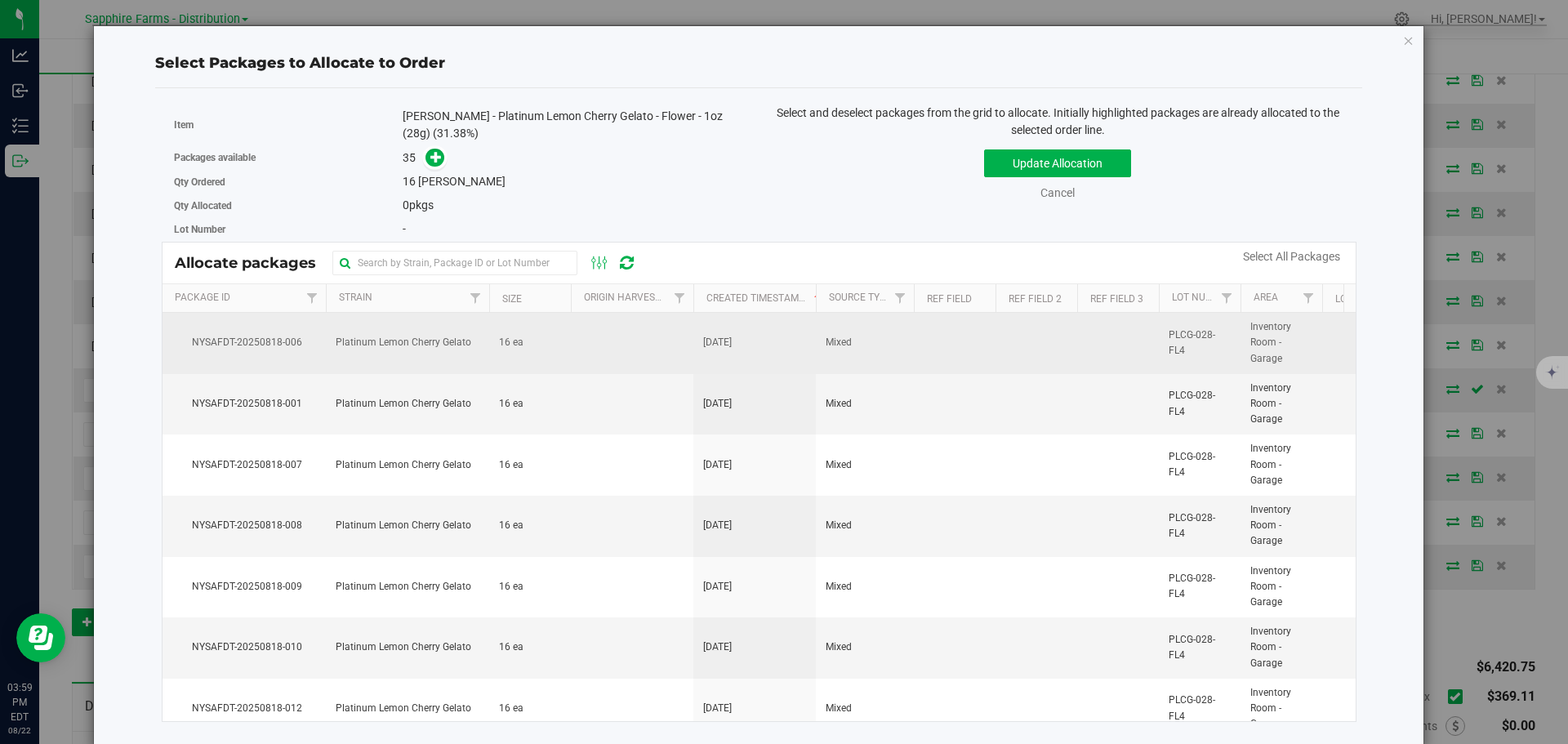
click at [790, 340] on td "[DATE]" at bounding box center [754, 344] width 122 height 62
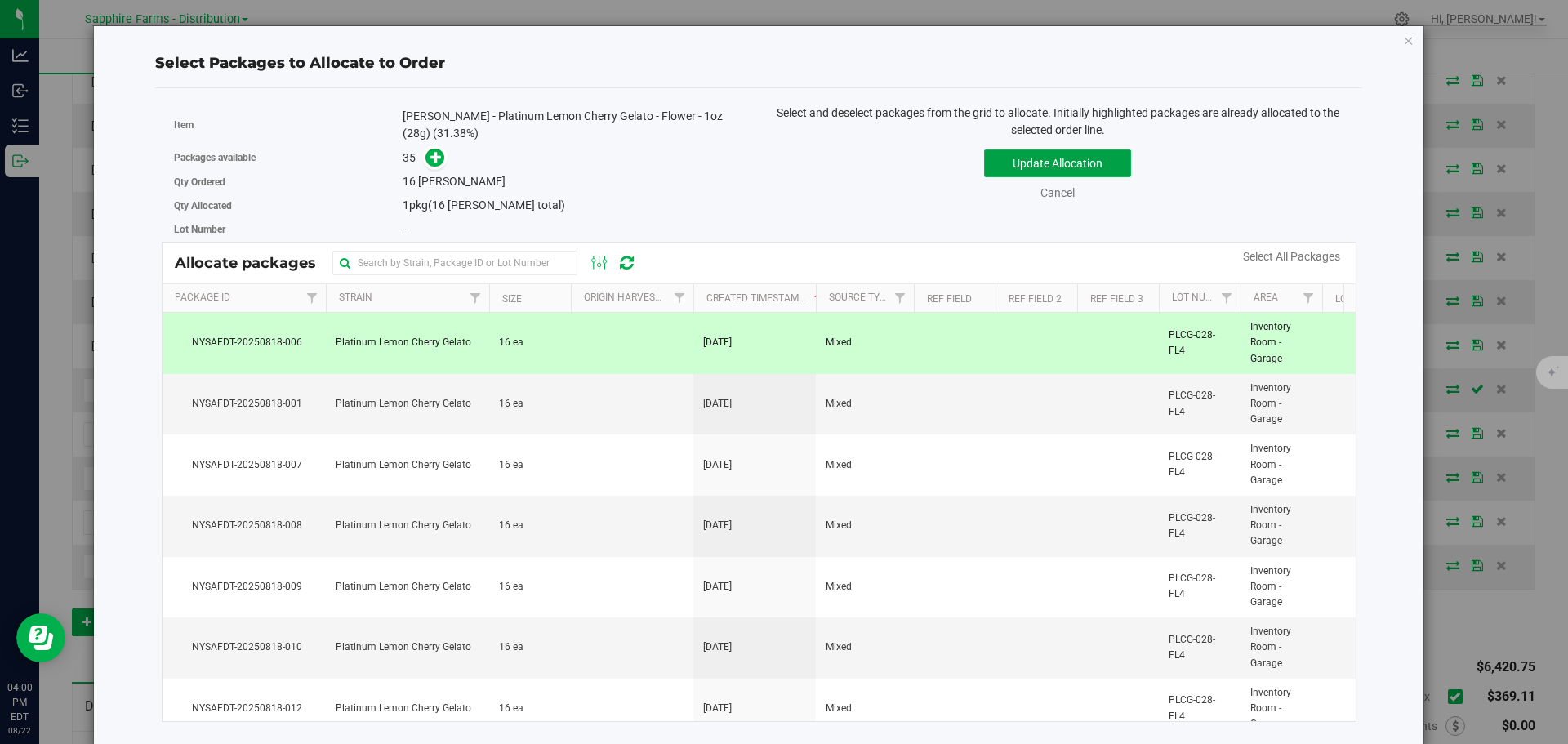
click at [1019, 168] on button "Update Allocation" at bounding box center [1057, 164] width 147 height 28
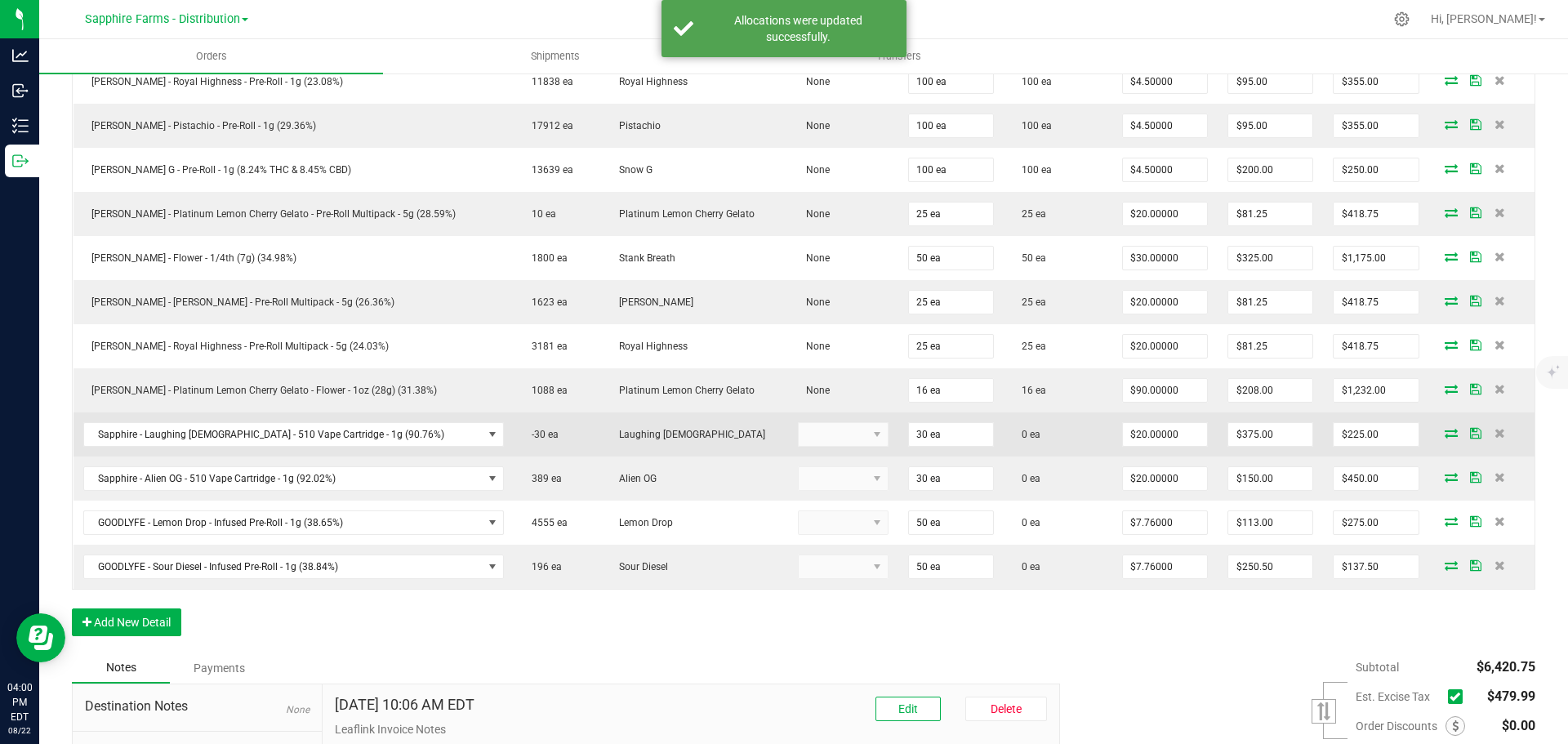
click at [1429, 442] on td at bounding box center [1482, 435] width 105 height 44
click at [1445, 434] on icon at bounding box center [1451, 433] width 13 height 10
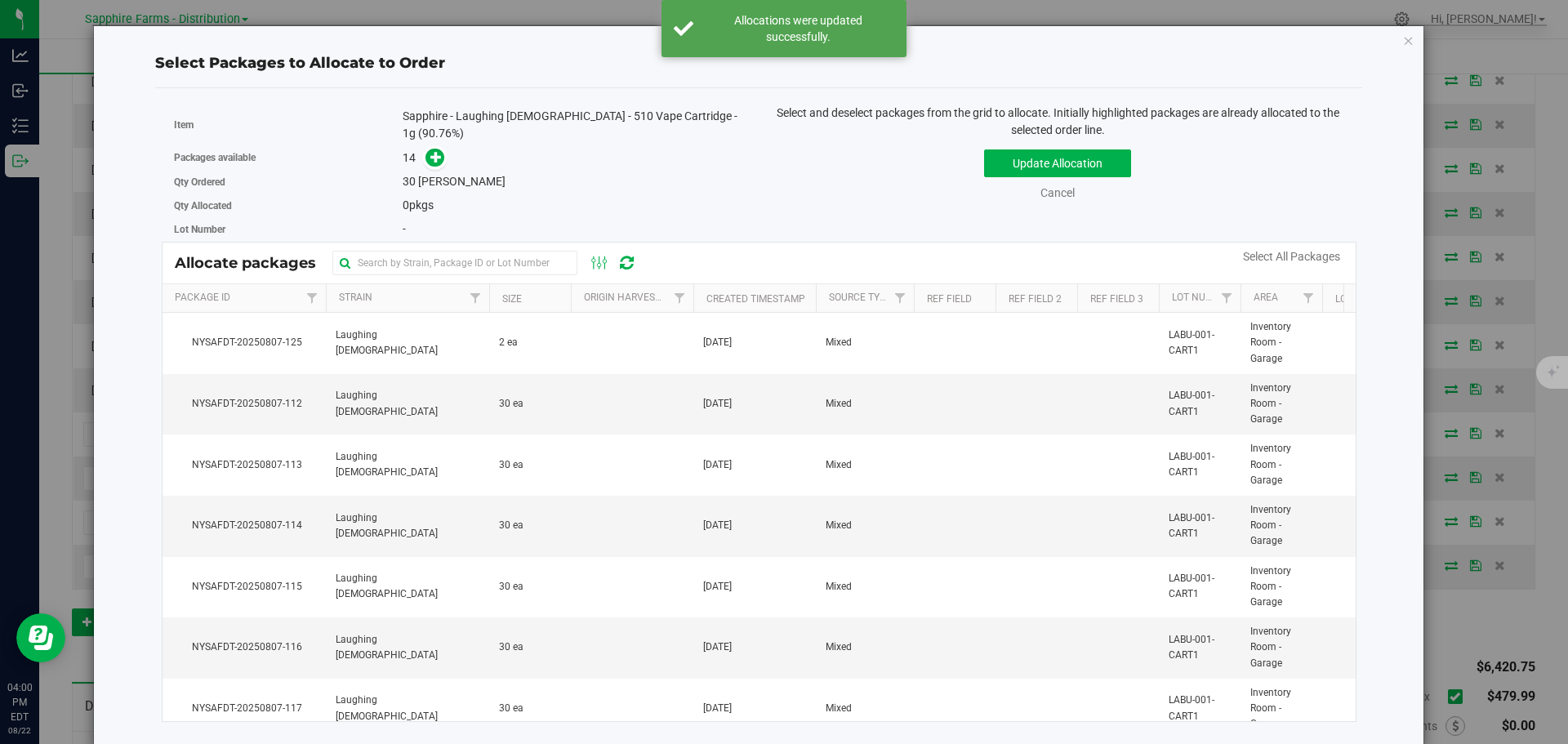
click at [696, 288] on th "Created Timestamp" at bounding box center [754, 298] width 122 height 29
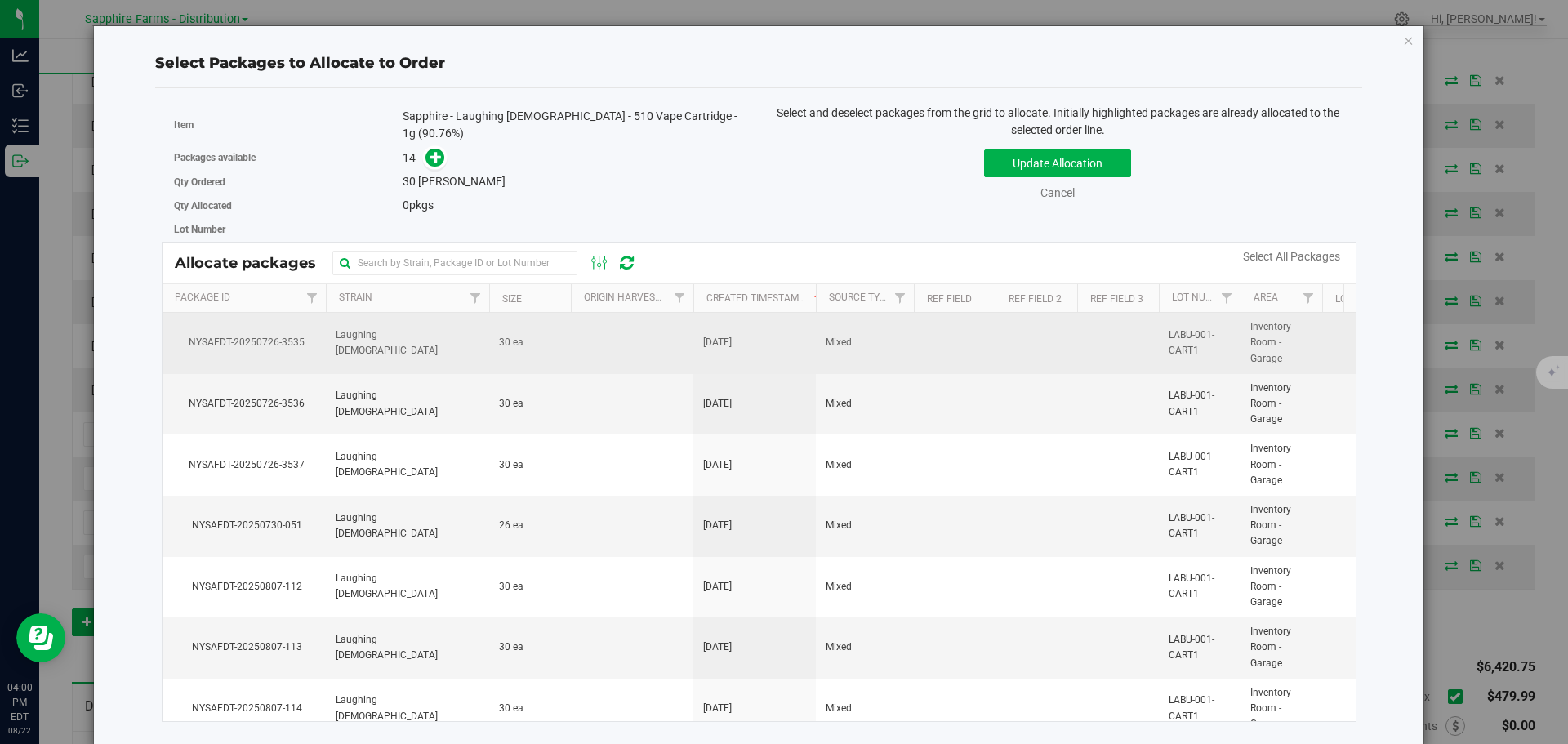
click at [790, 314] on td "[DATE]" at bounding box center [754, 344] width 122 height 62
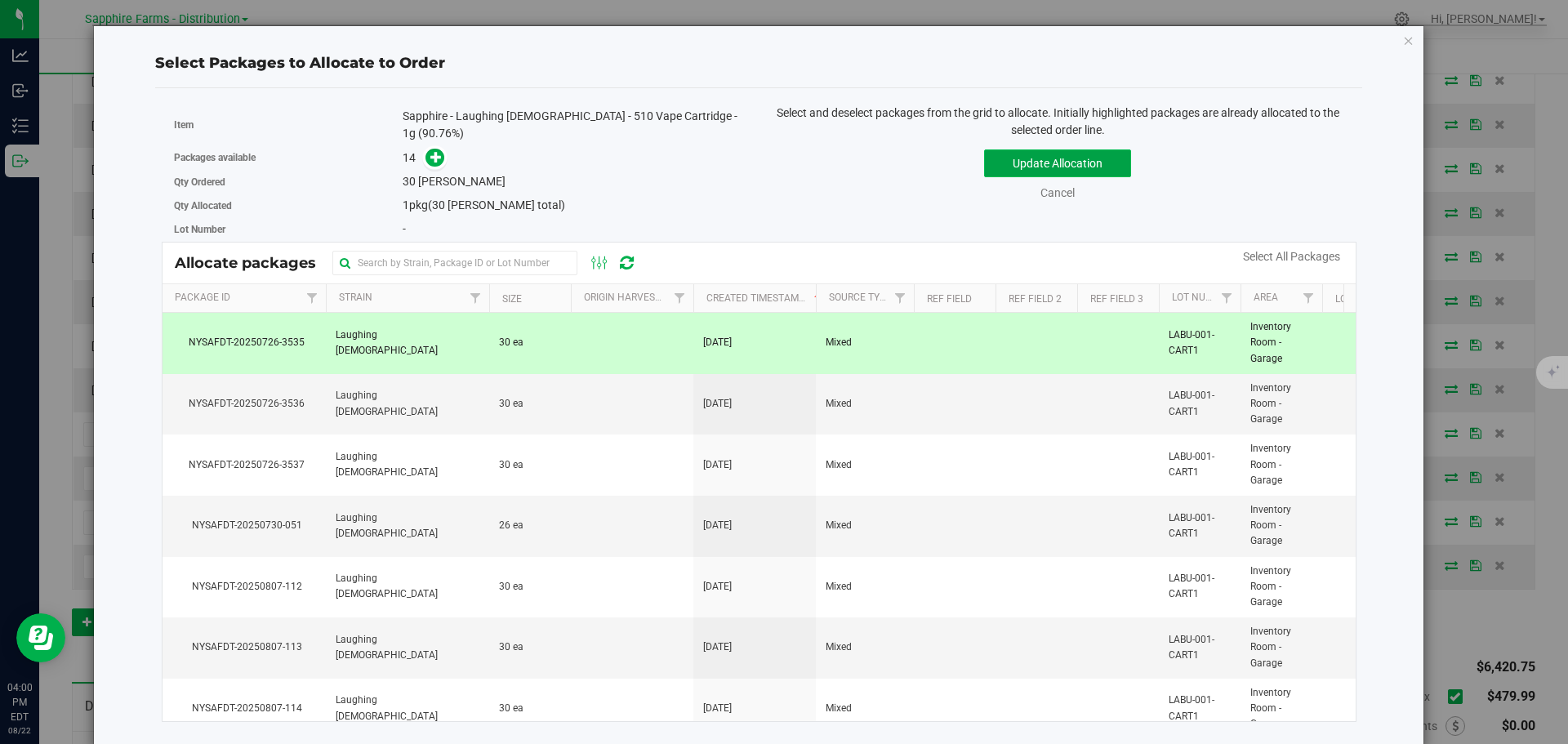
click at [1009, 164] on button "Update Allocation" at bounding box center [1057, 164] width 147 height 28
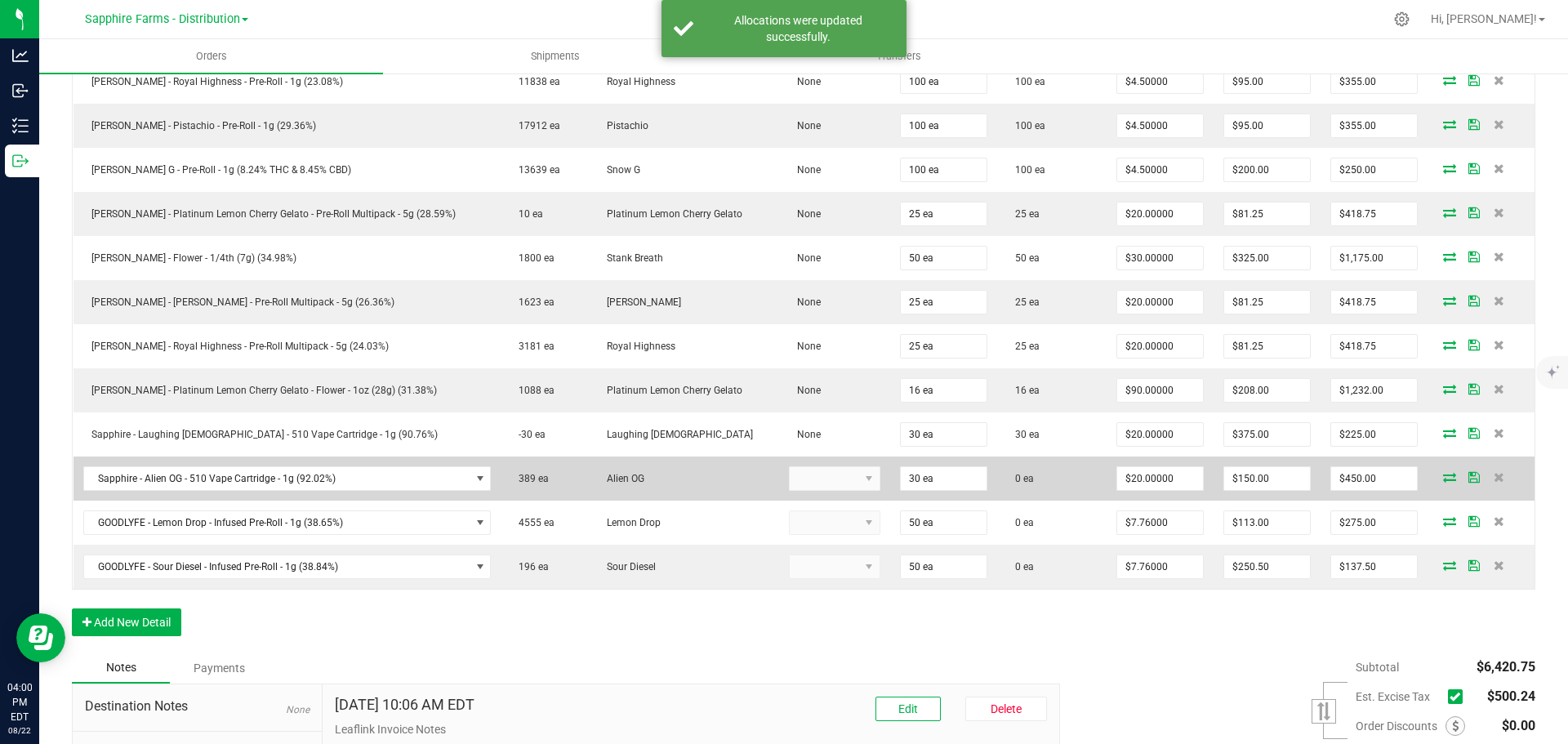
click at [1443, 478] on icon at bounding box center [1450, 477] width 13 height 10
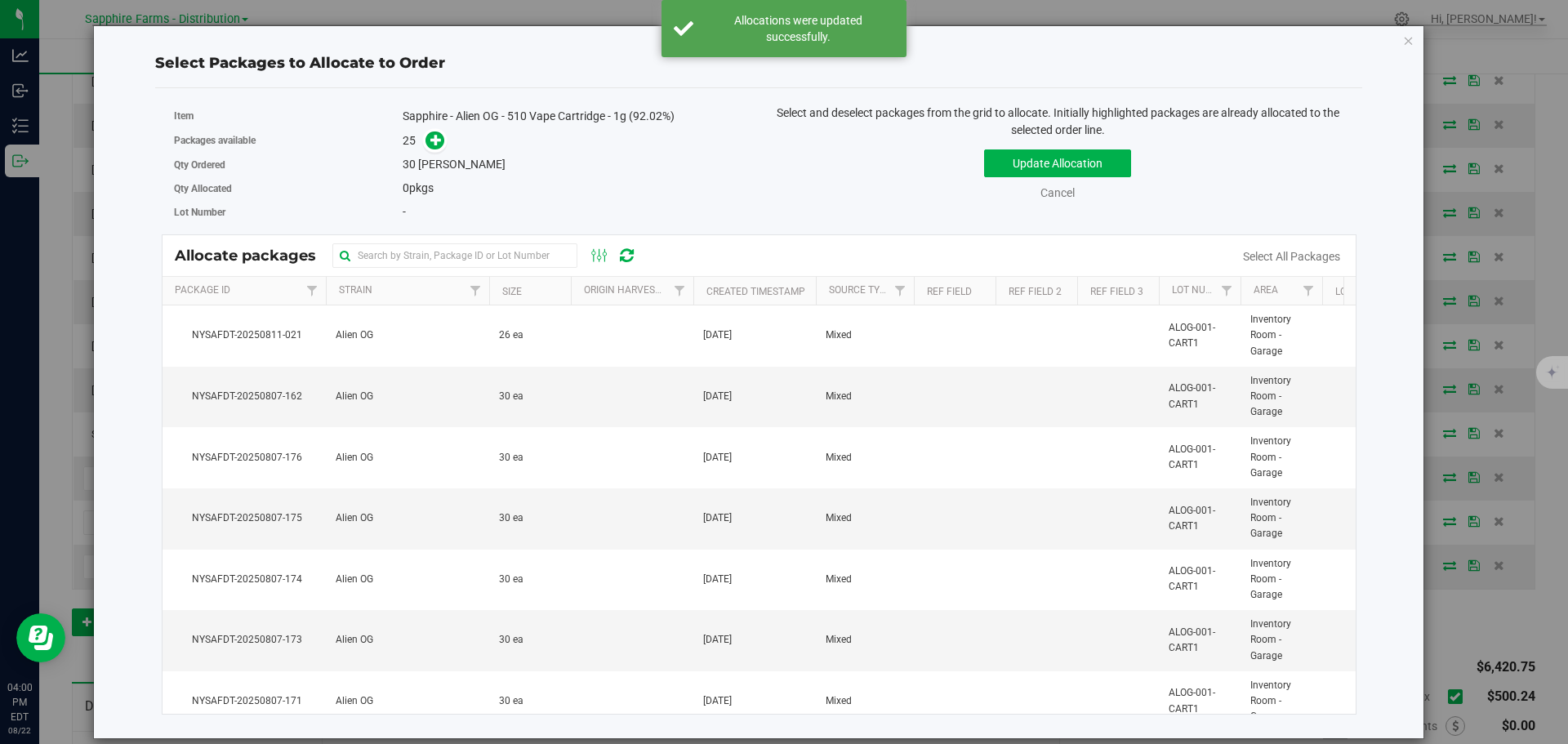
click at [703, 288] on th "Created Timestamp" at bounding box center [754, 291] width 122 height 29
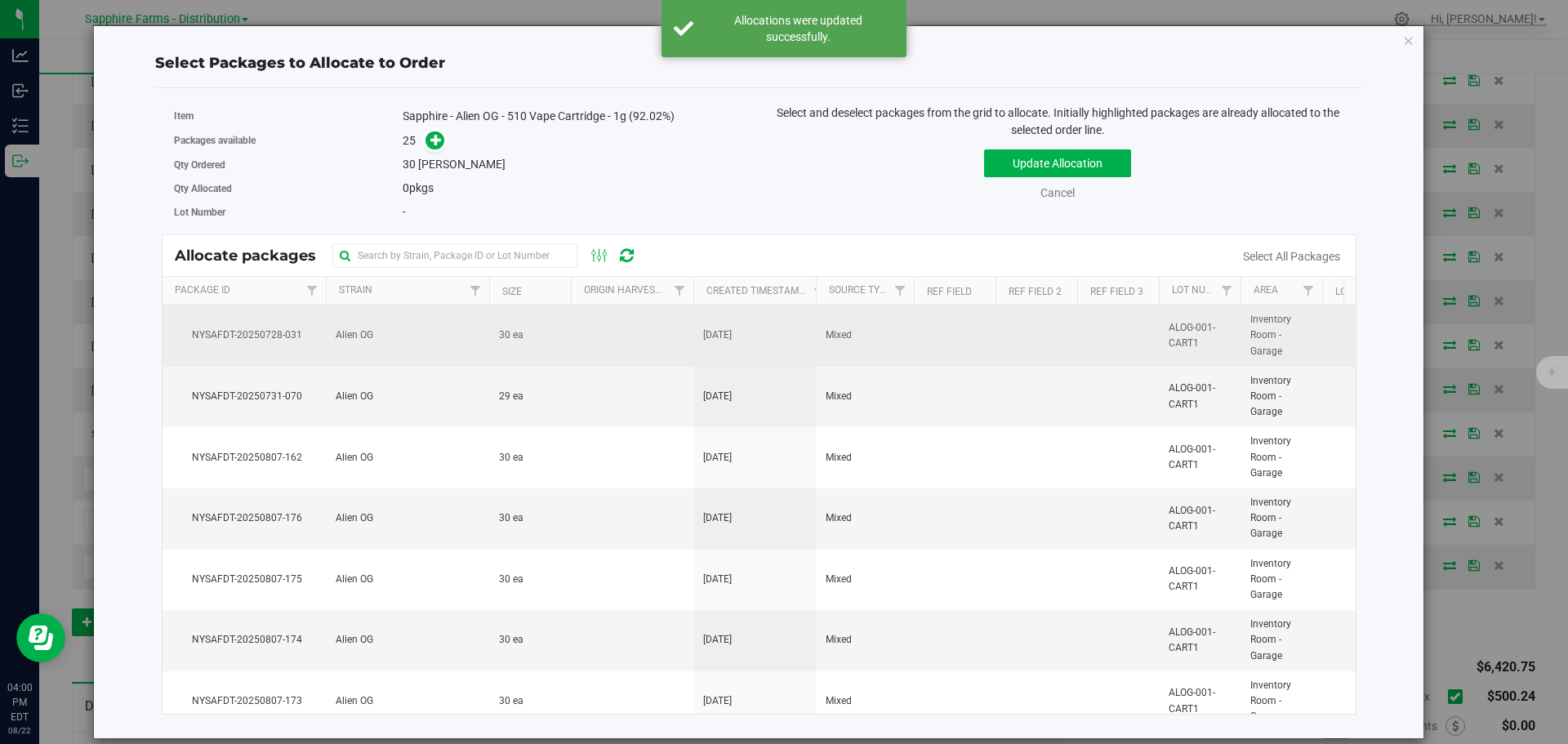
click at [831, 354] on td "Mixed" at bounding box center [865, 336] width 98 height 62
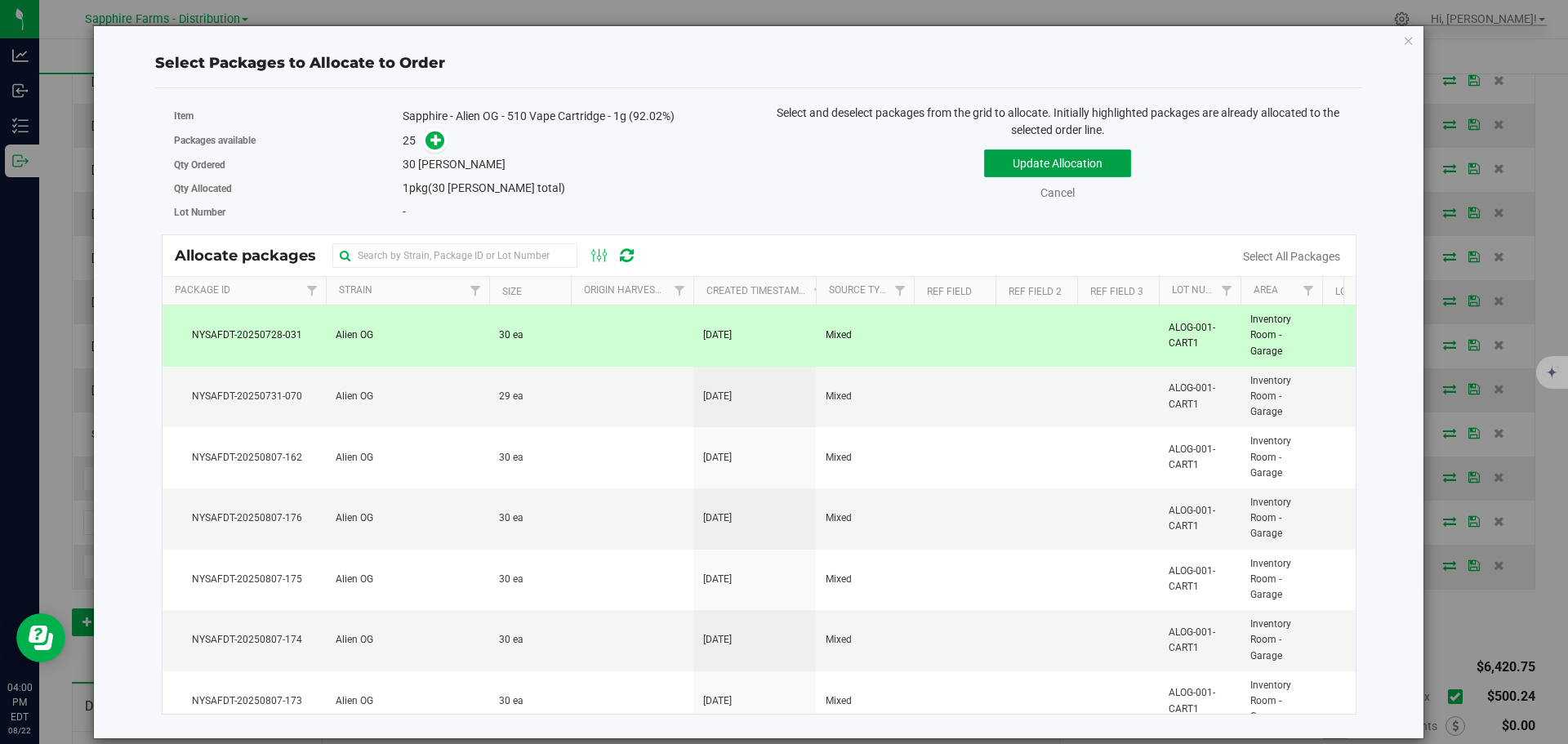
click at [1000, 164] on button "Update Allocation" at bounding box center [1057, 164] width 147 height 28
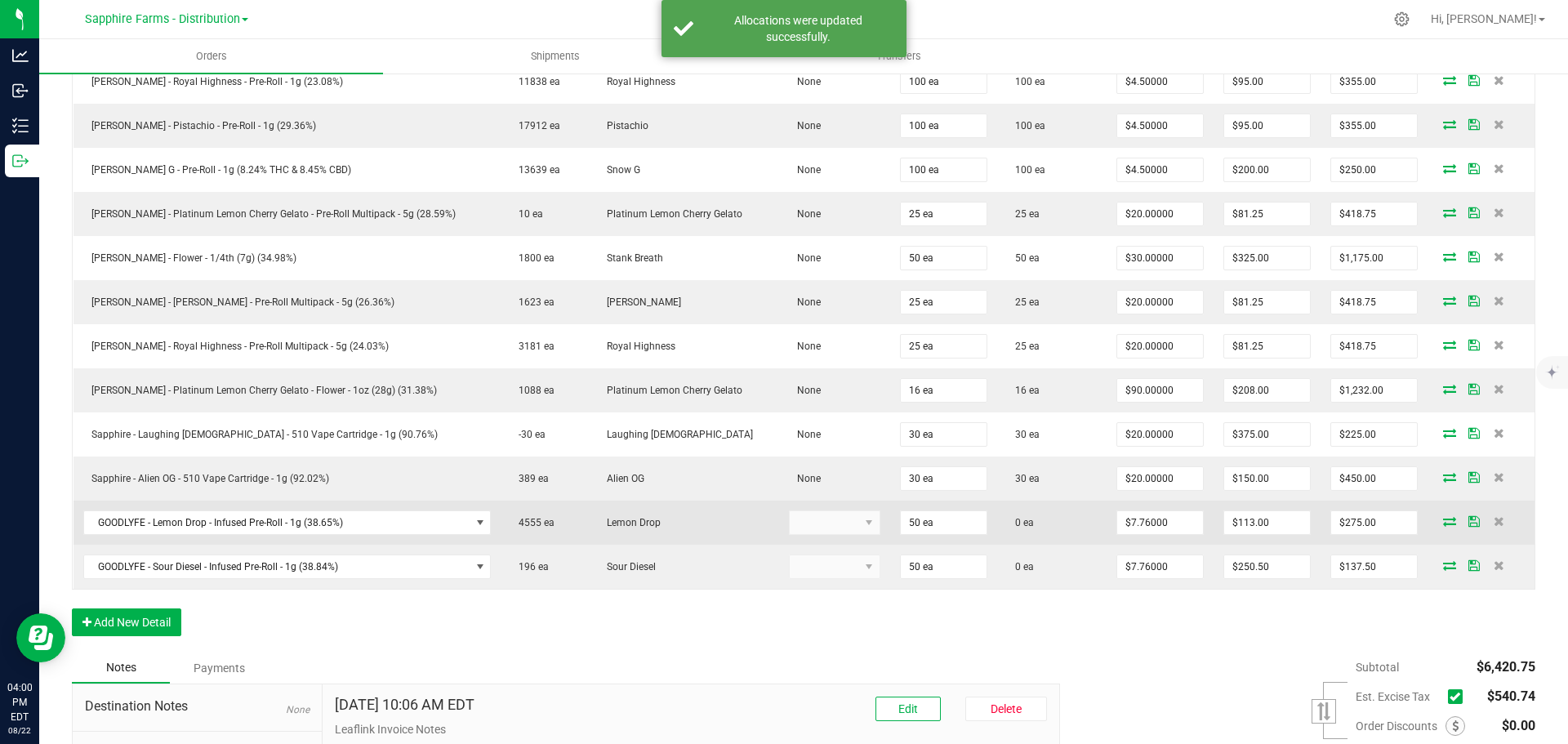
click at [1443, 523] on icon at bounding box center [1450, 521] width 13 height 10
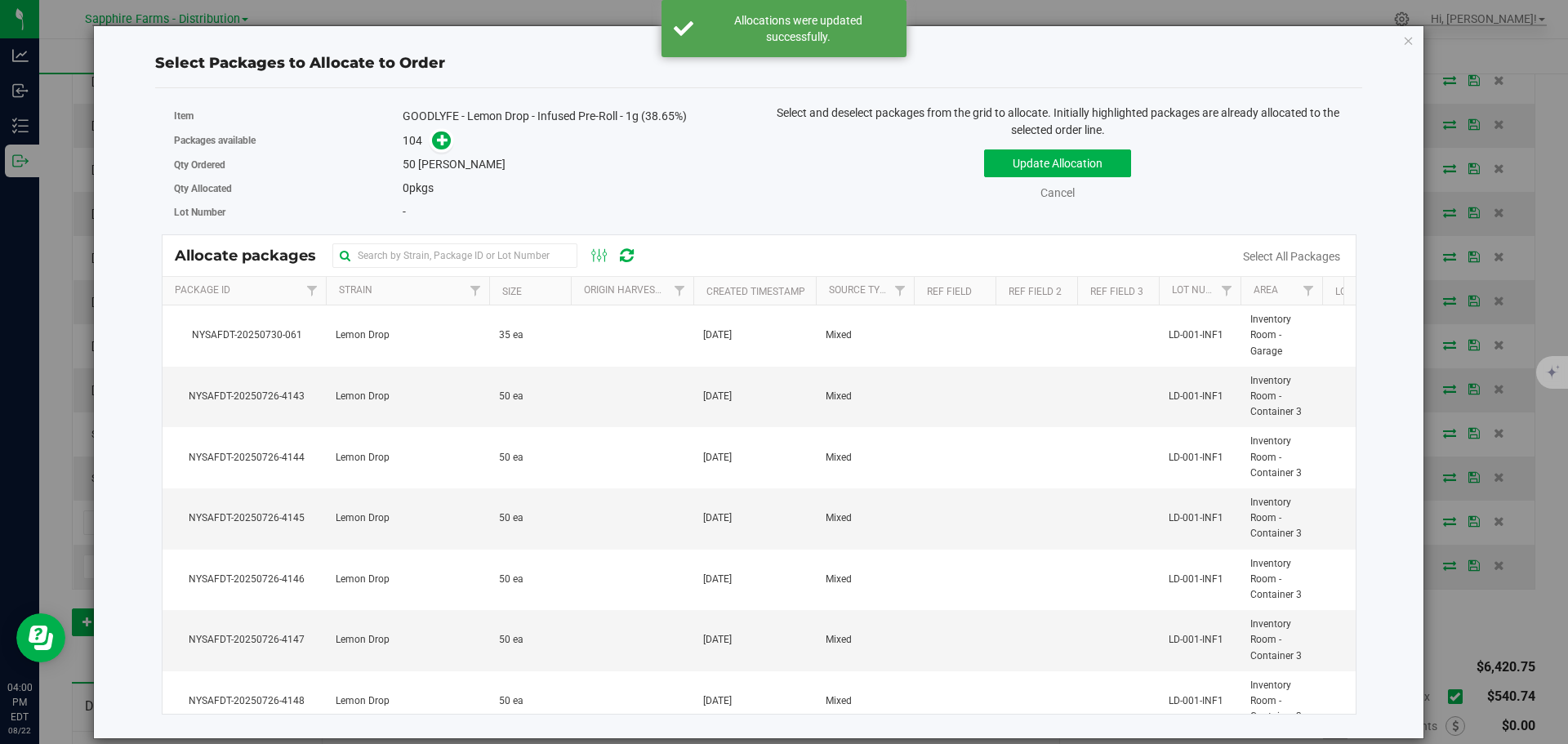
click at [703, 290] on th "Created Timestamp" at bounding box center [754, 291] width 122 height 29
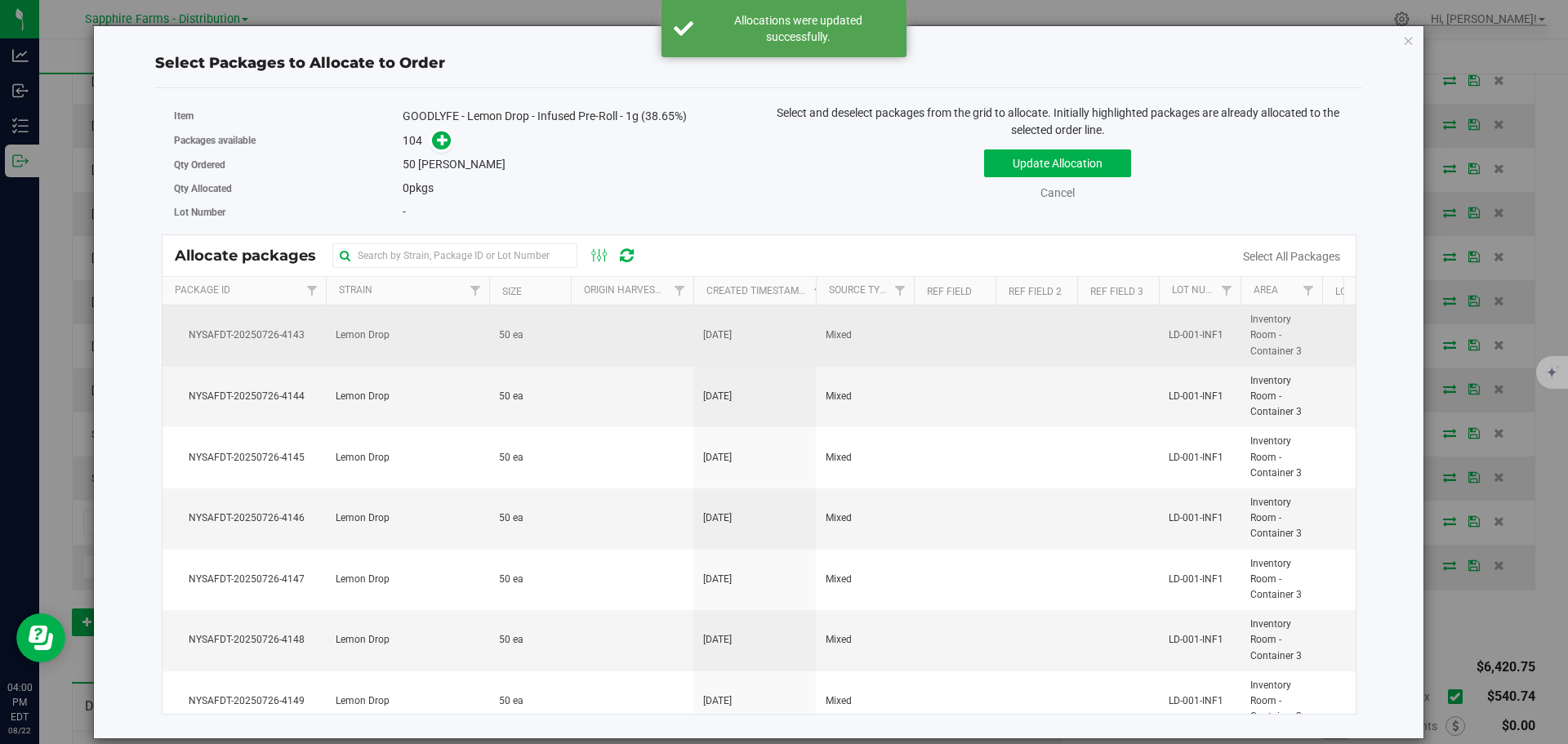
click at [706, 323] on td "[DATE]" at bounding box center [754, 336] width 122 height 62
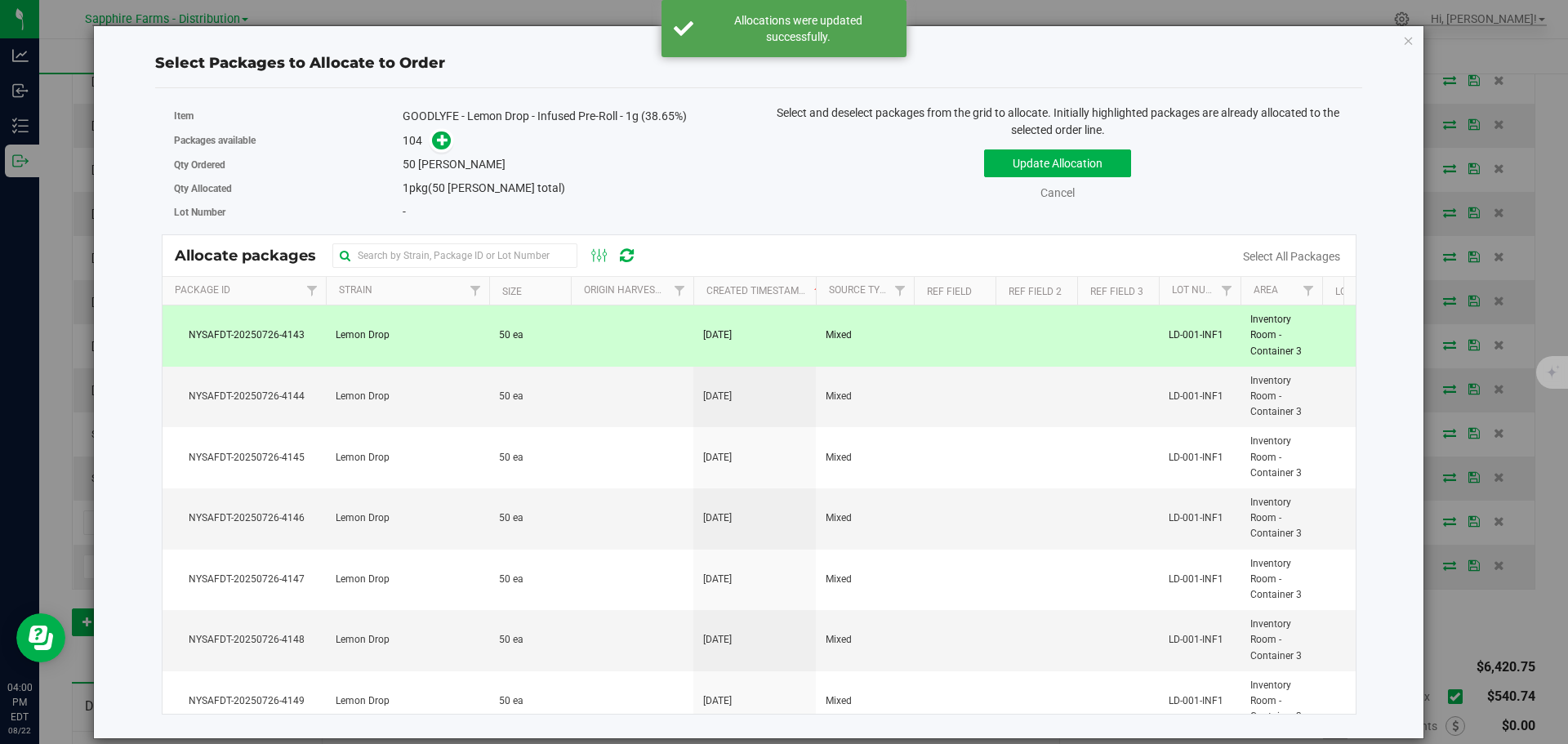
click at [706, 323] on td "[DATE]" at bounding box center [754, 336] width 122 height 62
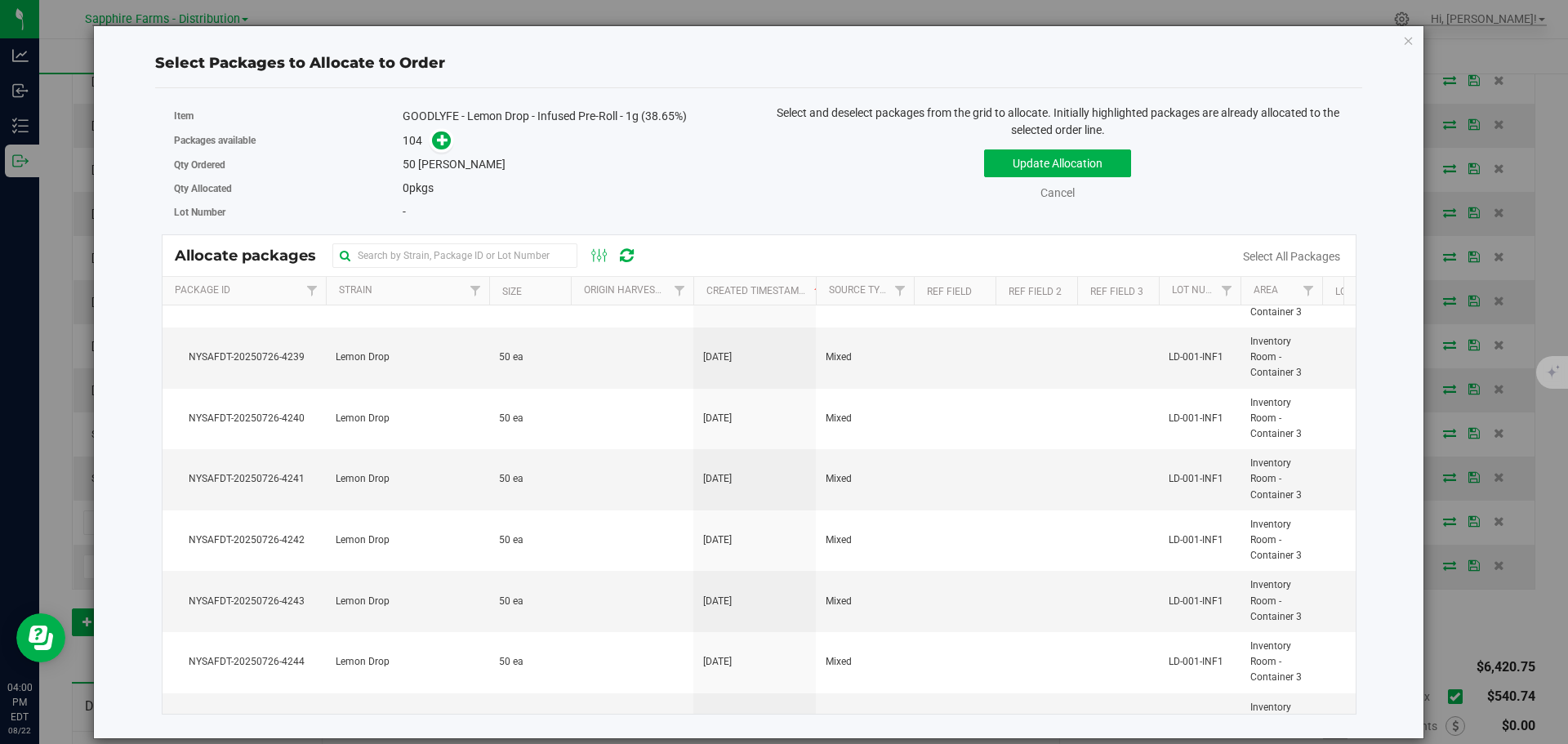
scroll to position [0, 0]
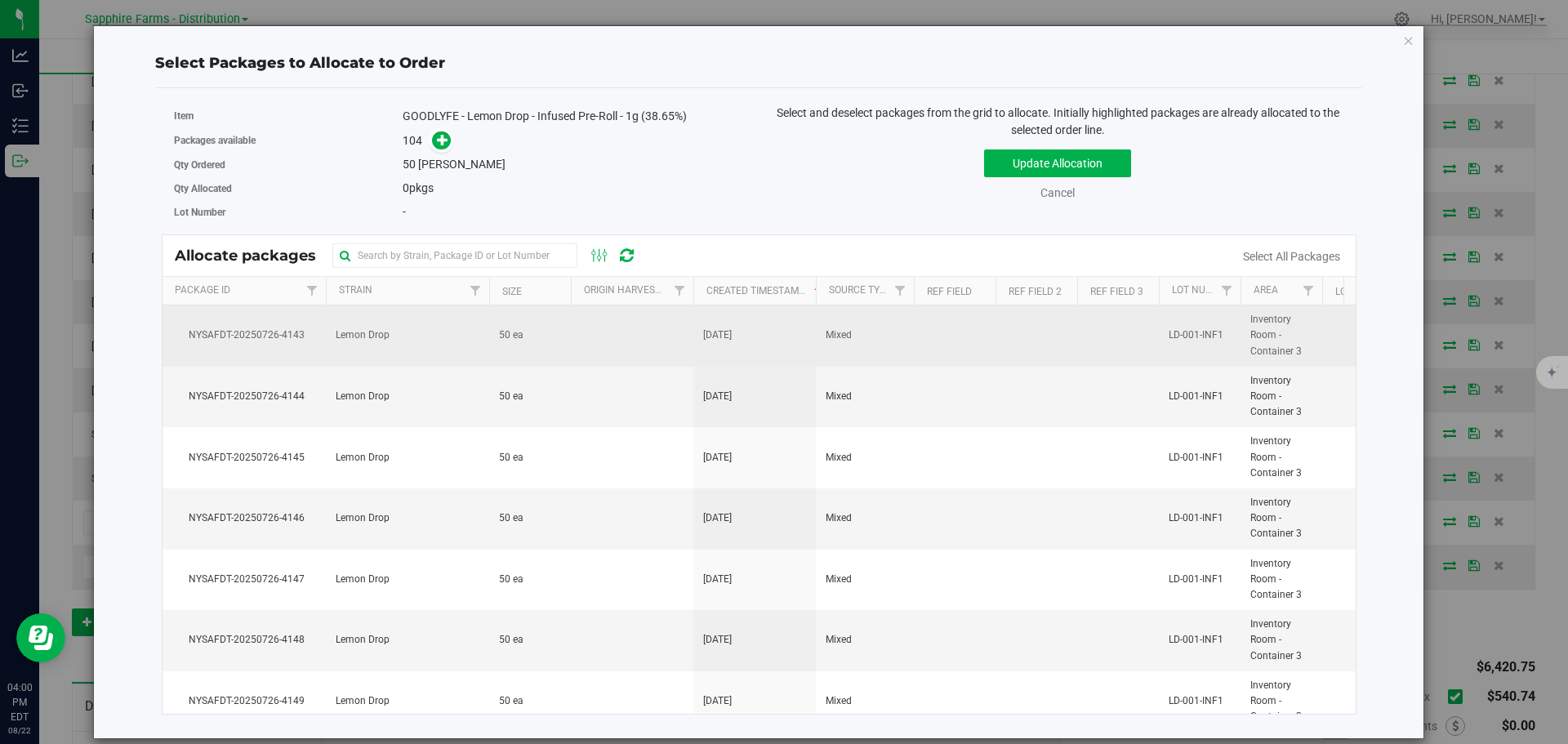
click at [639, 361] on td at bounding box center [632, 336] width 122 height 62
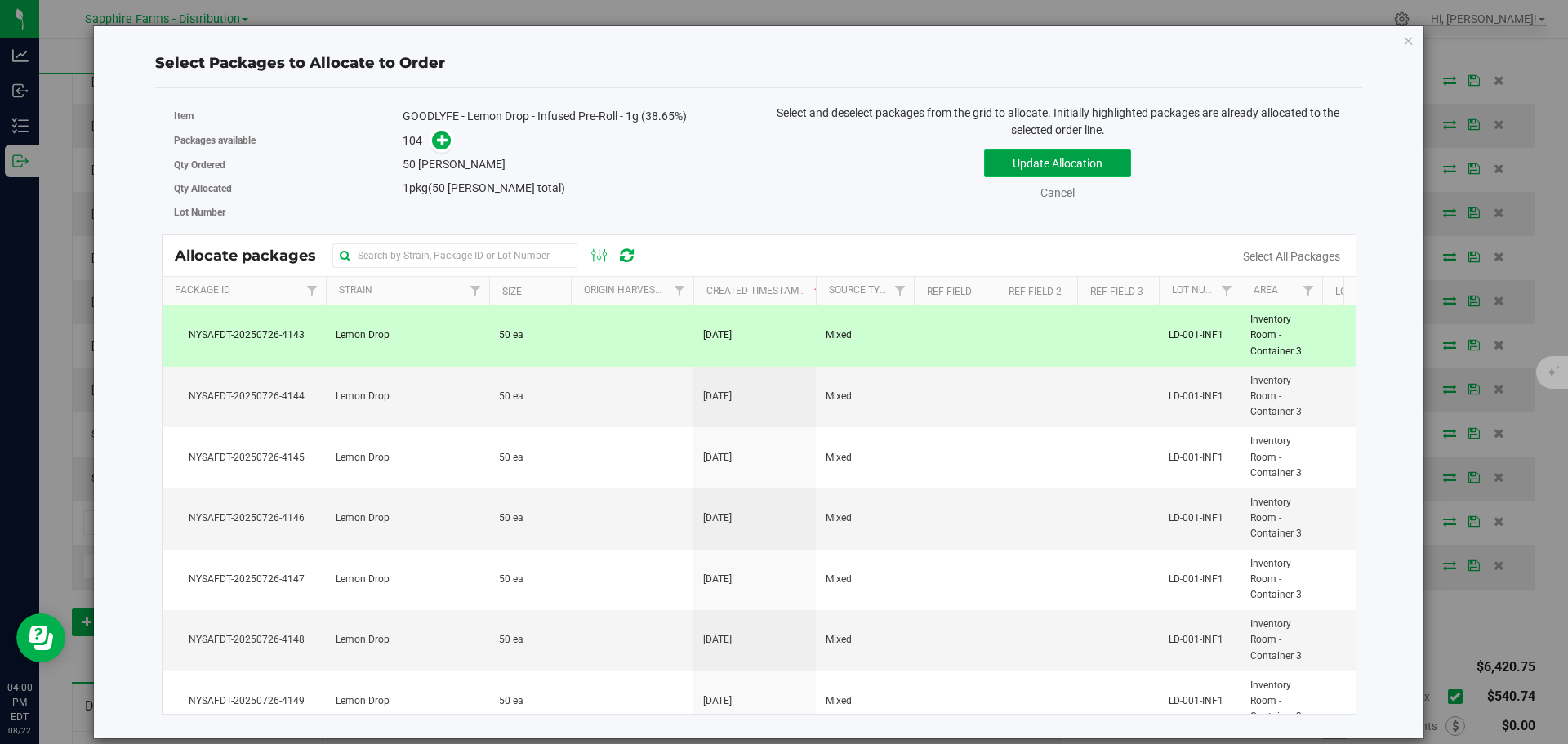
click at [1003, 166] on button "Update Allocation" at bounding box center [1057, 164] width 147 height 28
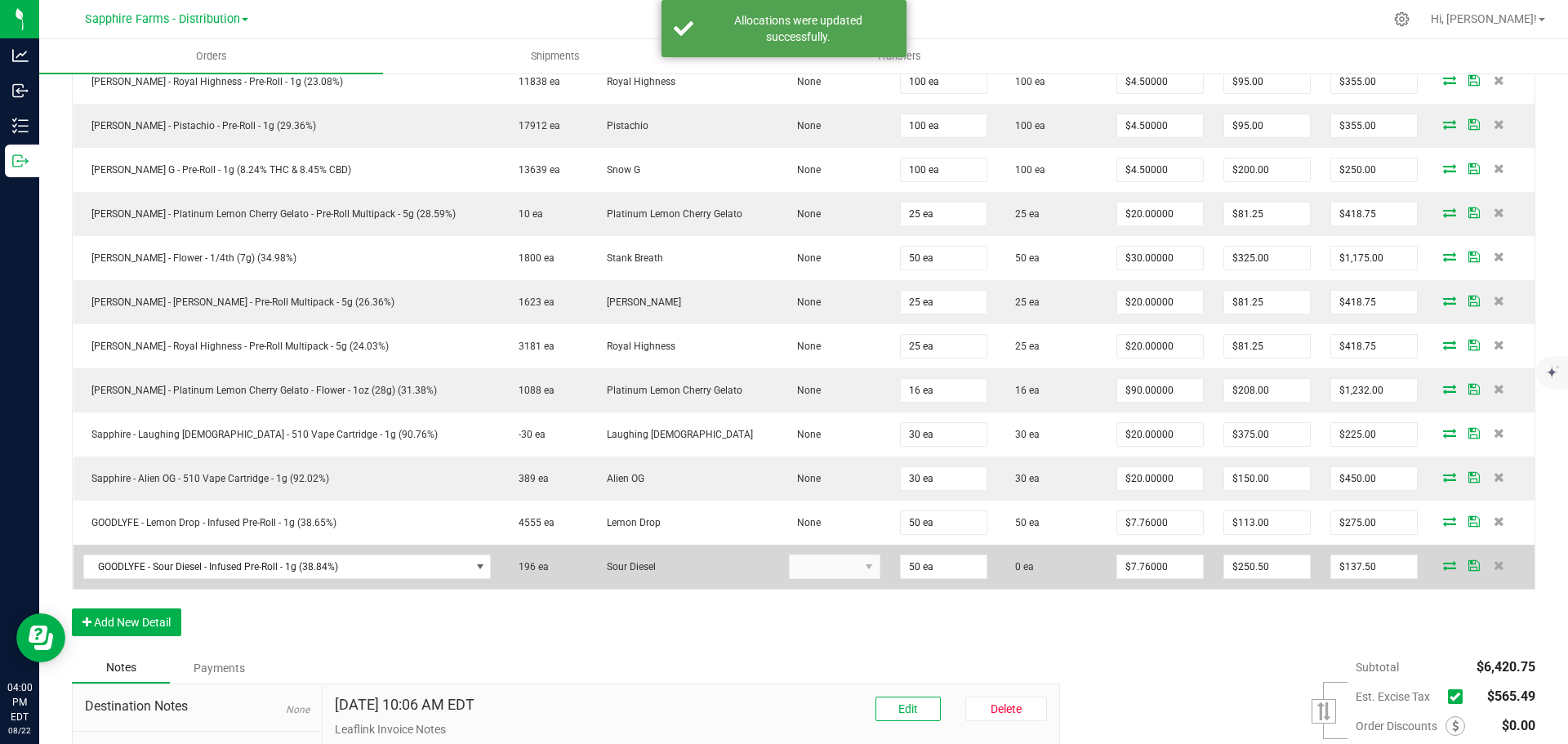
click at [1443, 563] on icon at bounding box center [1450, 566] width 13 height 10
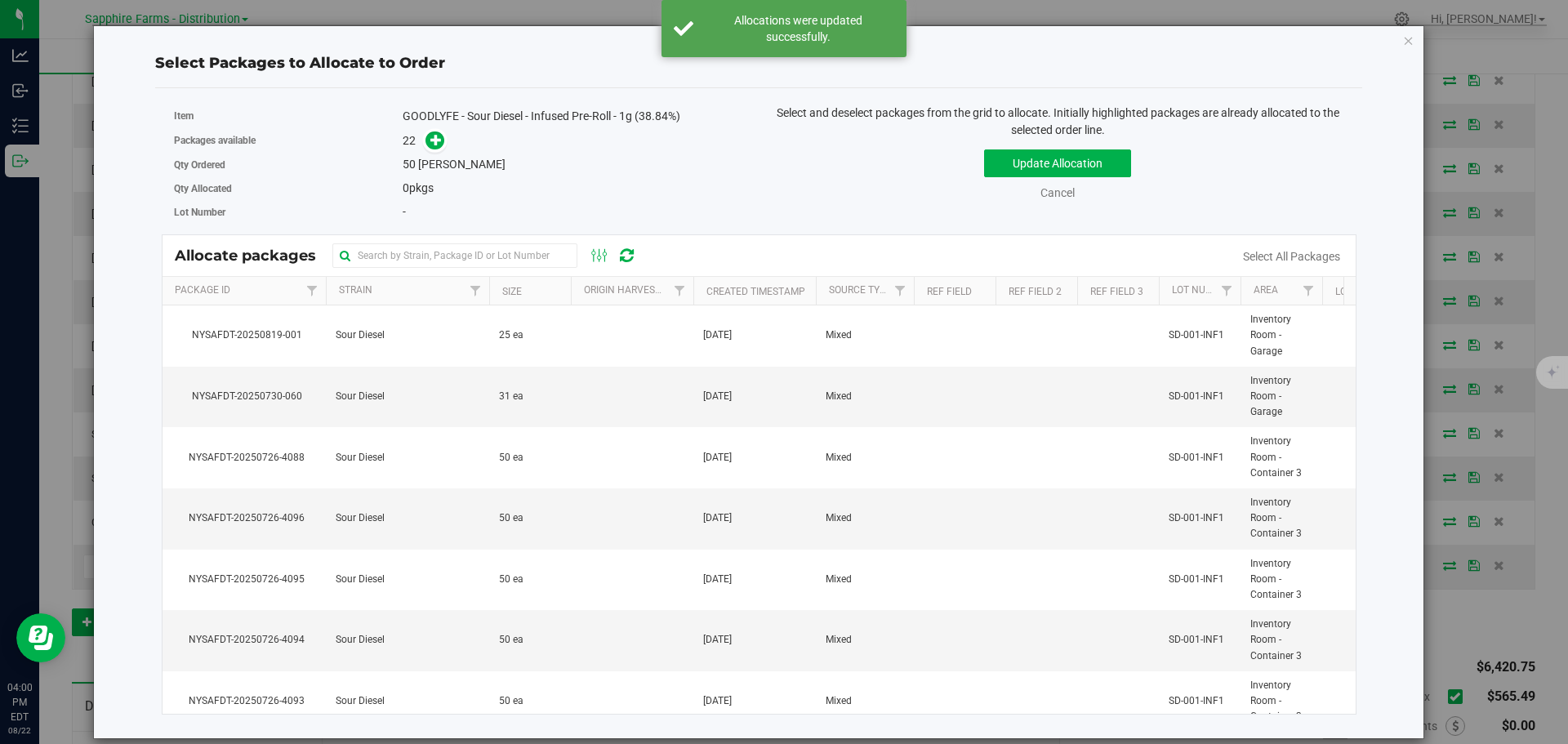
click at [699, 280] on th "Created Timestamp" at bounding box center [754, 291] width 122 height 29
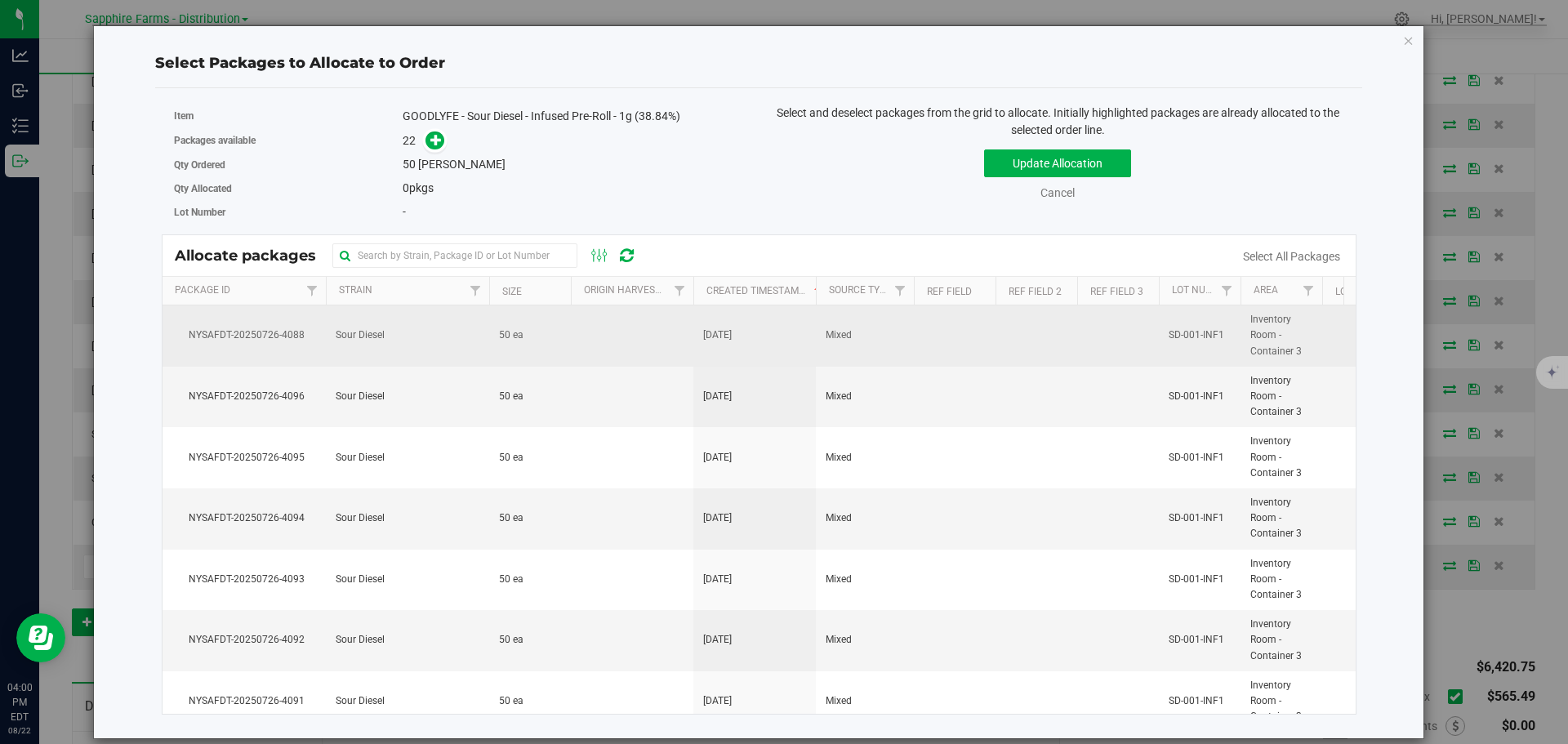
click at [656, 340] on td at bounding box center [632, 336] width 122 height 62
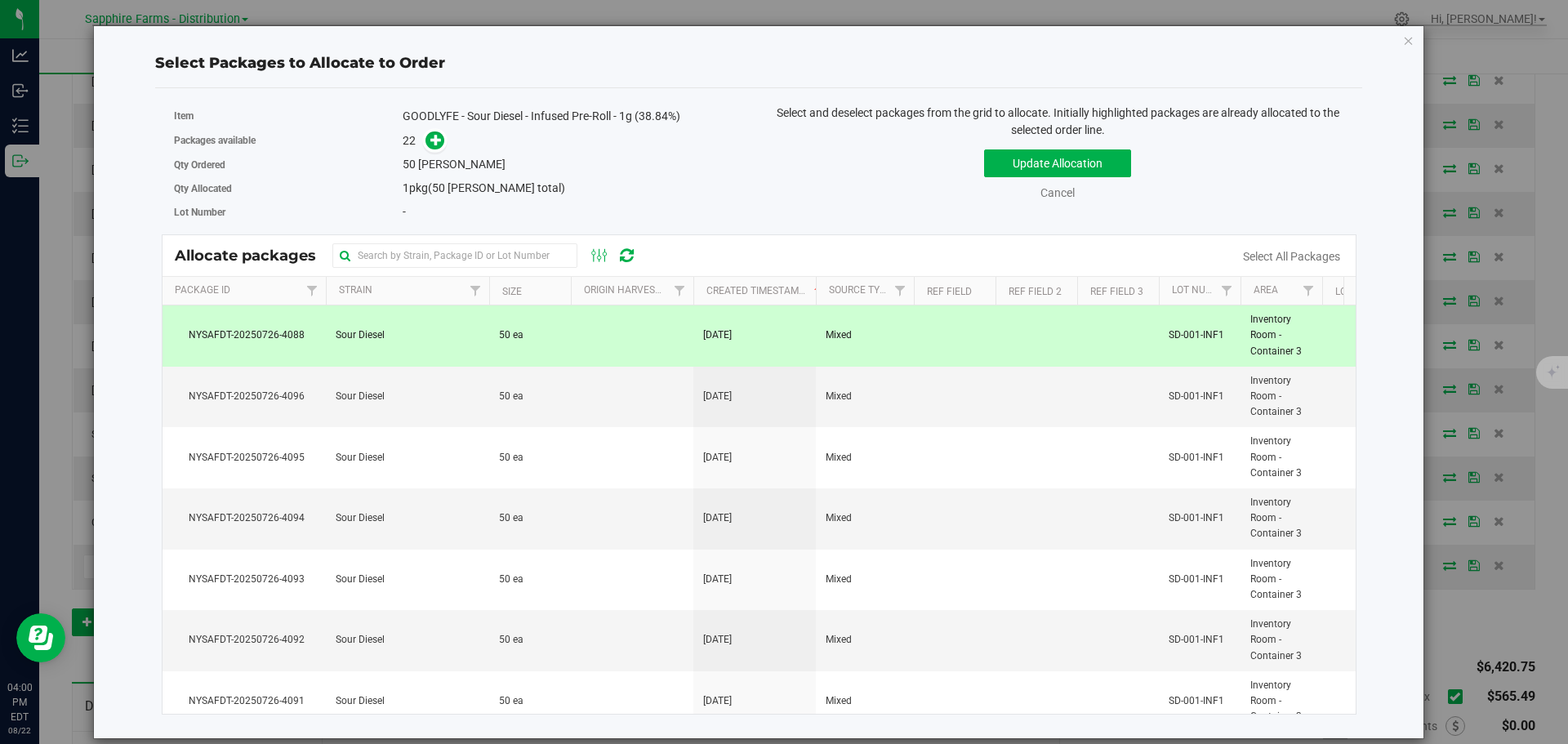
click at [1002, 184] on div "Update Allocation Cancel Select All Packages" at bounding box center [1058, 172] width 574 height 60
click at [1002, 172] on button "Update Allocation" at bounding box center [1057, 164] width 147 height 28
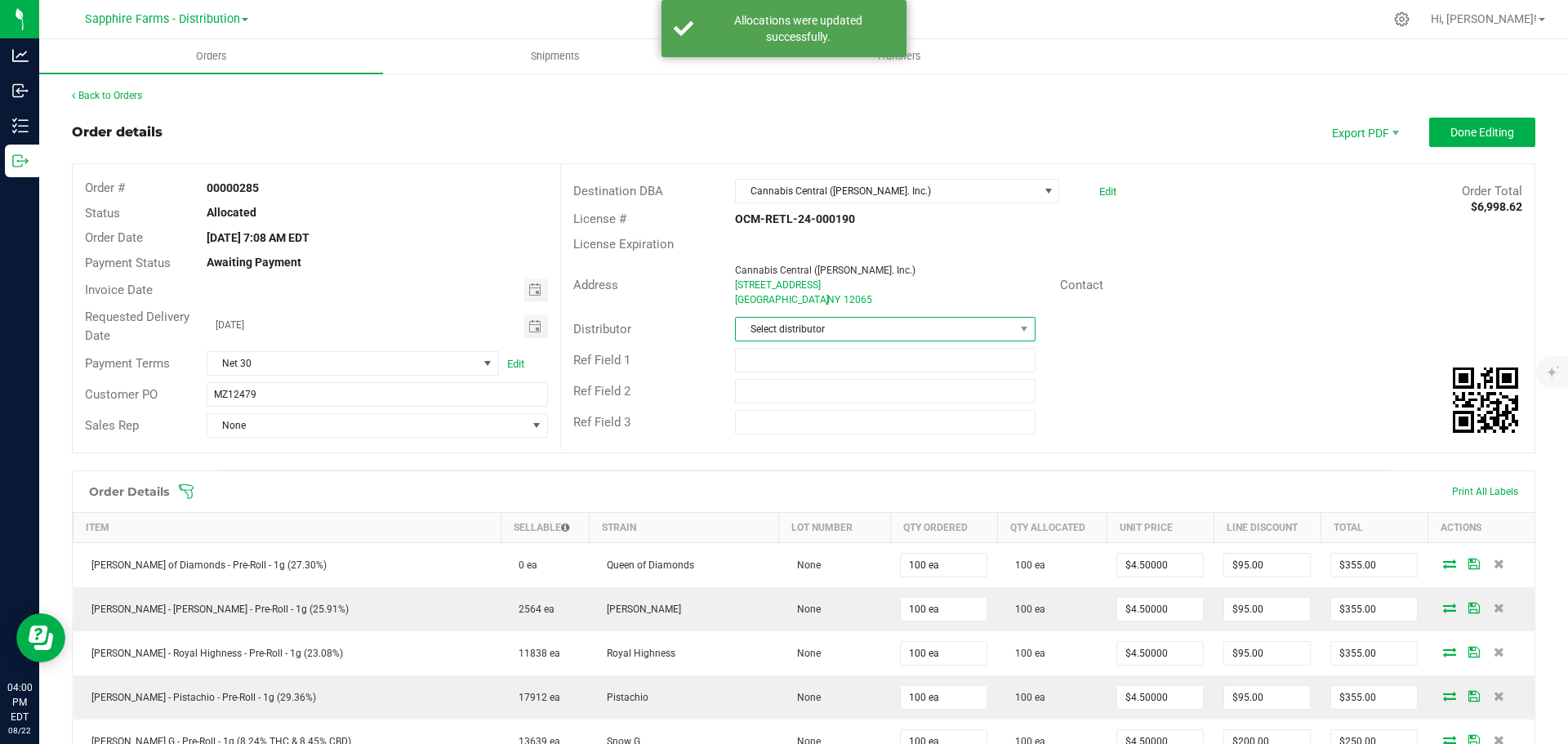
click at [809, 324] on span "Select distributor" at bounding box center [874, 330] width 278 height 23
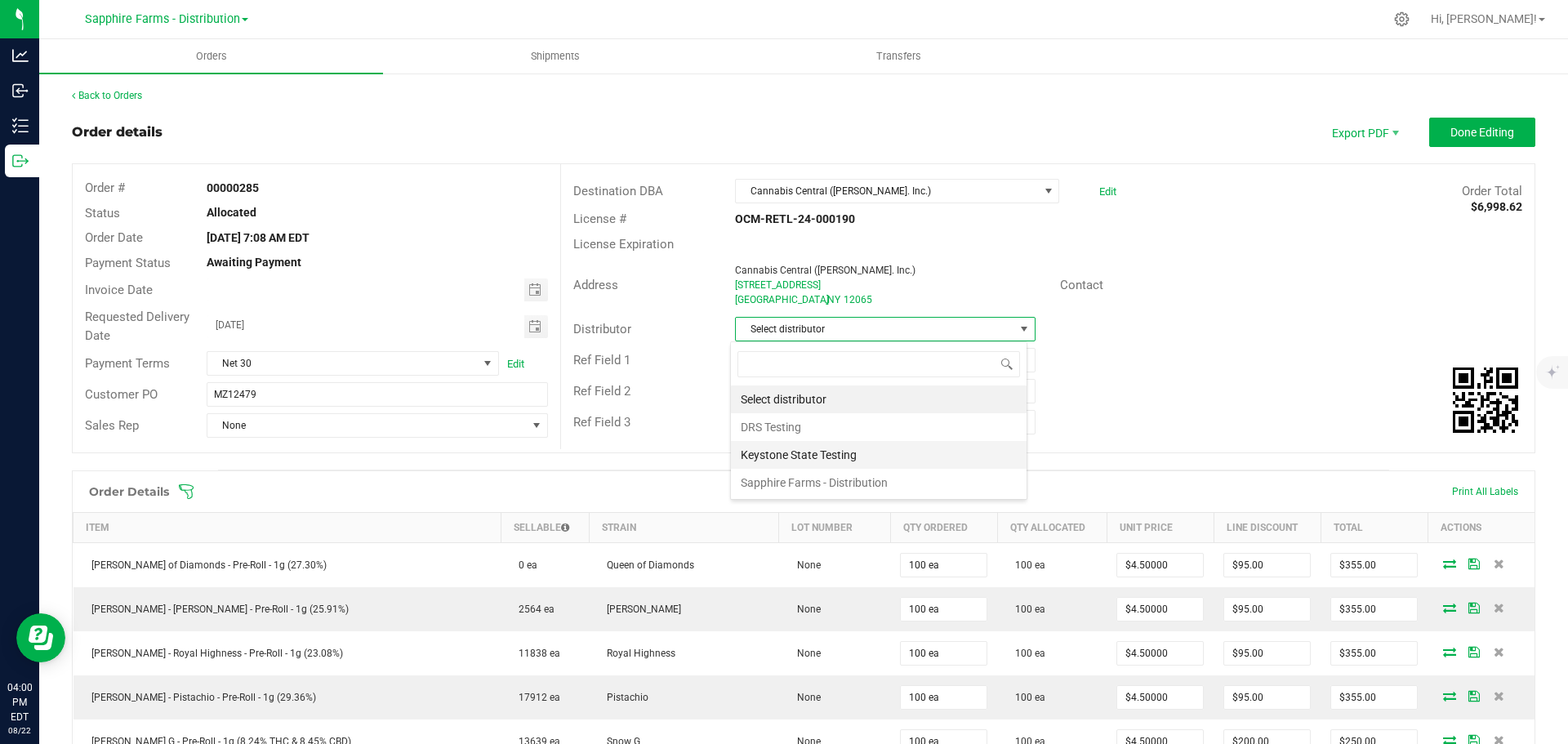
scroll to position [25, 297]
click at [822, 470] on li "Sapphire Farms - Distribution" at bounding box center [879, 483] width 296 height 28
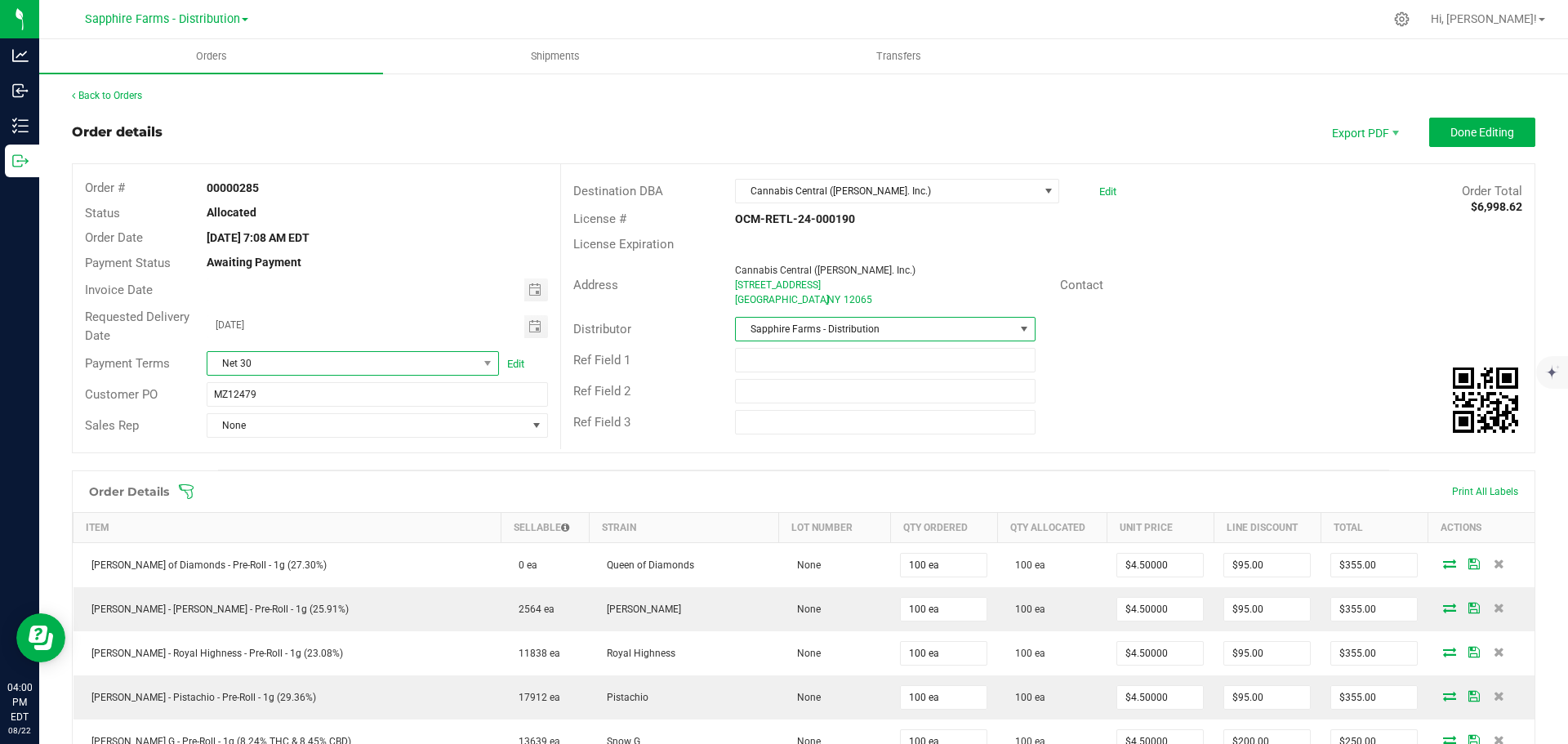
click at [316, 354] on span "Net 30" at bounding box center [342, 363] width 270 height 23
click at [341, 430] on span "None" at bounding box center [367, 426] width 319 height 23
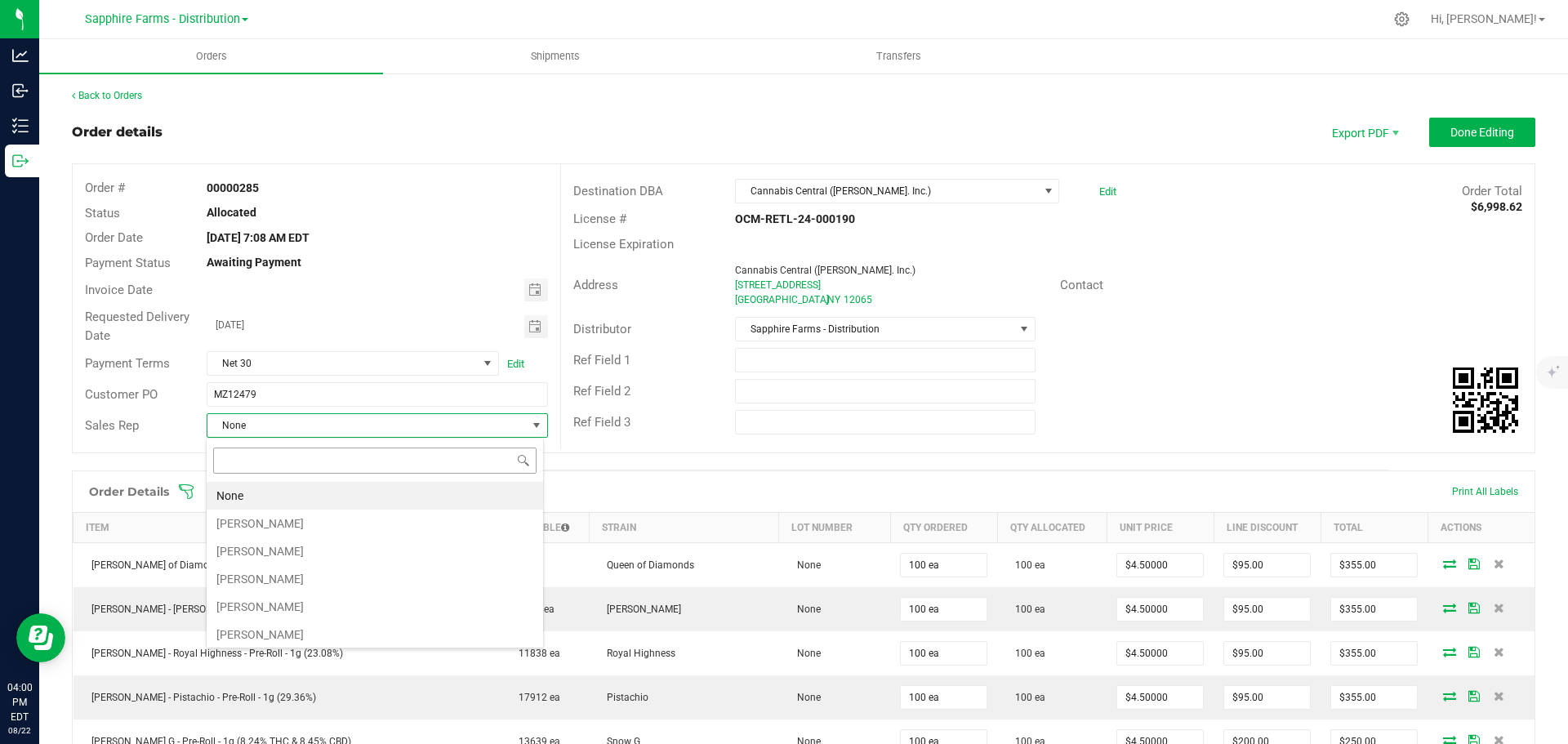
scroll to position [25, 337]
click at [299, 520] on li "[PERSON_NAME]" at bounding box center [374, 524] width 336 height 28
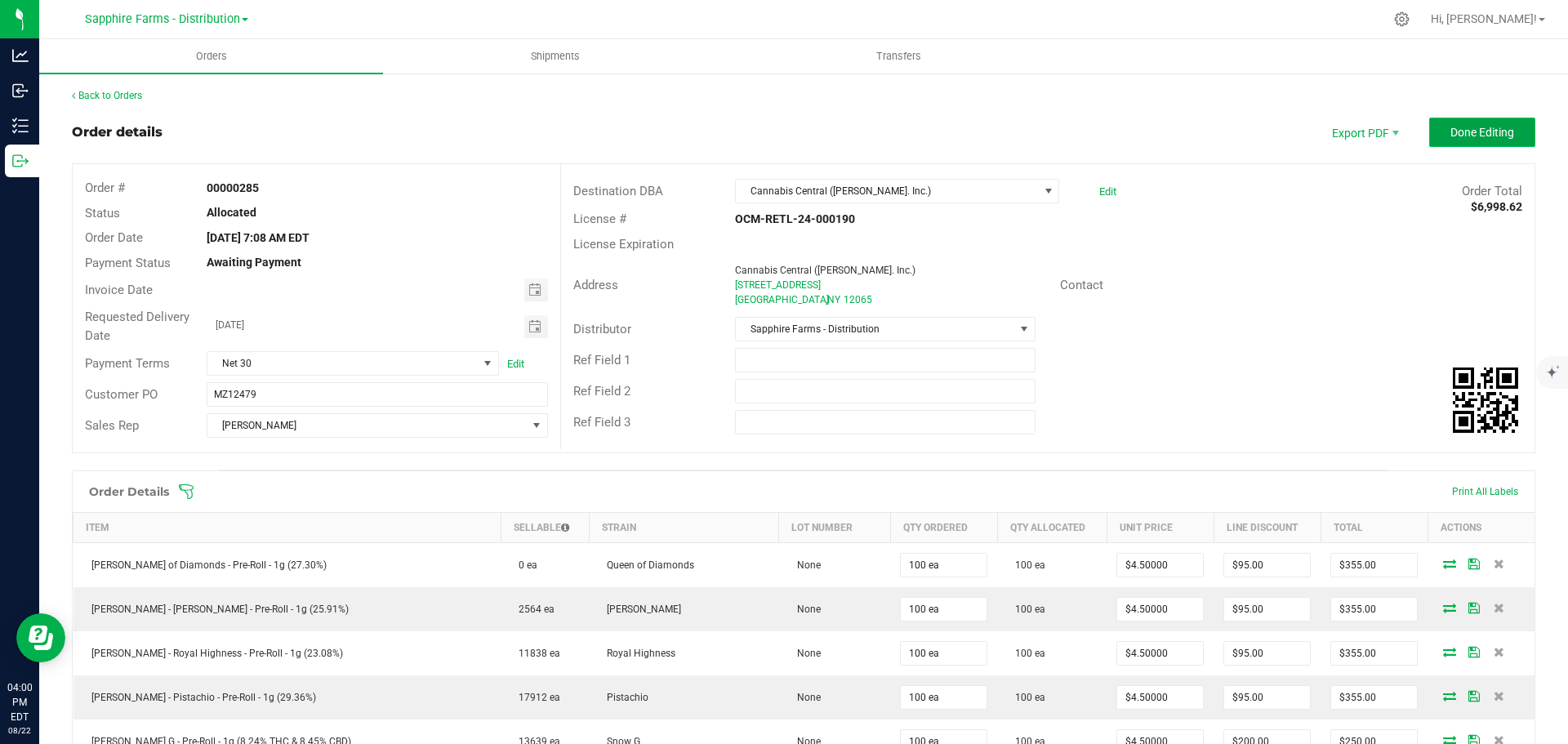
click at [1464, 118] on button "Done Editing" at bounding box center [1482, 132] width 106 height 30
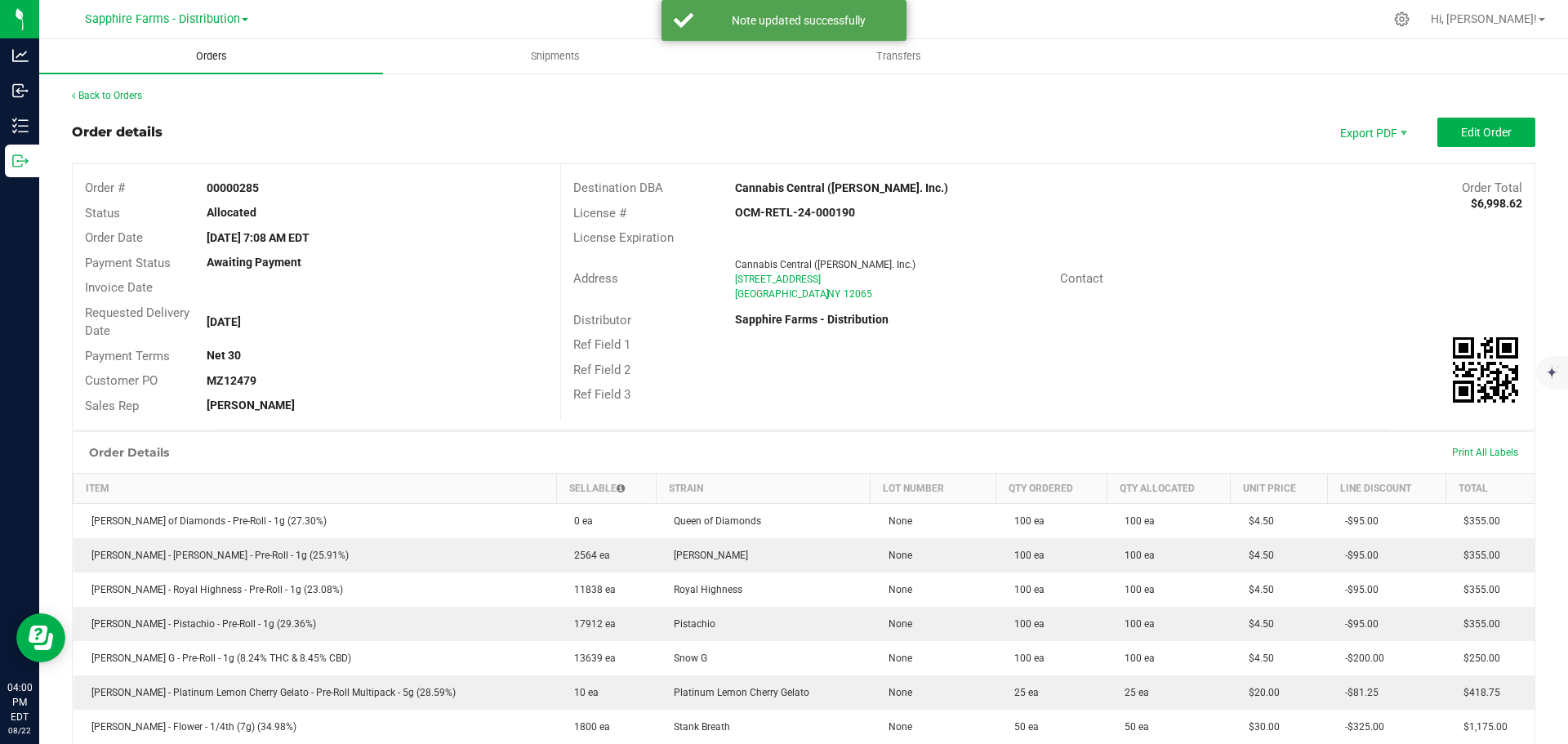
click at [244, 53] on span "Orders" at bounding box center [211, 57] width 75 height 15
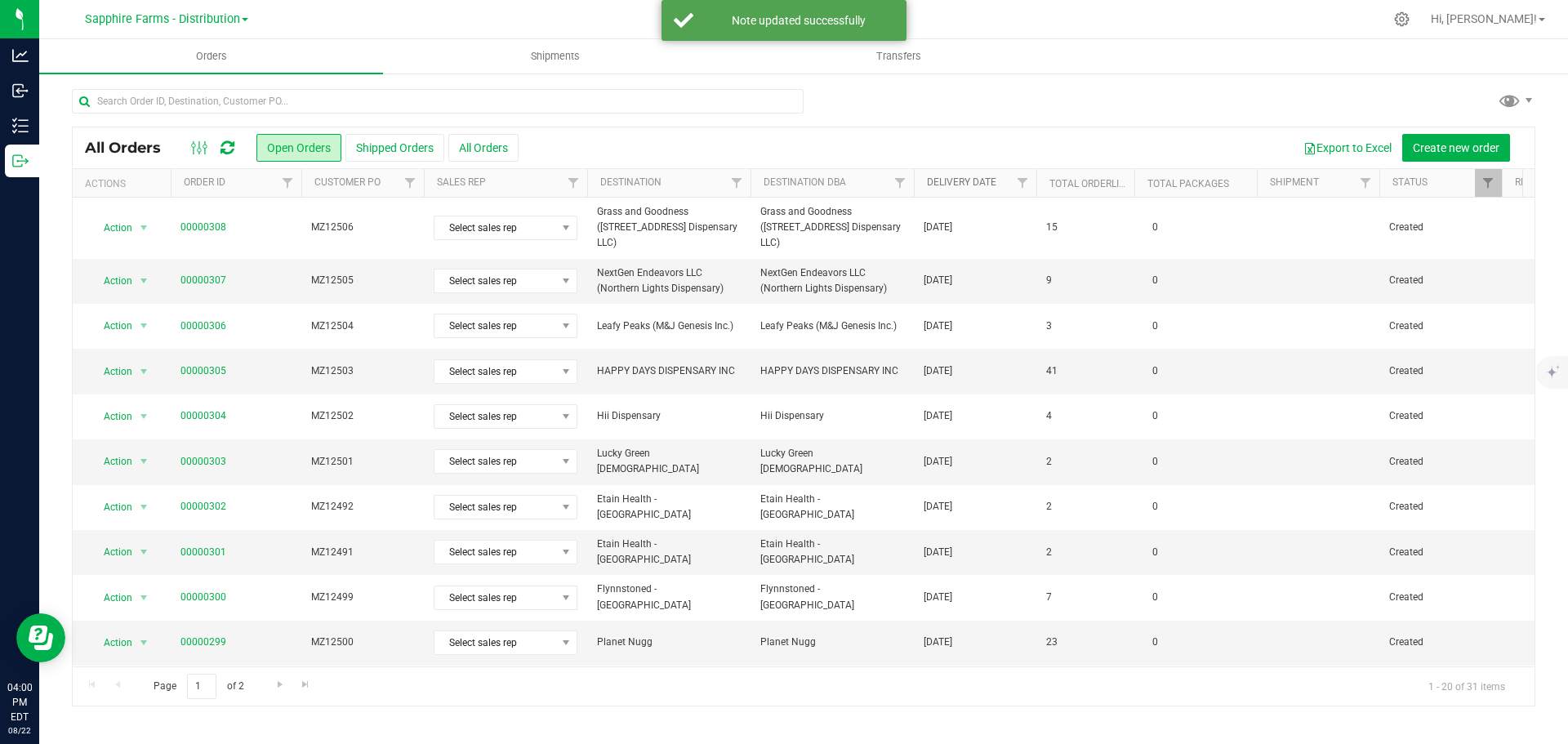
click at [928, 186] on link "Delivery Date" at bounding box center [962, 183] width 69 height 12
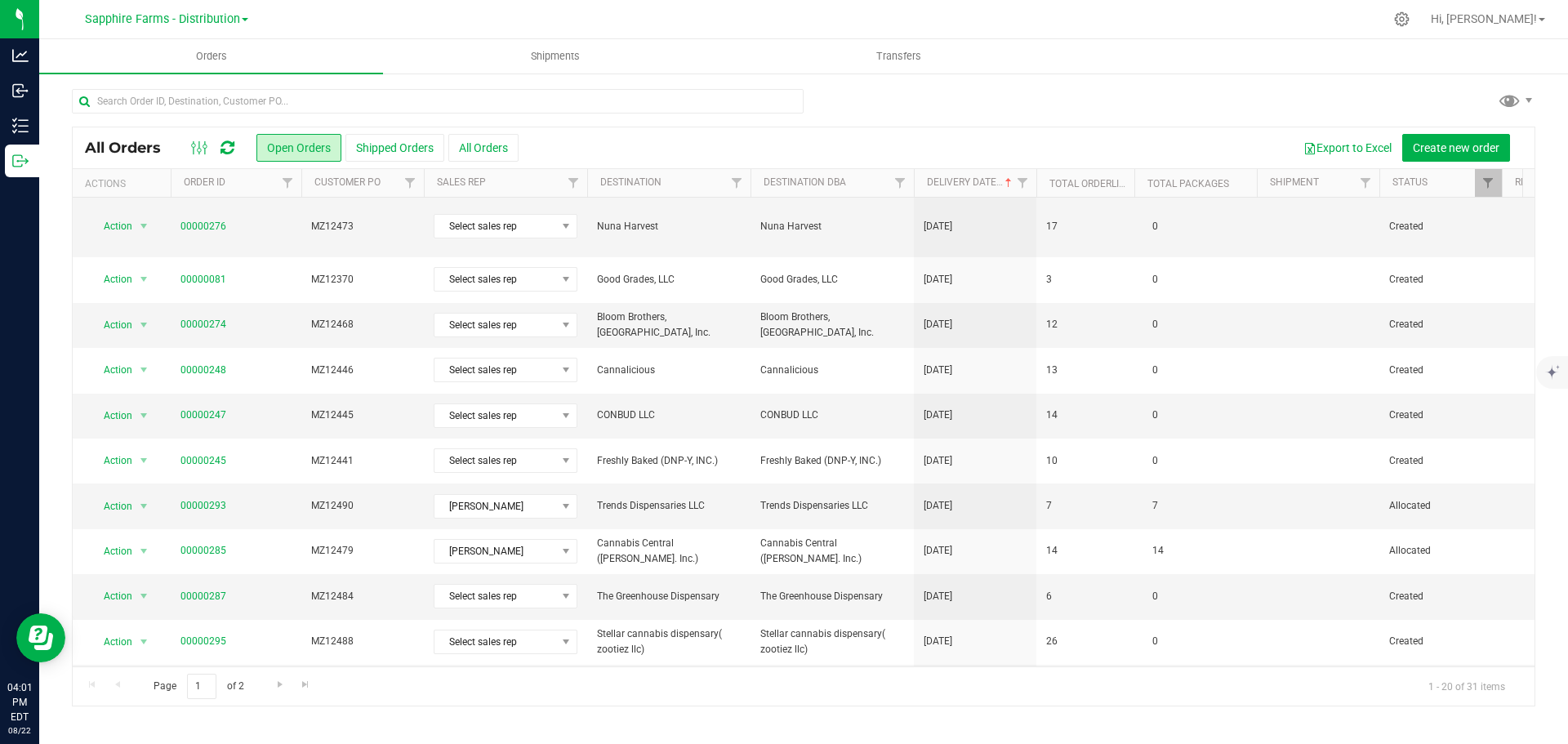
scroll to position [448, 0]
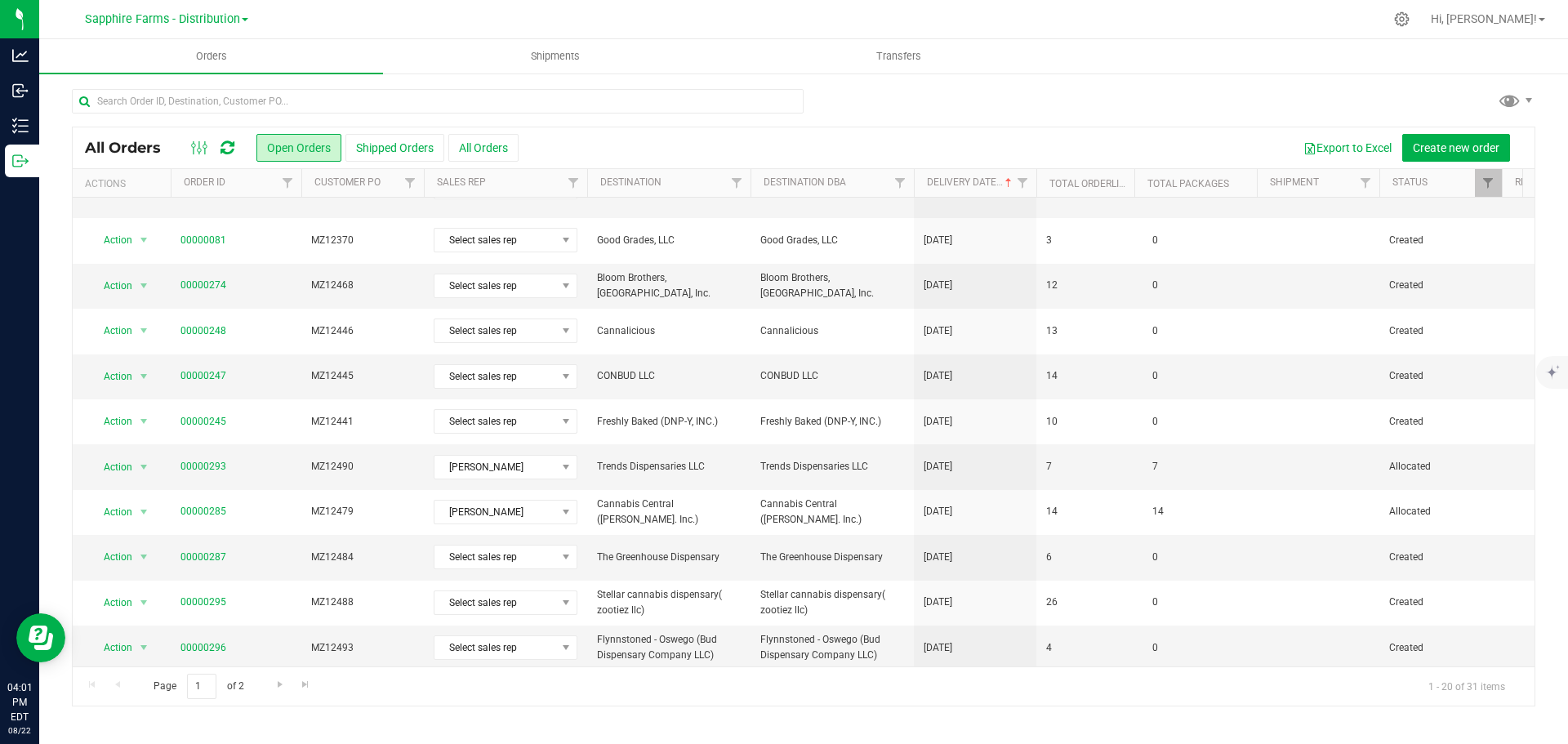
click at [921, 186] on th "Delivery Date" at bounding box center [975, 183] width 122 height 29
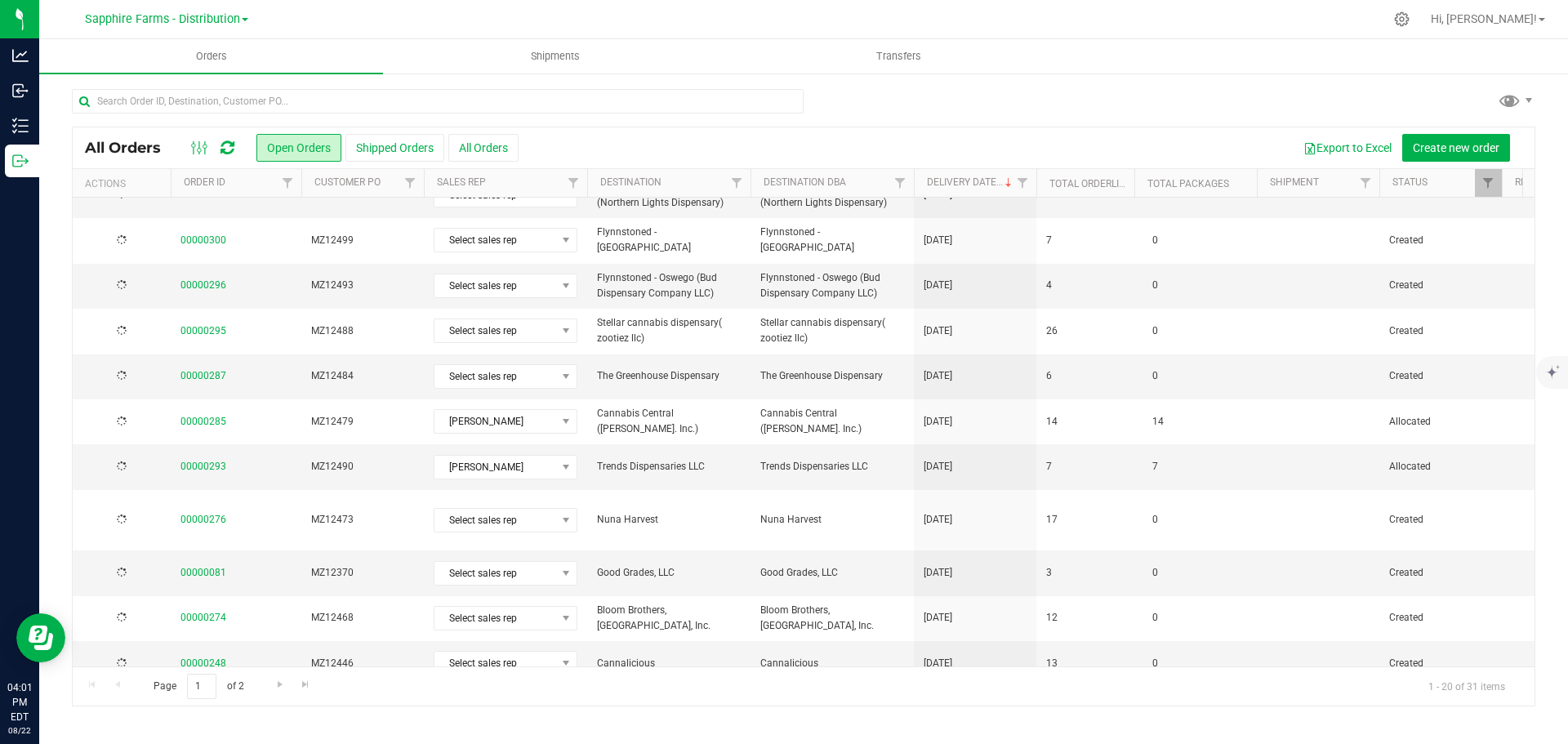
scroll to position [0, 0]
